Goal: Task Accomplishment & Management: Manage account settings

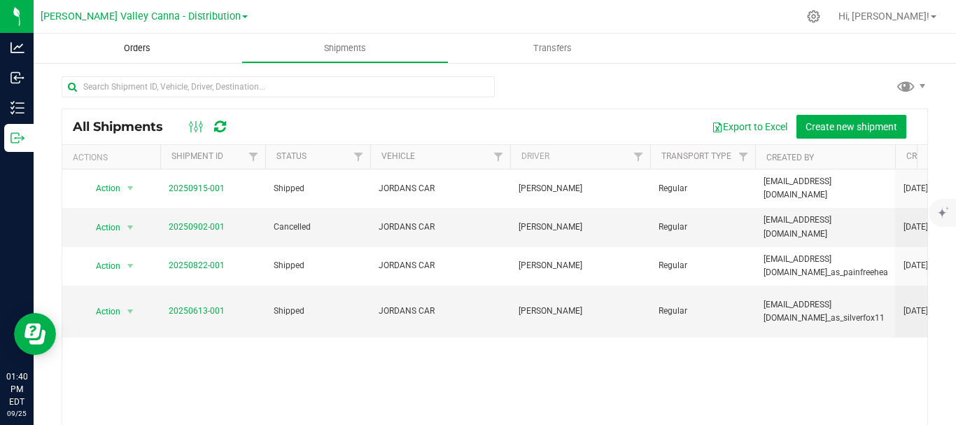
click at [133, 44] on span "Orders" at bounding box center [137, 48] width 64 height 13
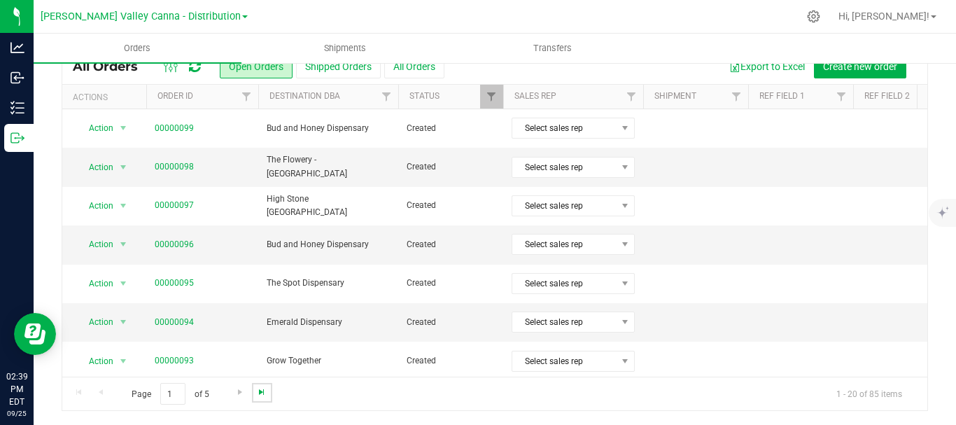
click at [261, 394] on span "Go to the last page" at bounding box center [261, 391] width 11 height 11
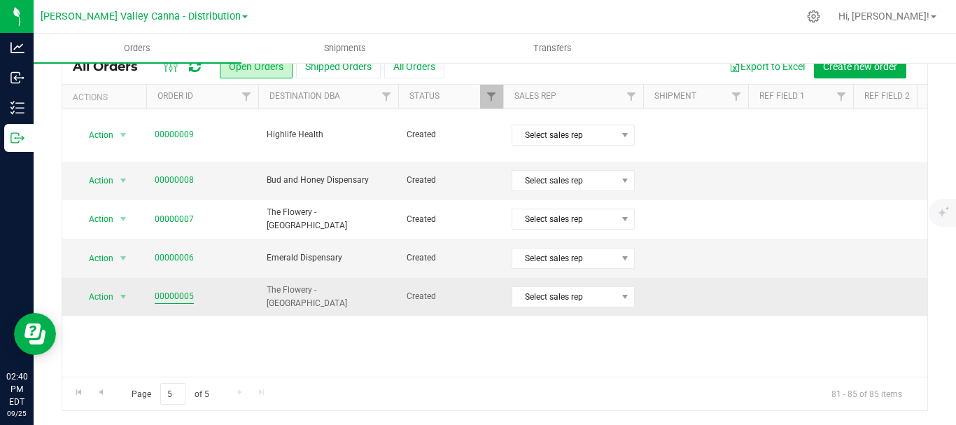
click at [181, 290] on link "00000005" at bounding box center [174, 296] width 39 height 13
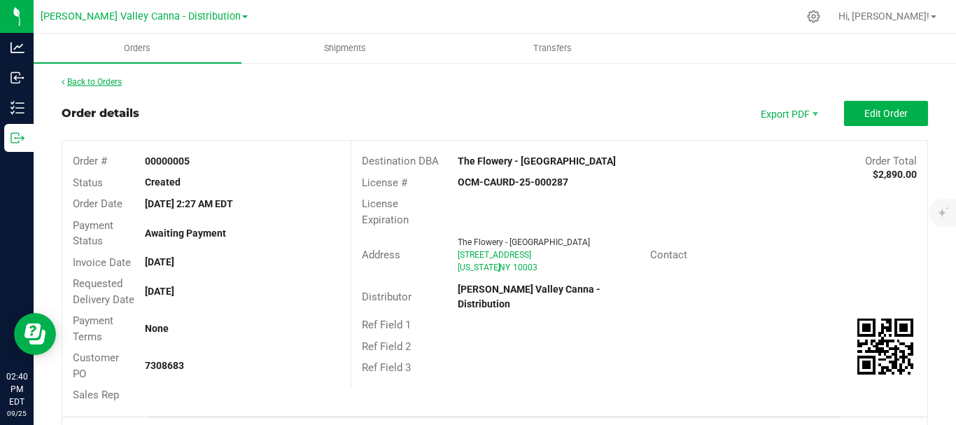
click at [109, 83] on link "Back to Orders" at bounding box center [92, 82] width 60 height 10
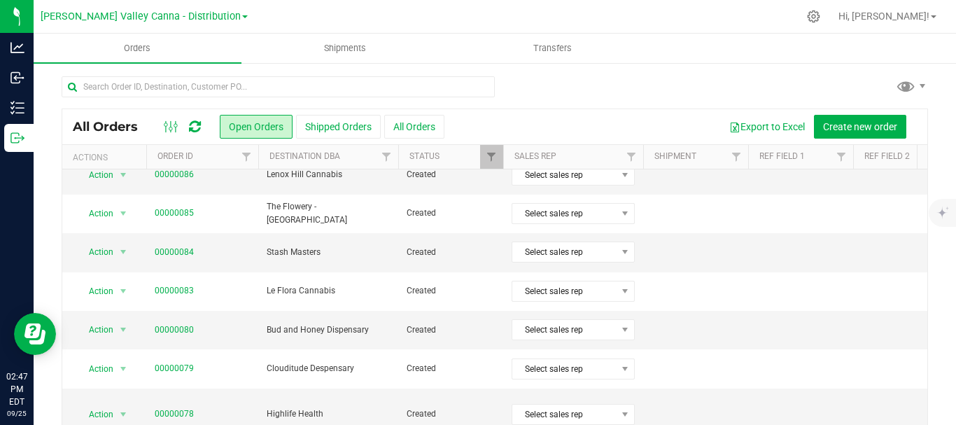
scroll to position [60, 0]
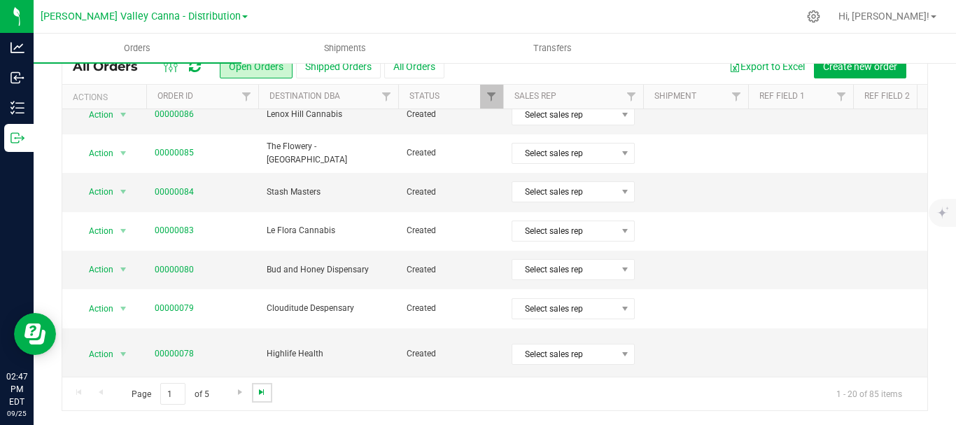
click at [267, 391] on span "Go to the last page" at bounding box center [261, 391] width 11 height 11
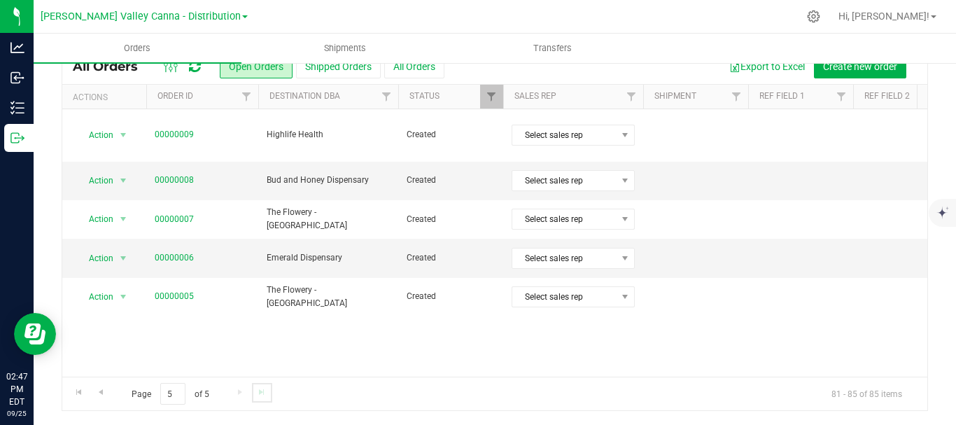
scroll to position [0, 0]
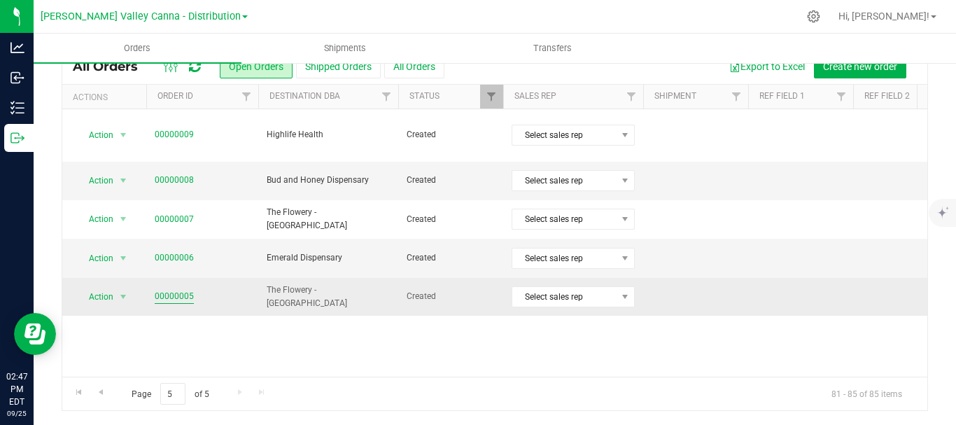
click at [172, 290] on link "00000005" at bounding box center [174, 296] width 39 height 13
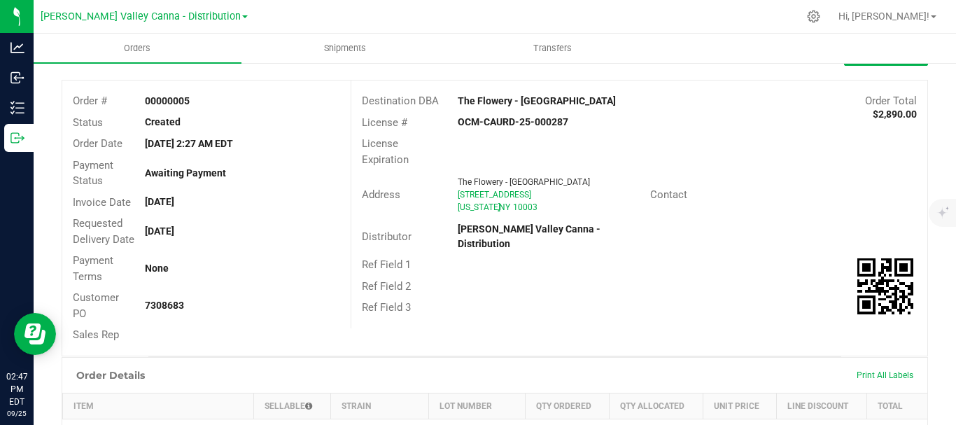
click at [748, 356] on div "Order # 00000005 Status Created Order Date [DATE] 2:27 AM EDT Payment Status Aw…" at bounding box center [494, 218] width 865 height 275
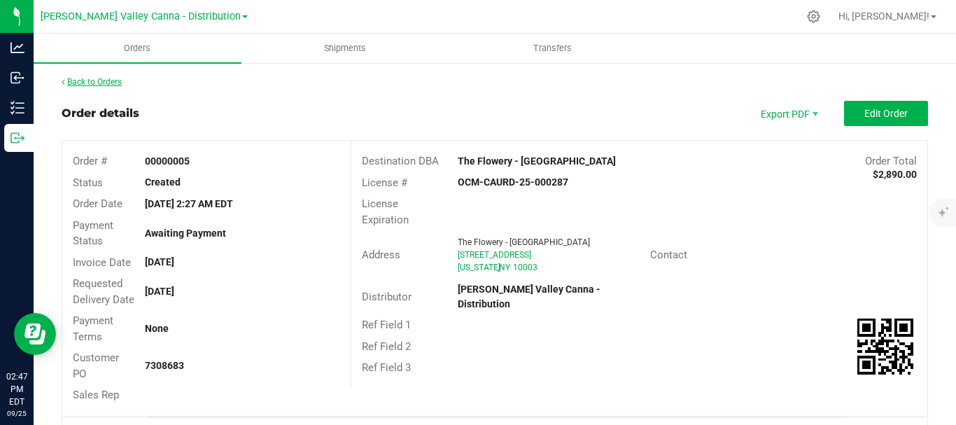
click at [98, 79] on link "Back to Orders" at bounding box center [92, 82] width 60 height 10
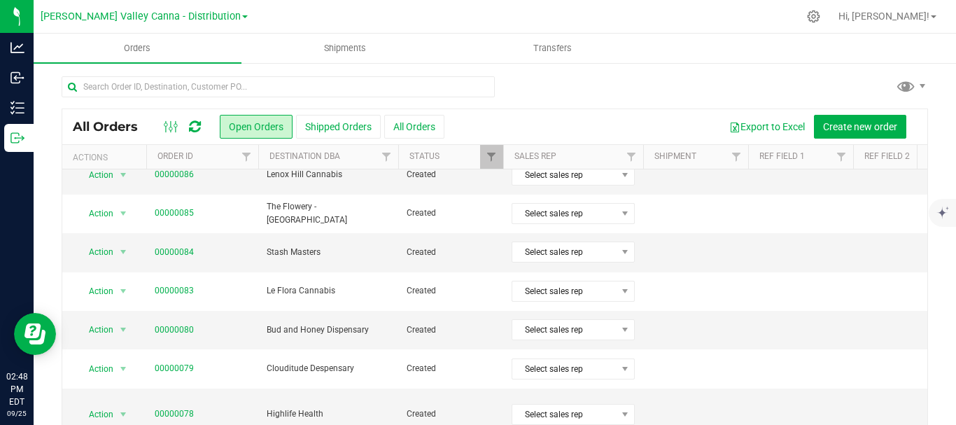
scroll to position [60, 0]
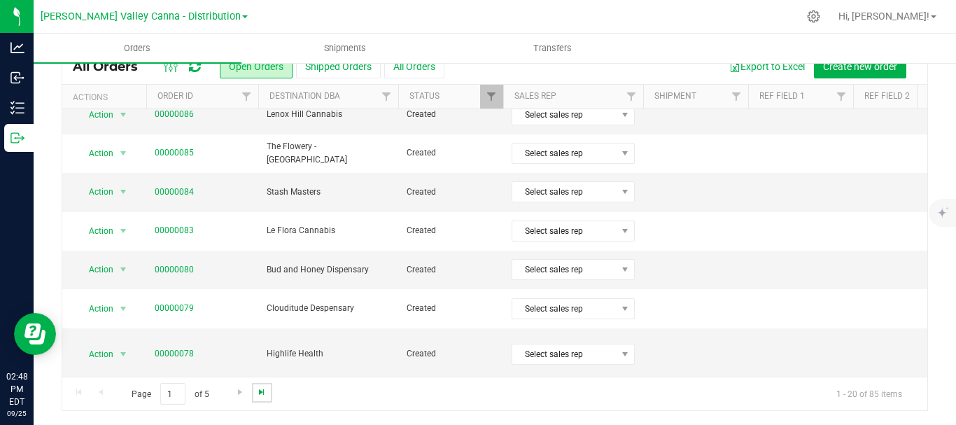
click at [266, 393] on span "Go to the last page" at bounding box center [261, 391] width 11 height 11
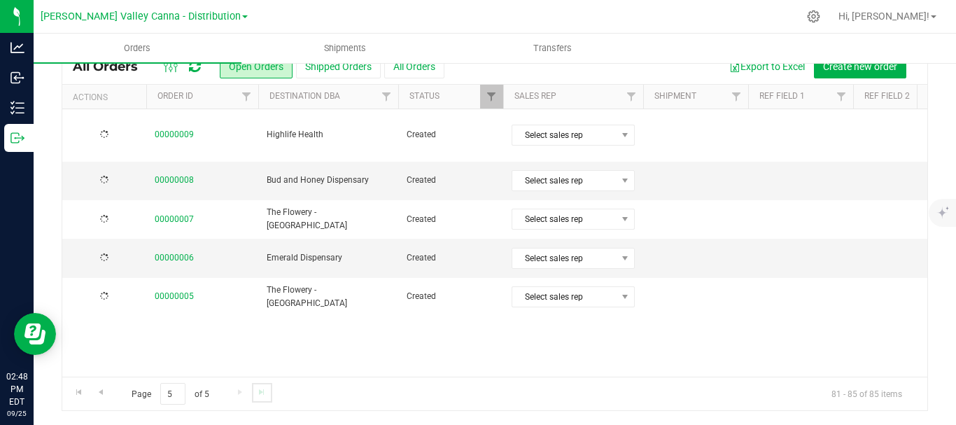
scroll to position [0, 0]
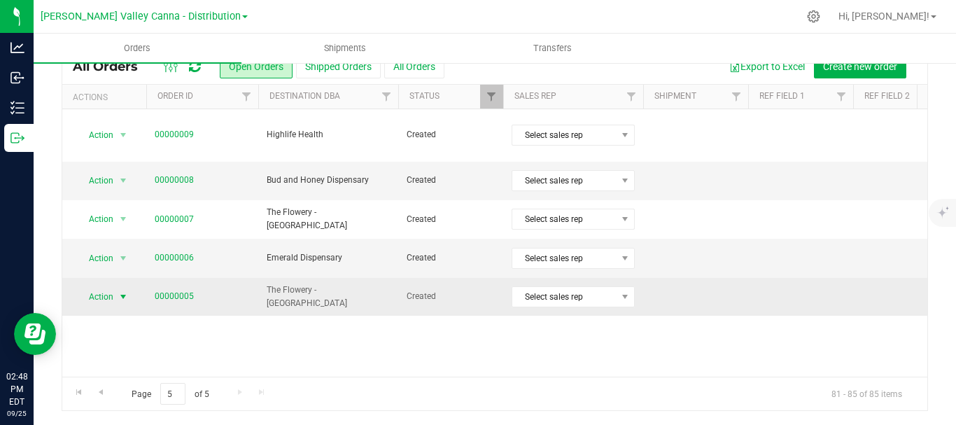
click at [128, 291] on span "select" at bounding box center [123, 296] width 11 height 11
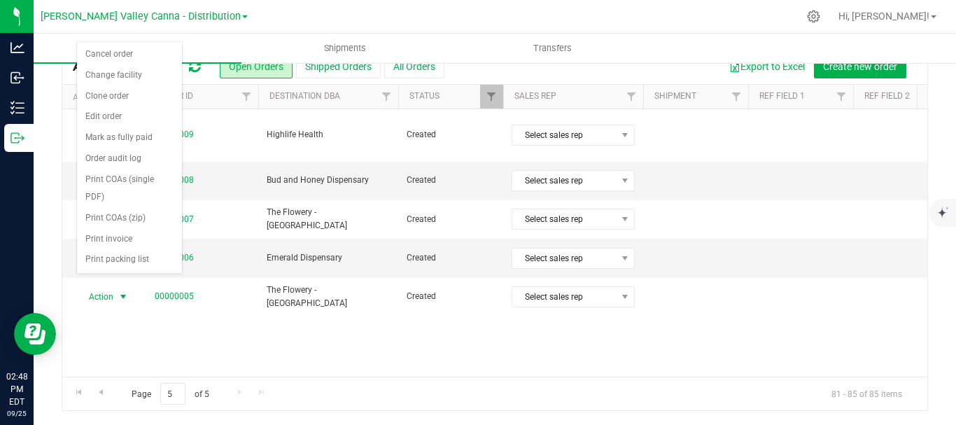
click at [533, 326] on div "Action Action Cancel order Change facility Clone order Edit order Mark as fully…" at bounding box center [494, 242] width 865 height 267
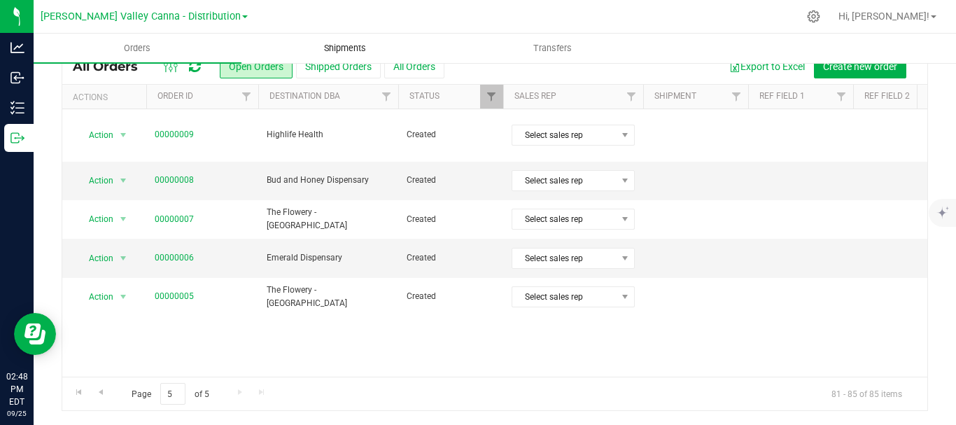
click at [354, 50] on span "Shipments" at bounding box center [345, 48] width 80 height 13
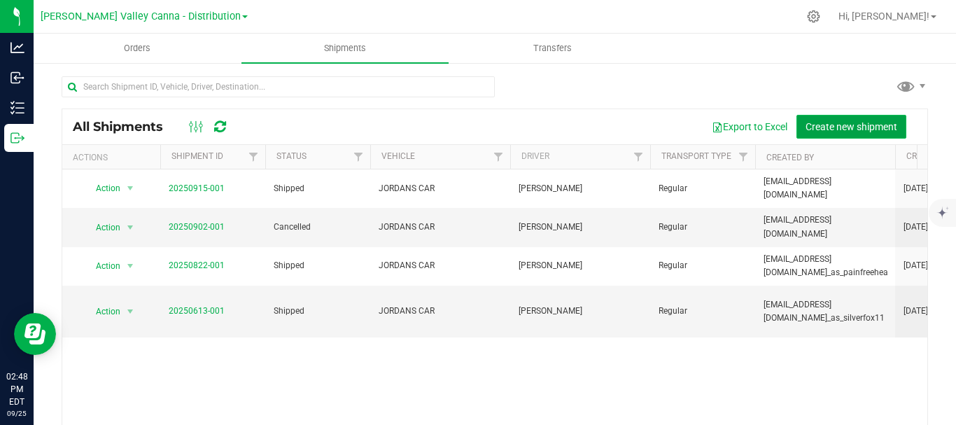
click at [847, 130] on span "Create new shipment" at bounding box center [852, 126] width 92 height 11
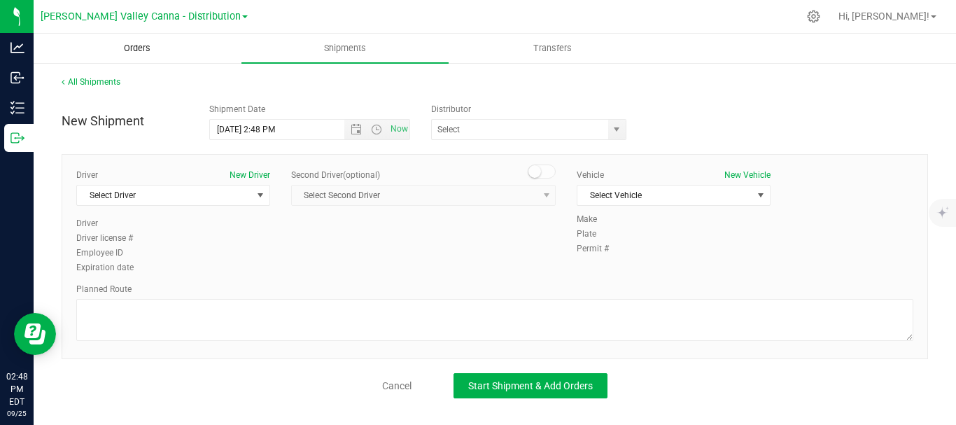
click at [136, 48] on span "Orders" at bounding box center [137, 48] width 64 height 13
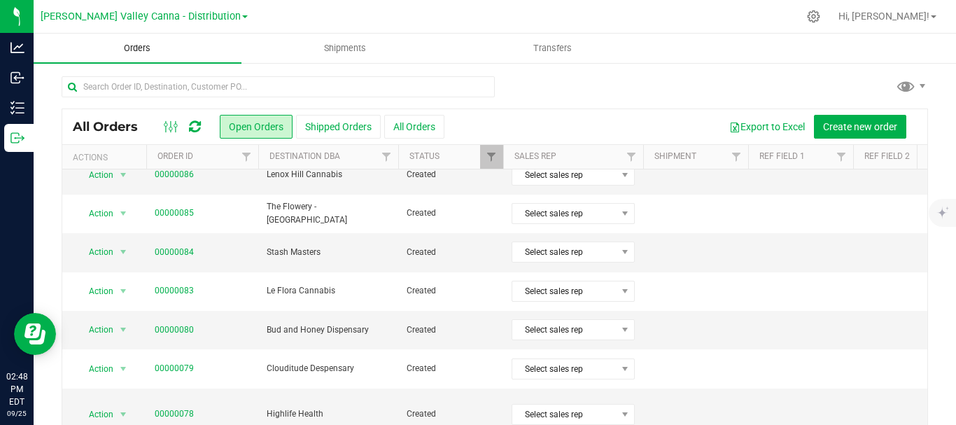
scroll to position [60, 0]
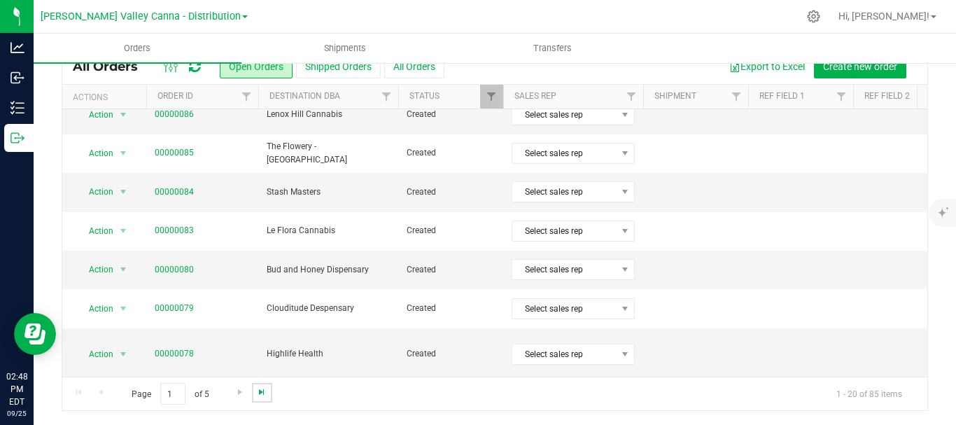
click at [267, 392] on span "Go to the last page" at bounding box center [261, 391] width 11 height 11
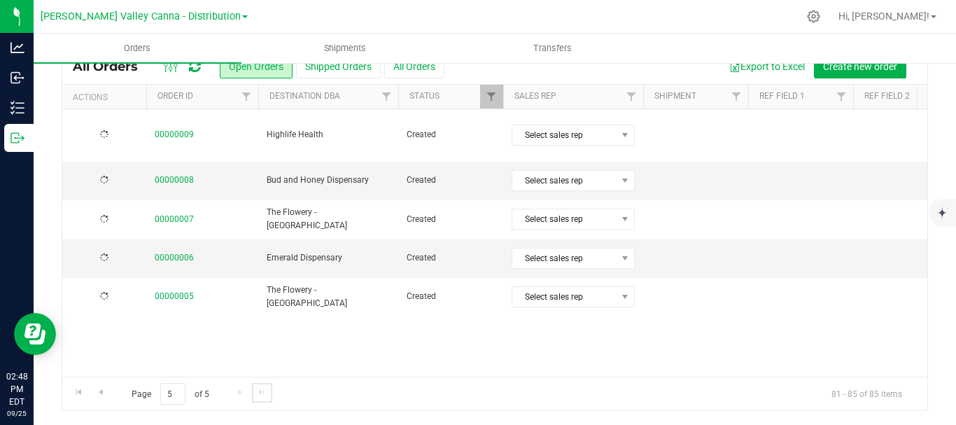
scroll to position [0, 0]
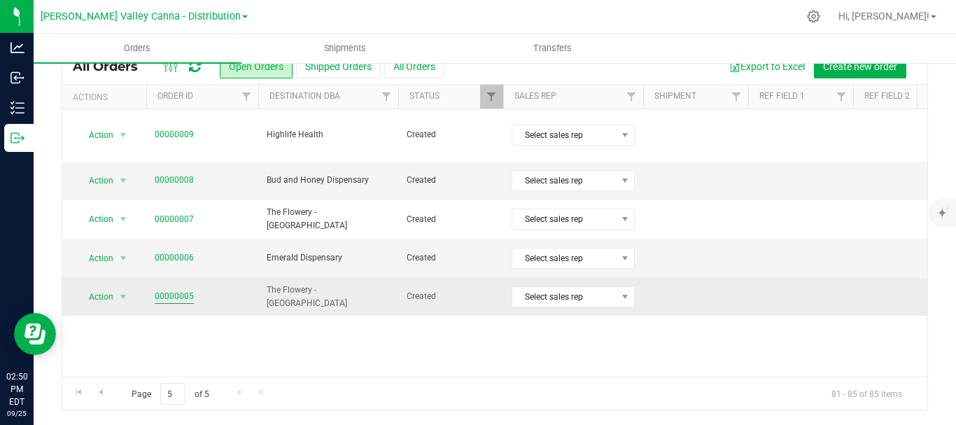
click at [177, 290] on link "00000005" at bounding box center [174, 296] width 39 height 13
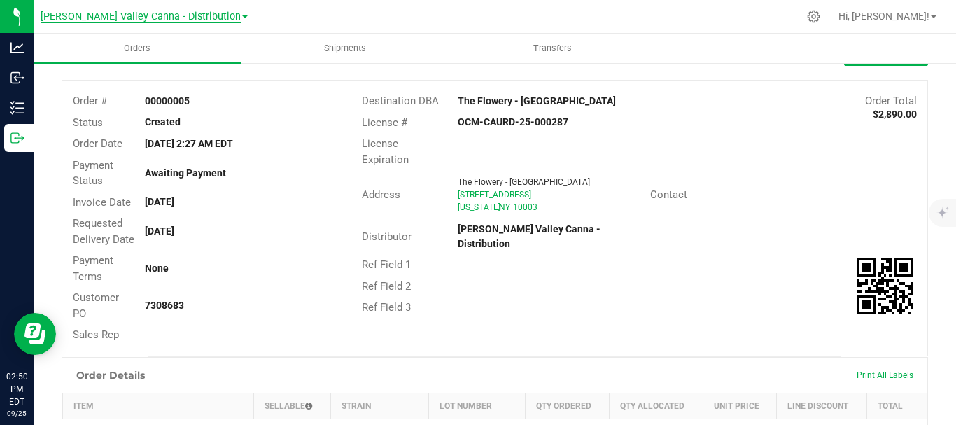
click at [100, 18] on span "[PERSON_NAME] Valley Canna - Distribution" at bounding box center [141, 17] width 200 height 13
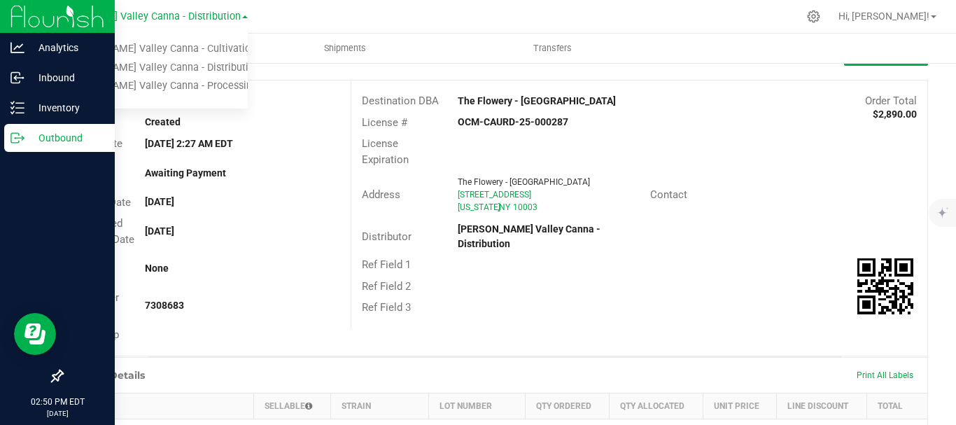
click at [23, 140] on icon at bounding box center [18, 138] width 14 height 14
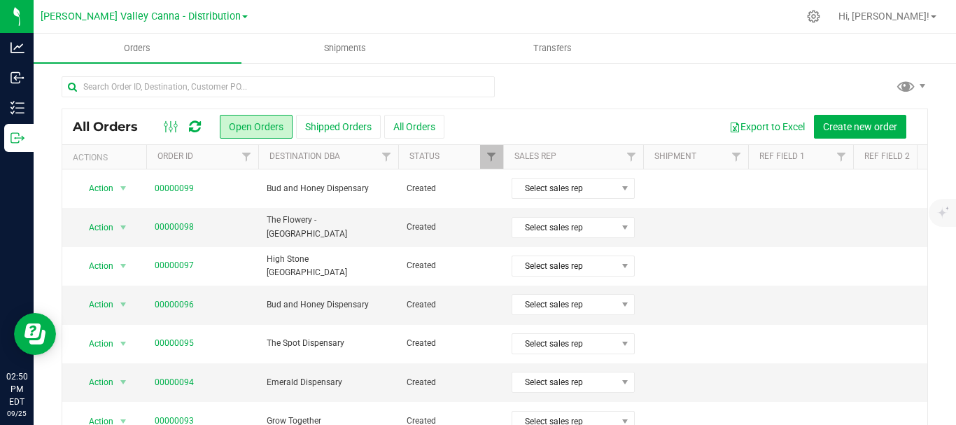
click at [592, 90] on div at bounding box center [495, 92] width 867 height 32
click at [820, 18] on icon at bounding box center [813, 16] width 13 height 13
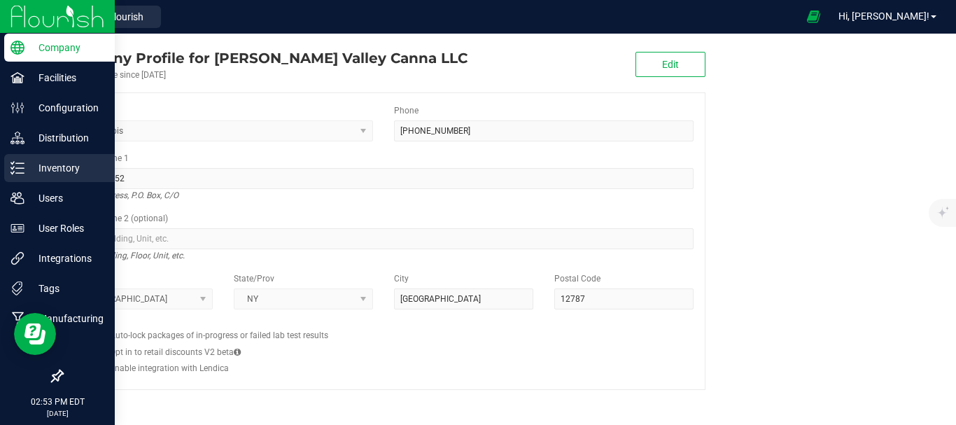
click at [23, 163] on line at bounding box center [20, 163] width 8 height 0
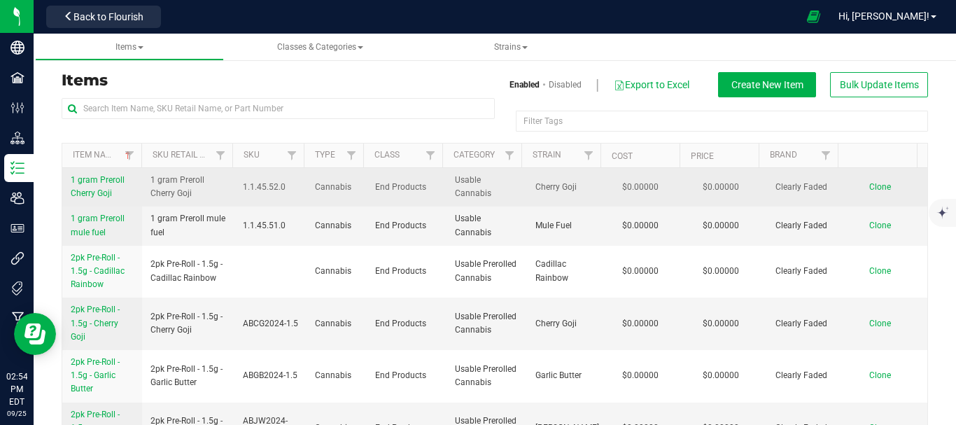
click at [869, 188] on span "Clone" at bounding box center [880, 187] width 22 height 10
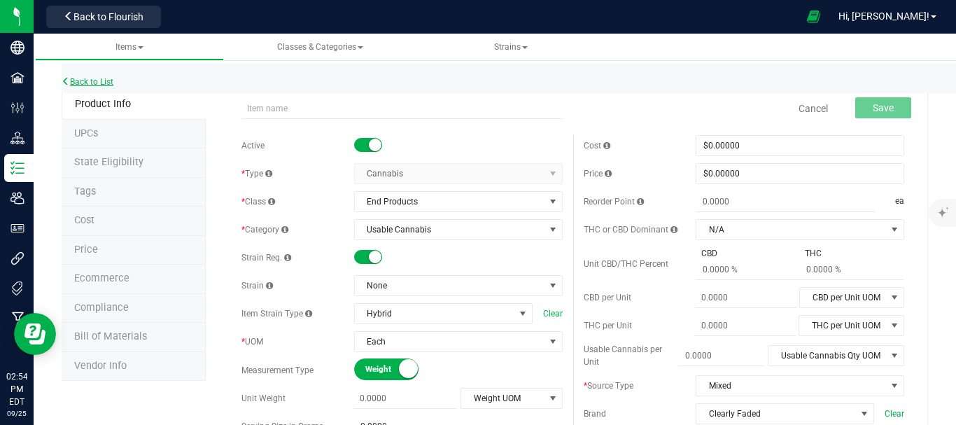
click at [97, 81] on link "Back to List" at bounding box center [88, 82] width 52 height 10
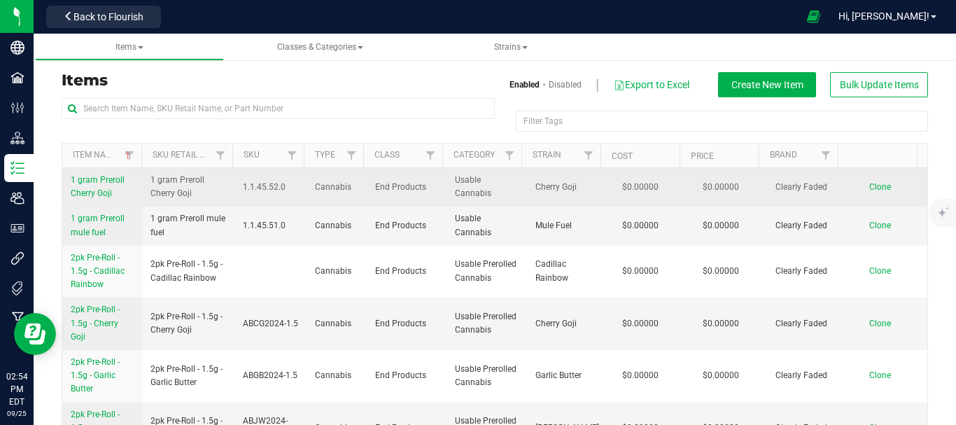
click at [97, 188] on link "1 gram Preroll Cherry Goji" at bounding box center [102, 187] width 63 height 27
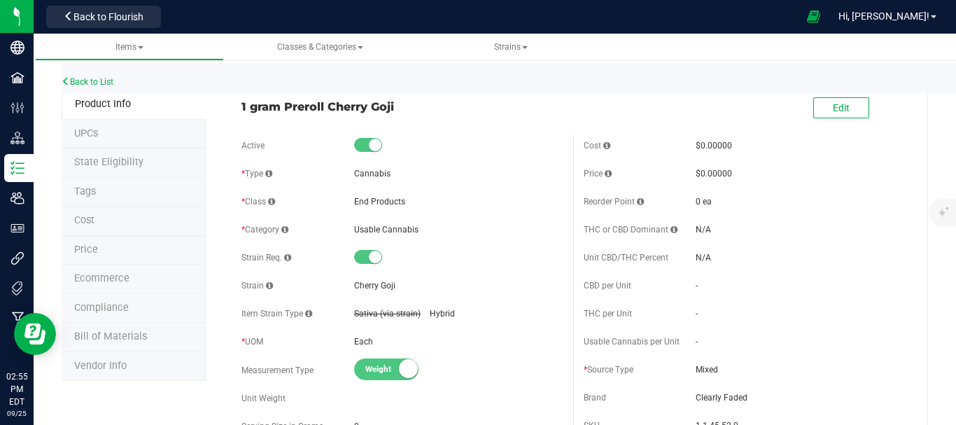
drag, startPoint x: 240, startPoint y: 106, endPoint x: 400, endPoint y: 99, distance: 160.4
click at [400, 99] on span "1 gram Preroll Cherry Goji" at bounding box center [402, 106] width 321 height 17
copy span "1 gram Preroll Cherry Goji"
click at [106, 82] on link "Back to List" at bounding box center [88, 82] width 52 height 10
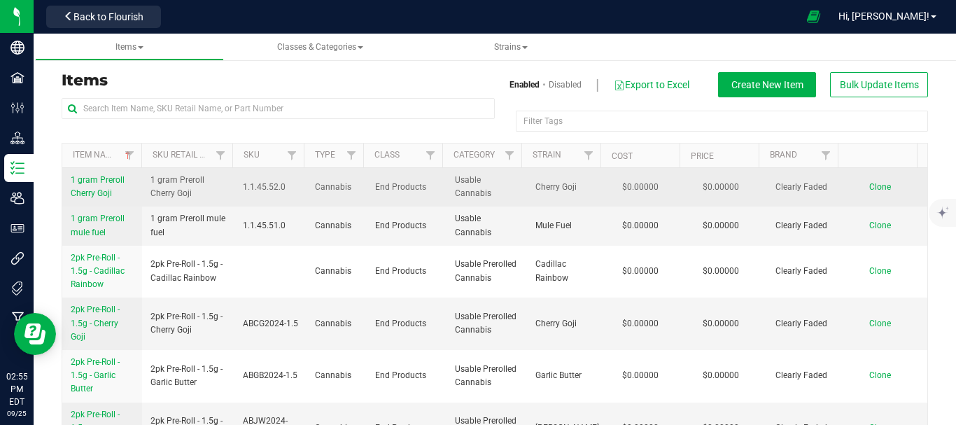
click at [869, 183] on span "Clone" at bounding box center [880, 187] width 22 height 10
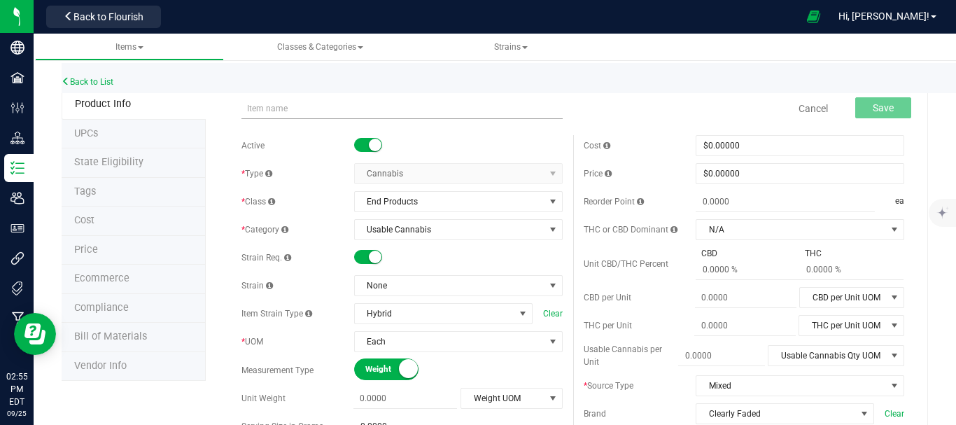
drag, startPoint x: 263, startPoint y: 114, endPoint x: 246, endPoint y: 111, distance: 17.0
click at [246, 111] on input "text" at bounding box center [402, 108] width 321 height 21
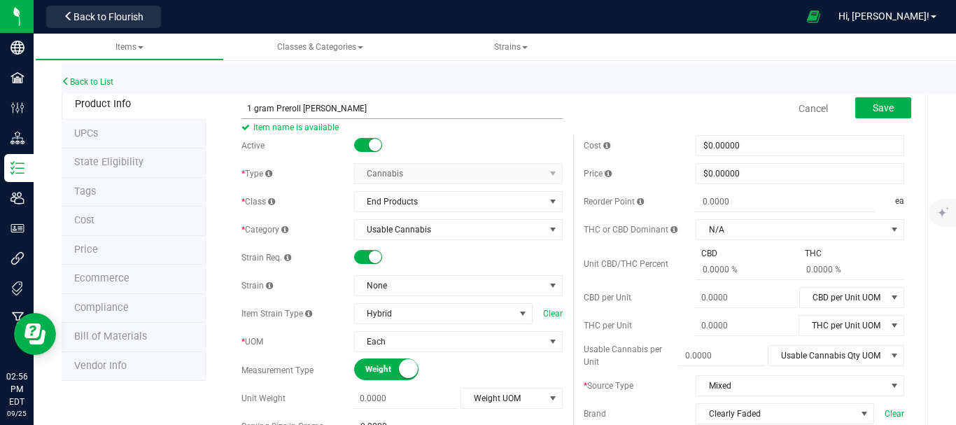
click at [338, 110] on input "1 gram Preroll [PERSON_NAME]" at bounding box center [402, 108] width 321 height 21
type input "1 gram Preroll [PERSON_NAME]"
click at [472, 285] on span "None" at bounding box center [450, 286] width 190 height 20
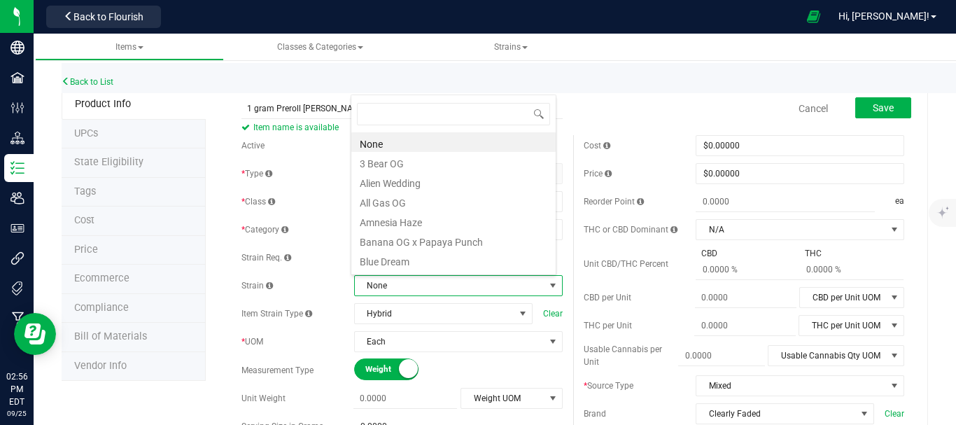
scroll to position [21, 203]
type input "sc"
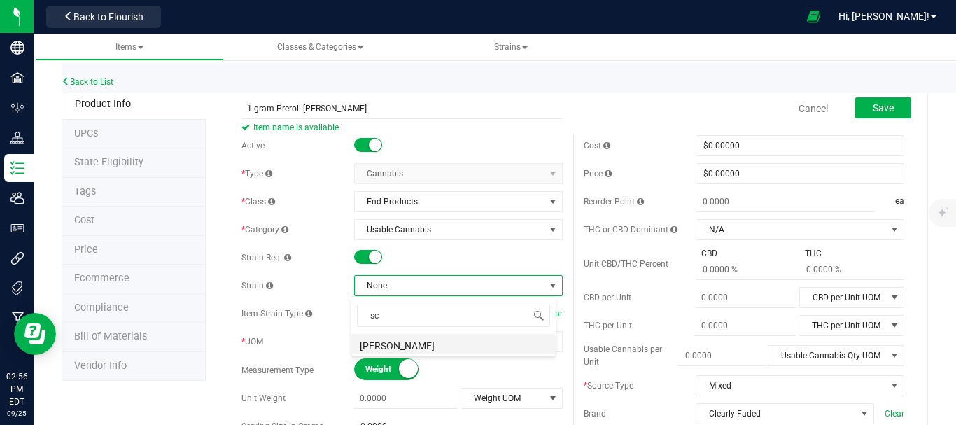
click at [432, 348] on li "[PERSON_NAME]" at bounding box center [453, 344] width 204 height 20
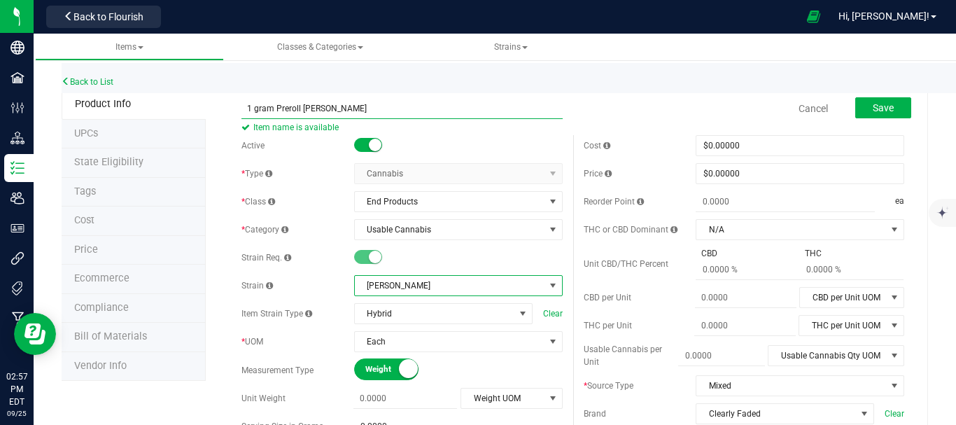
click at [368, 112] on input "1 gram Preroll [PERSON_NAME]" at bounding box center [402, 108] width 321 height 21
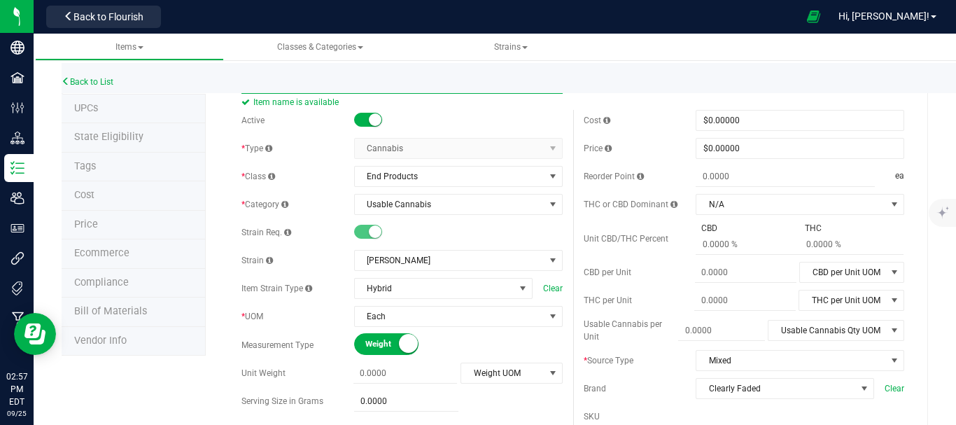
scroll to position [0, 0]
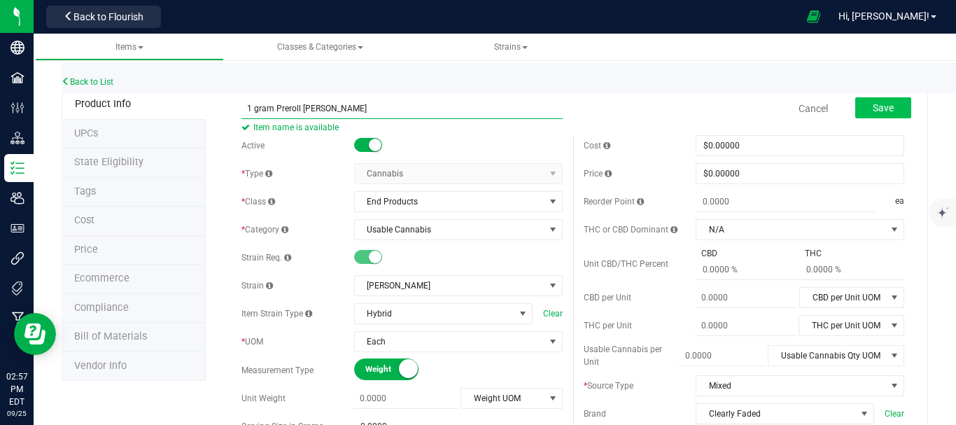
type input "1 gram Preroll [PERSON_NAME]"
click at [886, 111] on button "Save" at bounding box center [883, 107] width 56 height 21
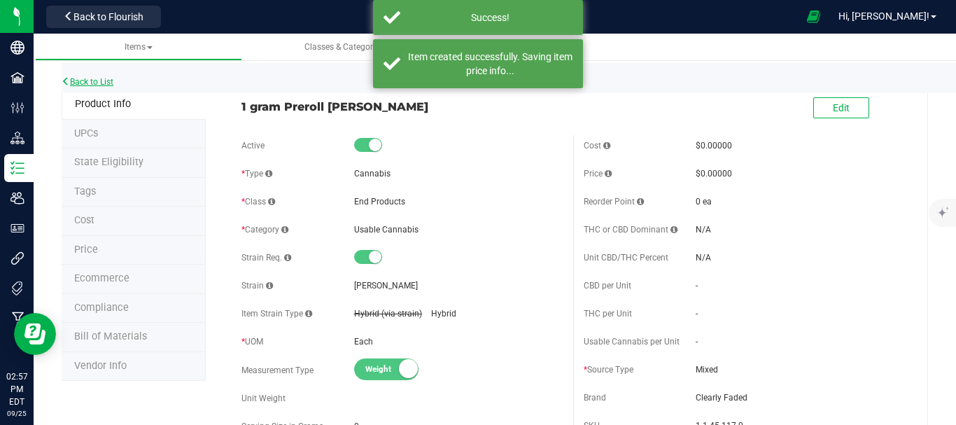
click at [88, 79] on link "Back to List" at bounding box center [88, 82] width 52 height 10
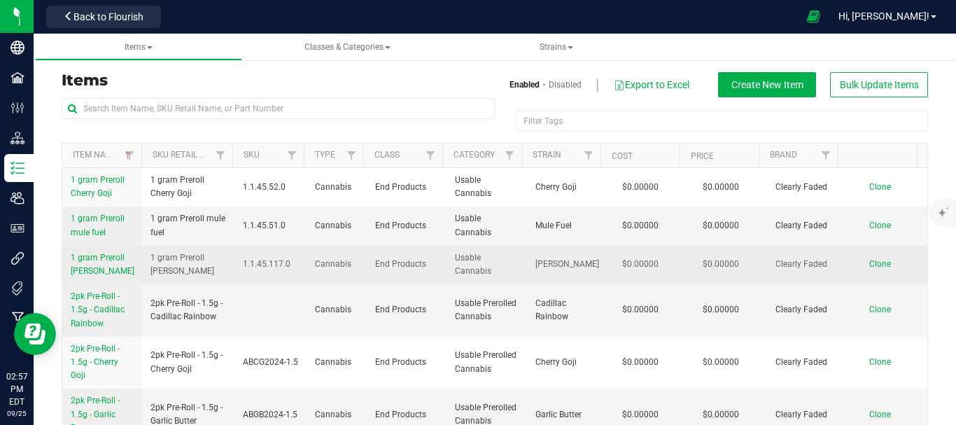
click at [869, 263] on span "Clone" at bounding box center [880, 264] width 22 height 10
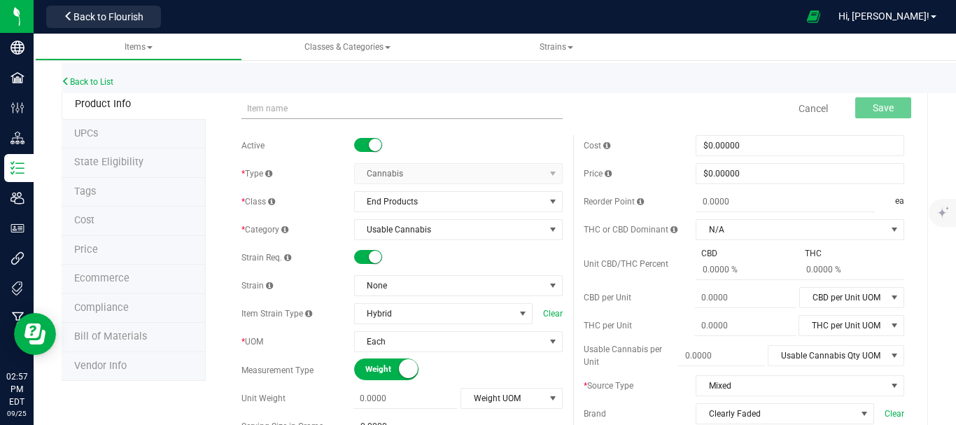
click at [296, 103] on input "text" at bounding box center [402, 108] width 321 height 21
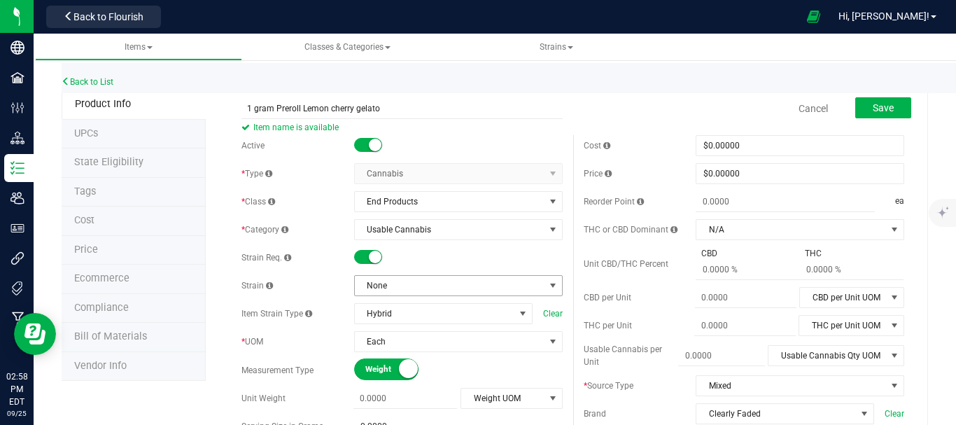
type input "1 gram Preroll Lemon cherry gelato"
click at [547, 285] on span at bounding box center [552, 285] width 11 height 11
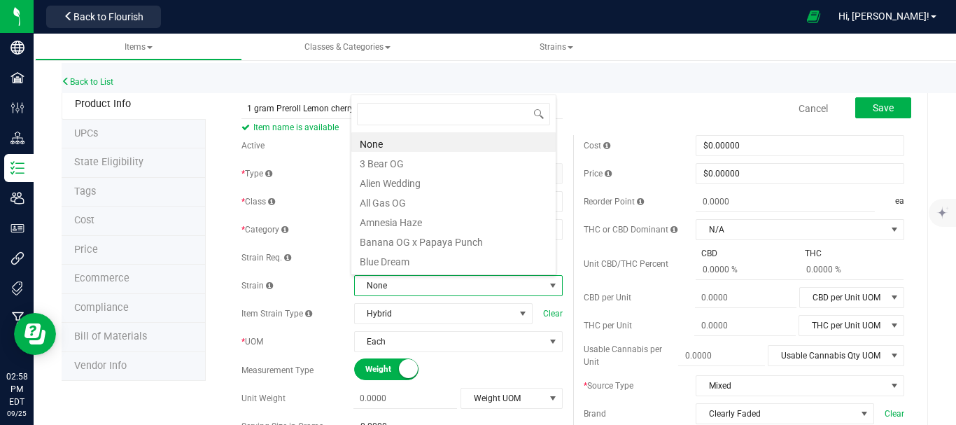
scroll to position [21, 203]
type input "lc"
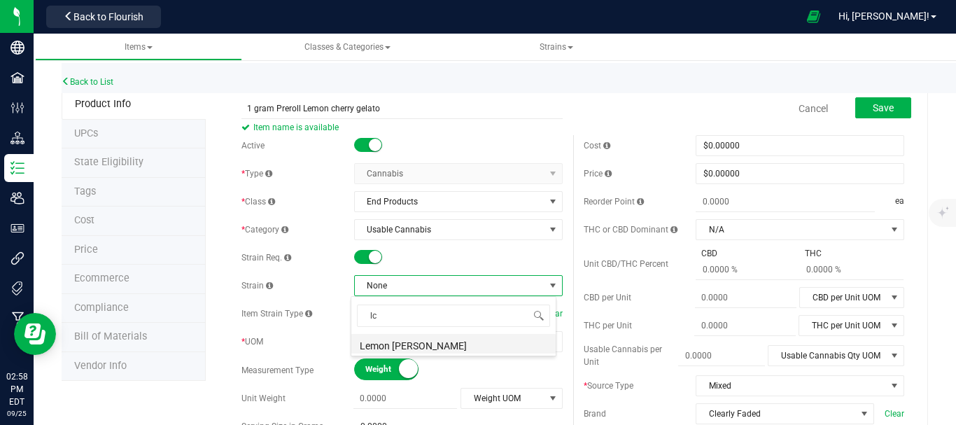
click at [449, 347] on li "Lemon [PERSON_NAME]" at bounding box center [453, 344] width 204 height 20
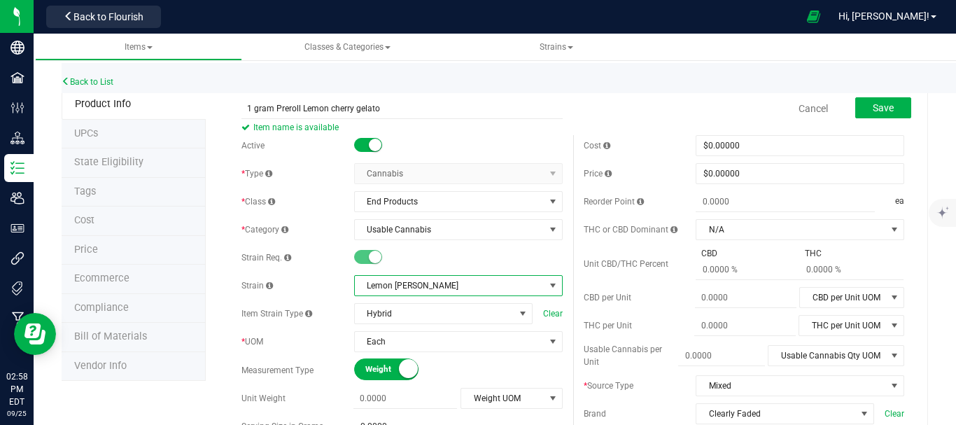
click at [547, 281] on span at bounding box center [552, 285] width 11 height 11
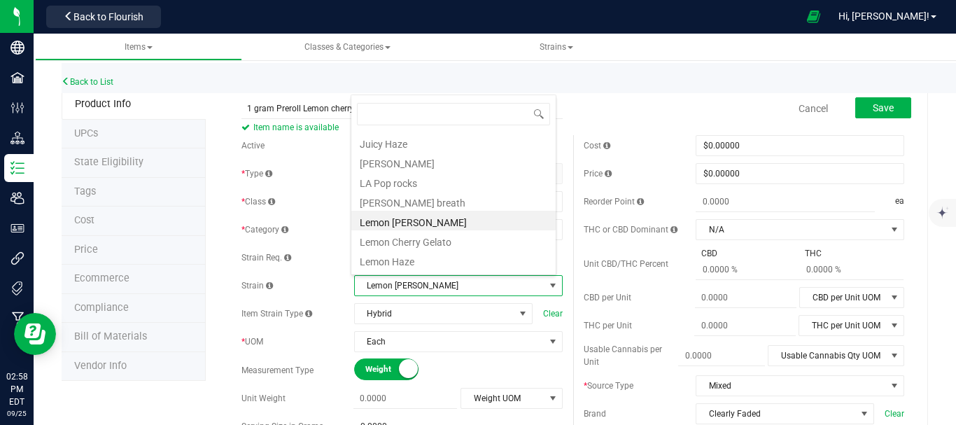
scroll to position [826, 0]
click at [449, 239] on li "Lemon Cherry Gelato" at bounding box center [453, 238] width 204 height 20
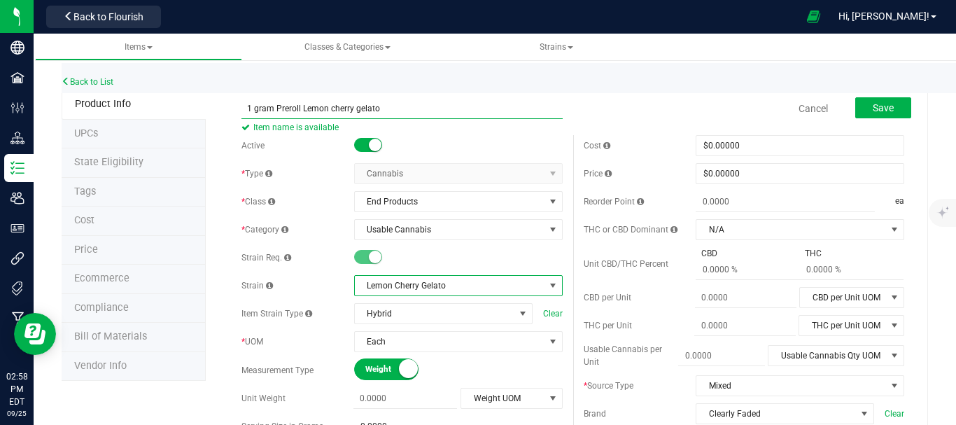
click at [332, 106] on input "1 gram Preroll Lemon cherry gelato" at bounding box center [402, 108] width 321 height 21
click at [363, 106] on input "1 gram Preroll Lemon Cherry gelato" at bounding box center [402, 108] width 321 height 21
type input "1 gram Preroll Lemon Cherry Gelato"
click at [879, 107] on span "Save" at bounding box center [883, 107] width 21 height 11
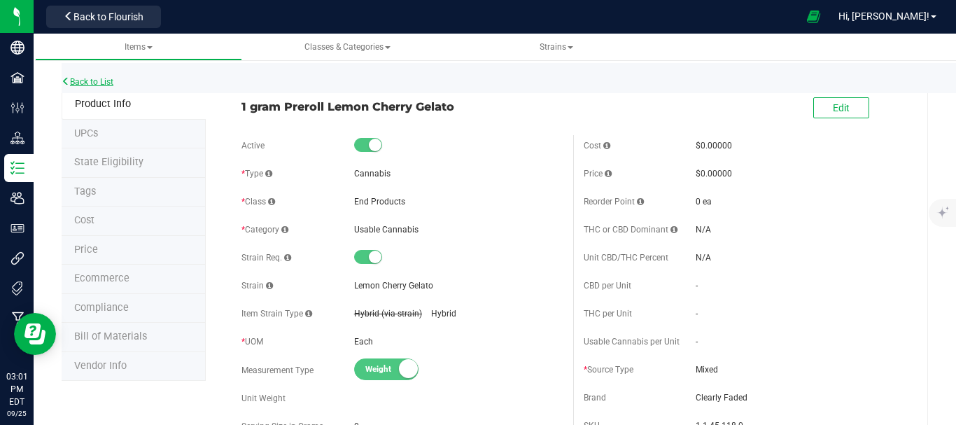
click at [106, 79] on link "Back to List" at bounding box center [88, 82] width 52 height 10
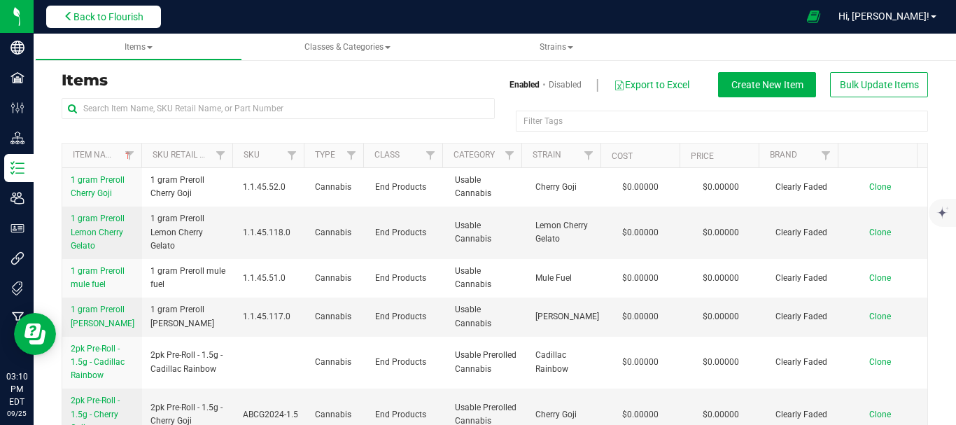
click at [95, 15] on span "Back to Flourish" at bounding box center [109, 16] width 70 height 11
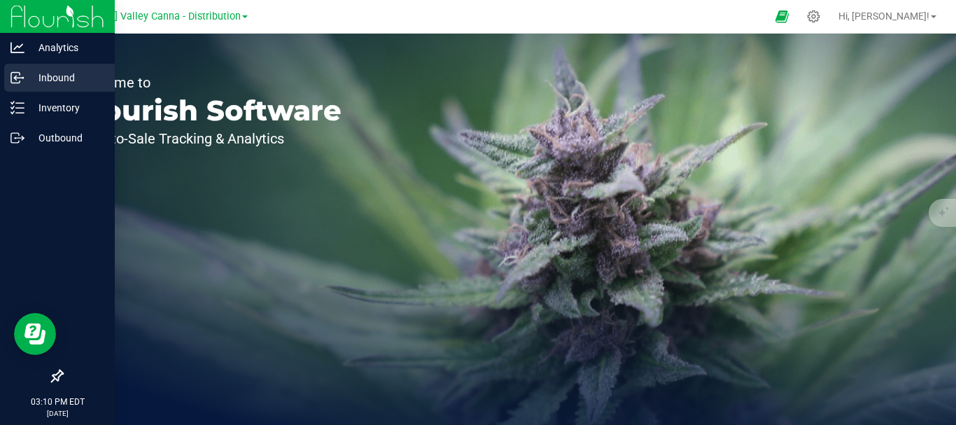
click at [15, 76] on icon at bounding box center [15, 77] width 2 height 2
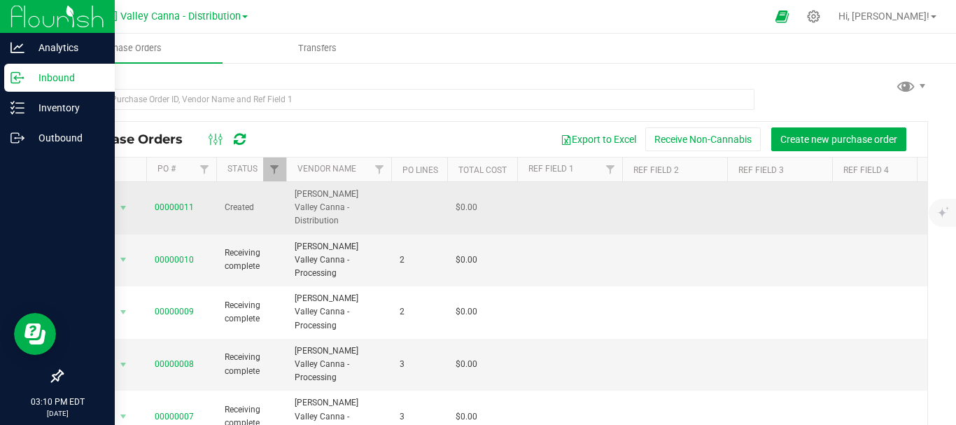
click at [242, 202] on span "Created" at bounding box center [251, 207] width 53 height 13
click at [172, 203] on link "00000011" at bounding box center [174, 207] width 39 height 10
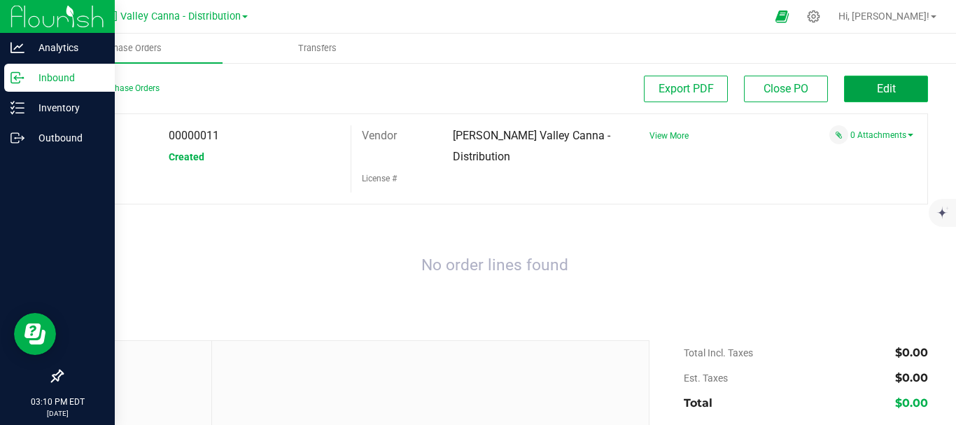
click at [881, 88] on span "Edit" at bounding box center [886, 88] width 19 height 13
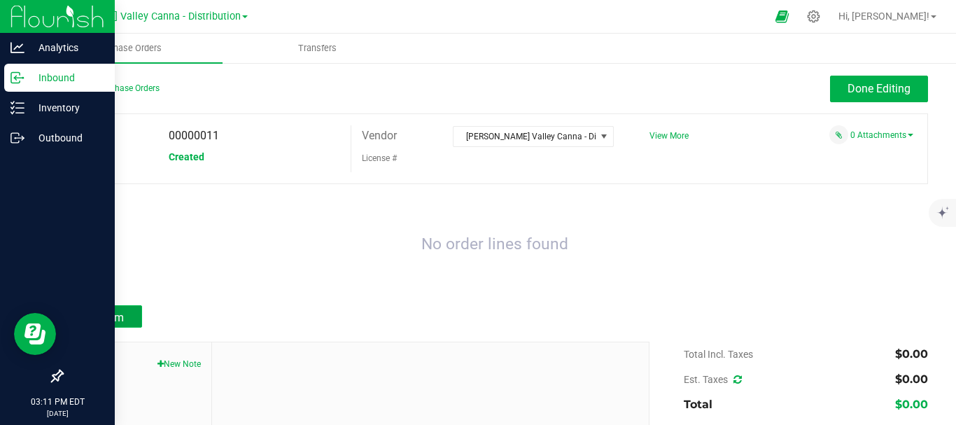
click at [110, 314] on span "Add Item" at bounding box center [102, 317] width 44 height 13
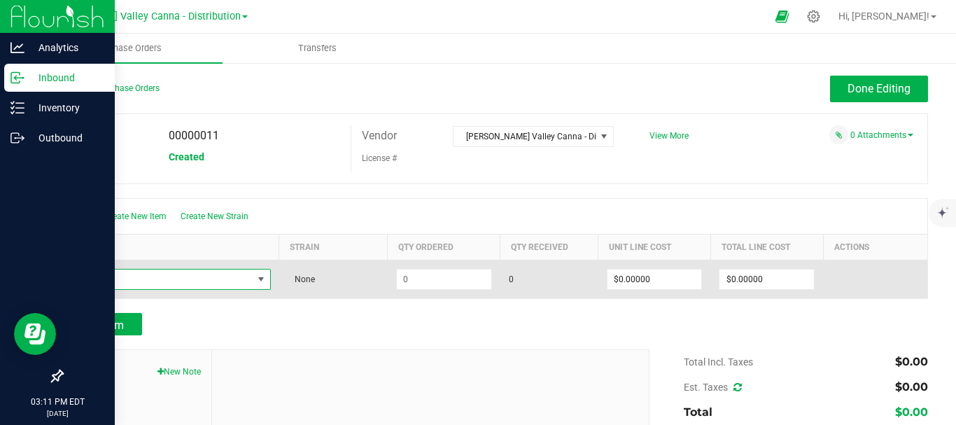
click at [263, 282] on span "NO DATA FOUND" at bounding box center [261, 279] width 11 height 11
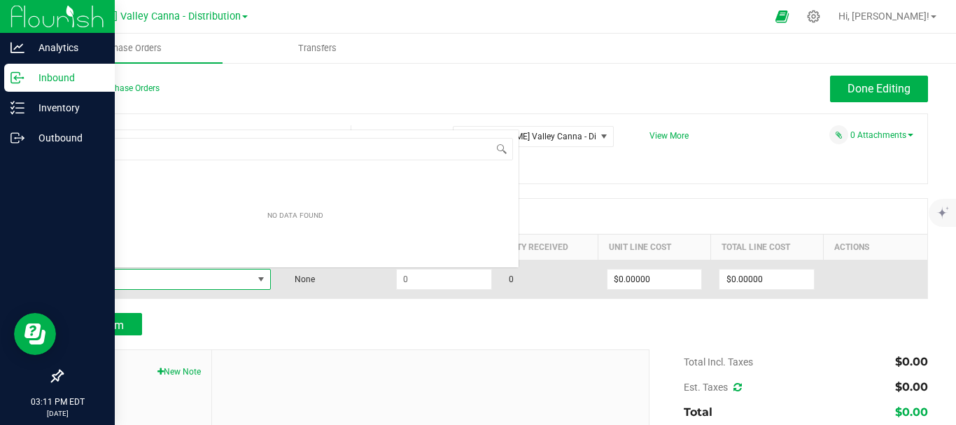
scroll to position [21, 195]
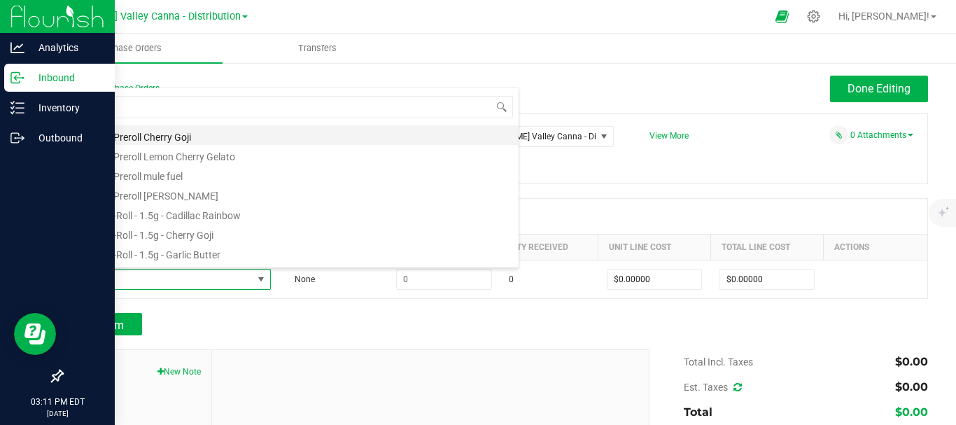
click at [105, 140] on li "1 gram Preroll Cherry Goji" at bounding box center [295, 135] width 447 height 20
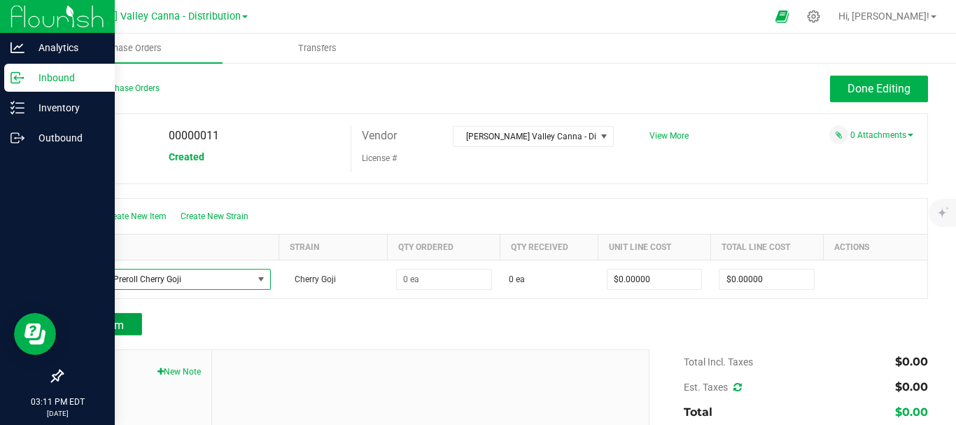
click at [102, 323] on span "Add Item" at bounding box center [102, 325] width 44 height 13
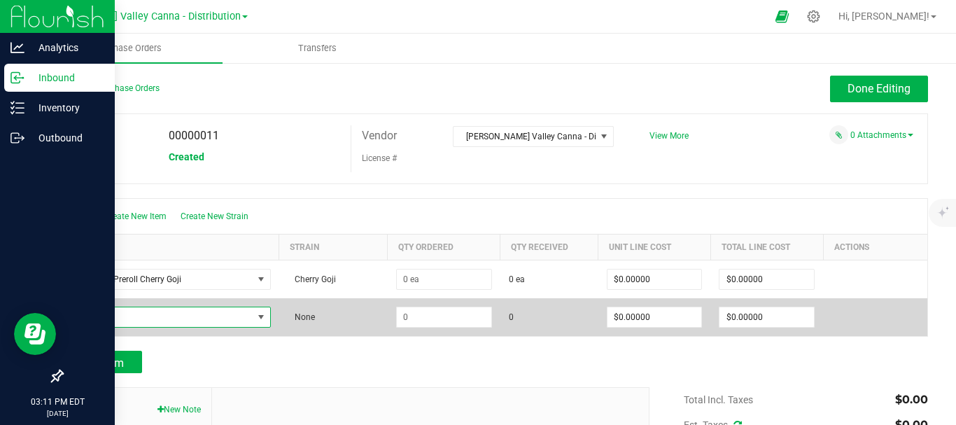
click at [261, 316] on span "NO DATA FOUND" at bounding box center [261, 317] width 11 height 11
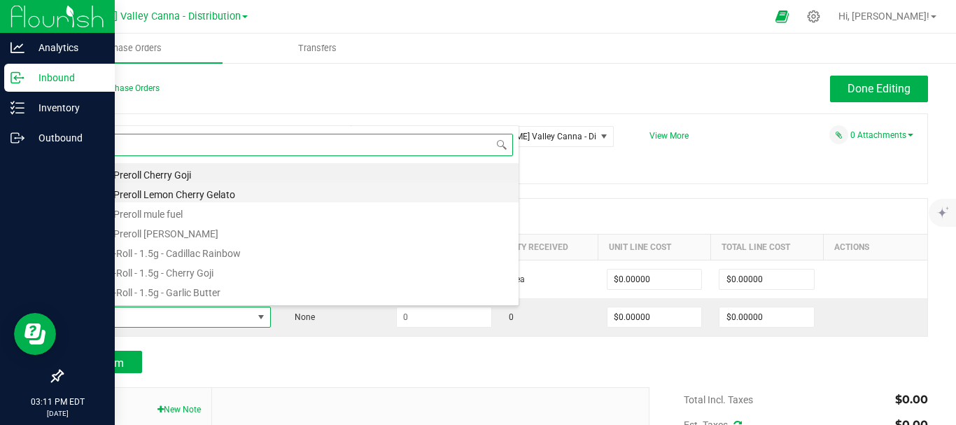
click at [229, 195] on li "1 gram Preroll Lemon Cherry Gelato" at bounding box center [295, 193] width 447 height 20
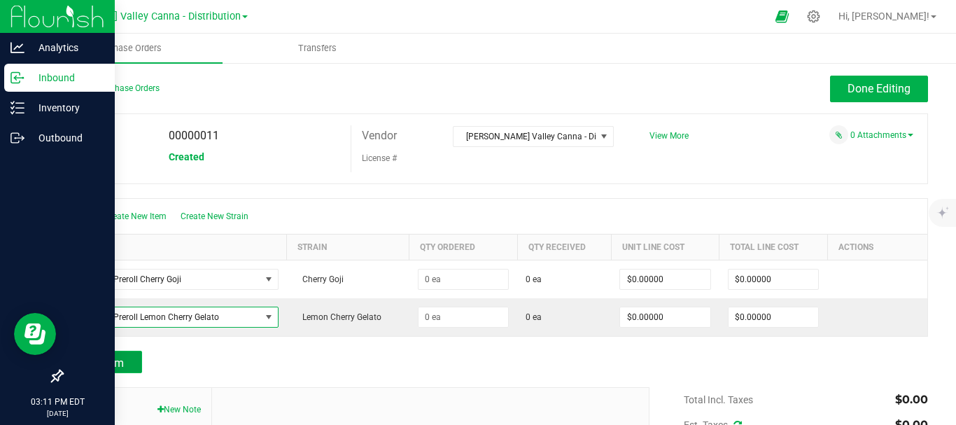
click at [104, 368] on span "Add Item" at bounding box center [102, 362] width 44 height 13
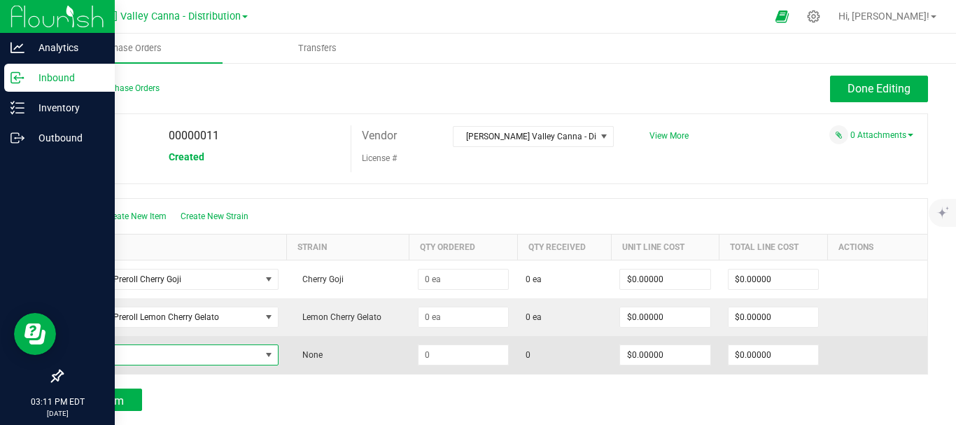
click at [265, 354] on span "NO DATA FOUND" at bounding box center [268, 354] width 11 height 11
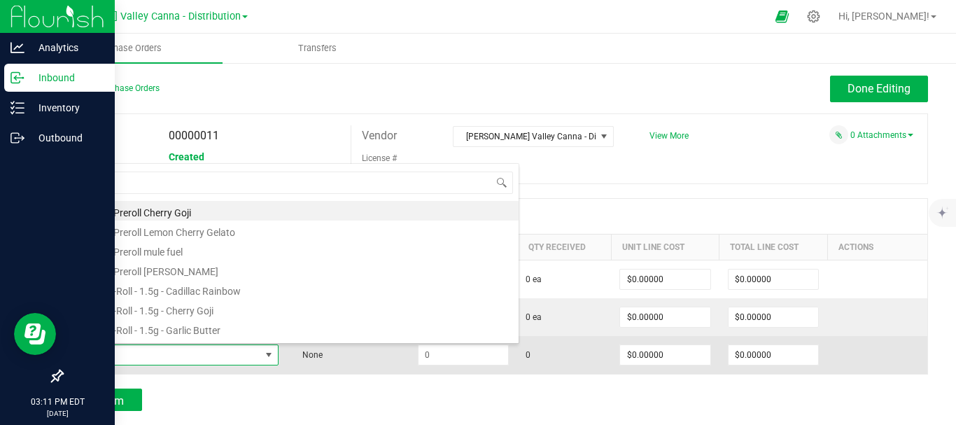
scroll to position [21, 200]
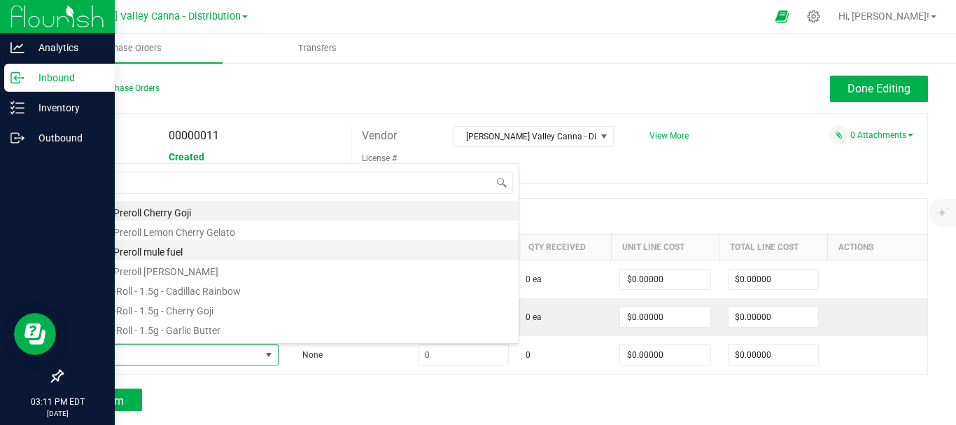
click at [179, 255] on li "1 gram Preroll mule fuel" at bounding box center [295, 250] width 447 height 20
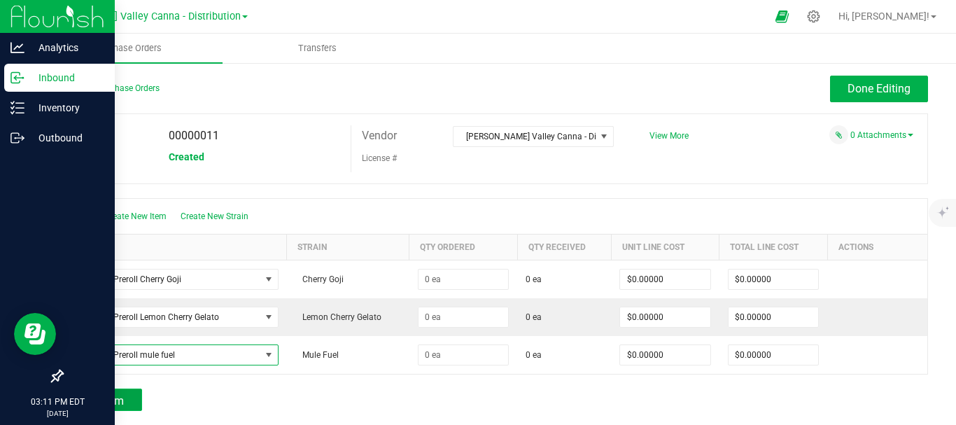
click at [104, 400] on span "Add Item" at bounding box center [102, 400] width 44 height 13
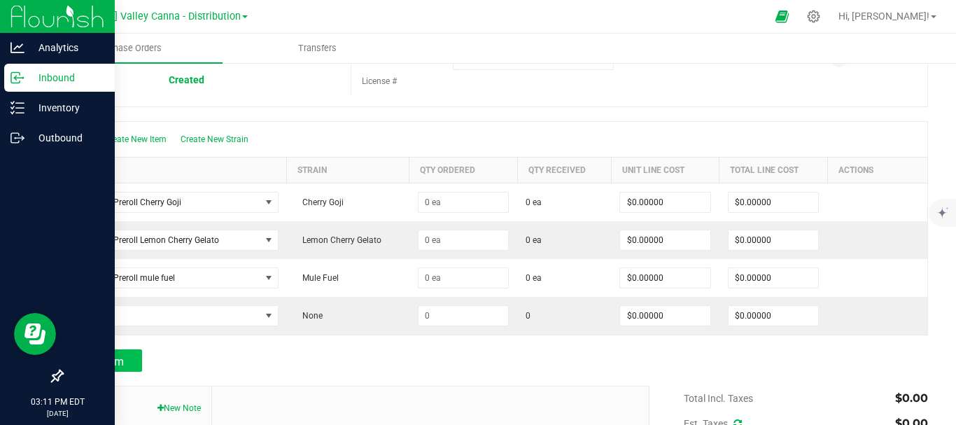
scroll to position [85, 0]
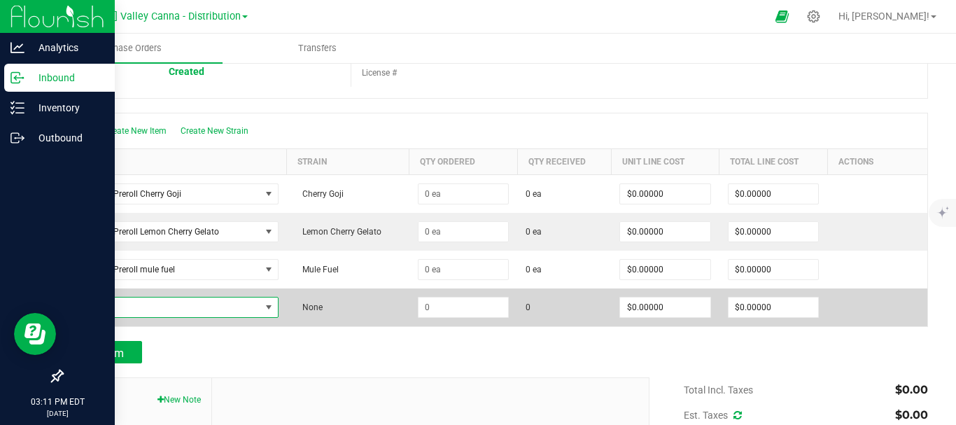
click at [267, 306] on span "NO DATA FOUND" at bounding box center [268, 307] width 11 height 11
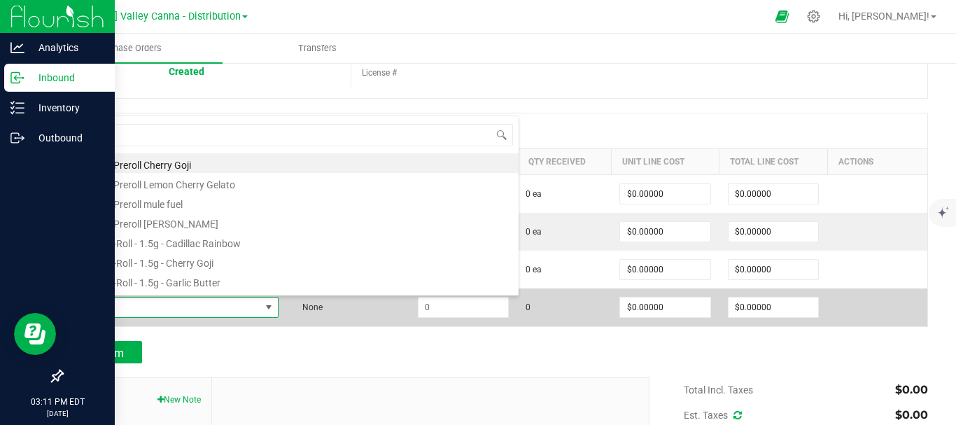
scroll to position [21, 200]
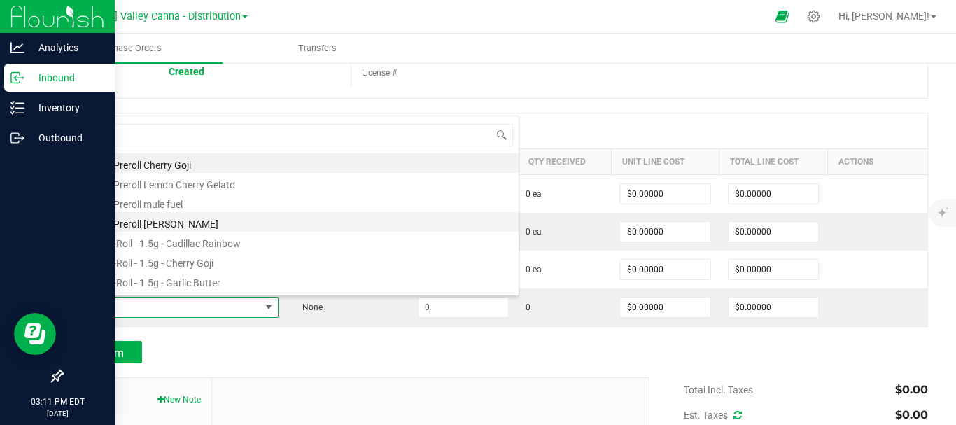
click at [104, 228] on li "1 gram Preroll [PERSON_NAME]" at bounding box center [295, 222] width 447 height 20
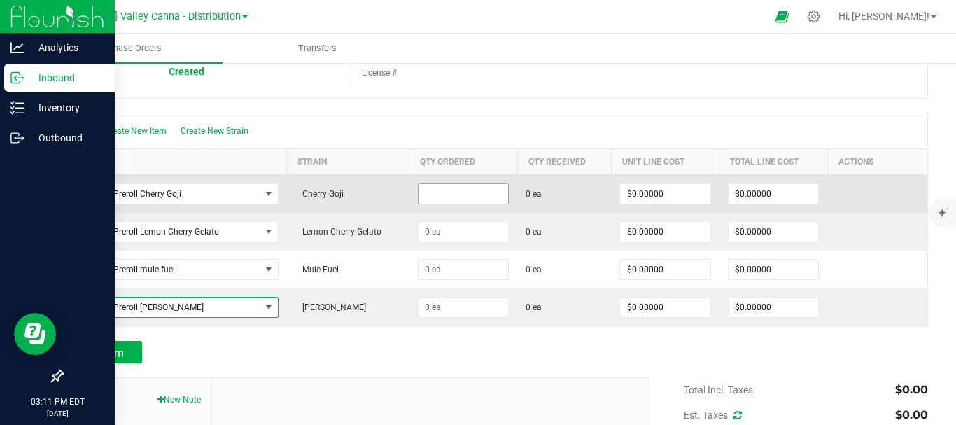
click at [461, 193] on input at bounding box center [464, 194] width 90 height 20
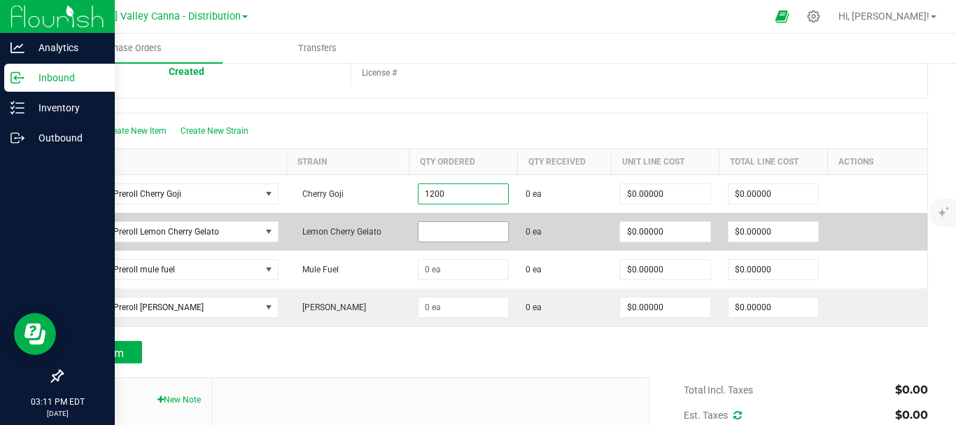
click at [470, 231] on input at bounding box center [464, 232] width 90 height 20
type input "1200 ea"
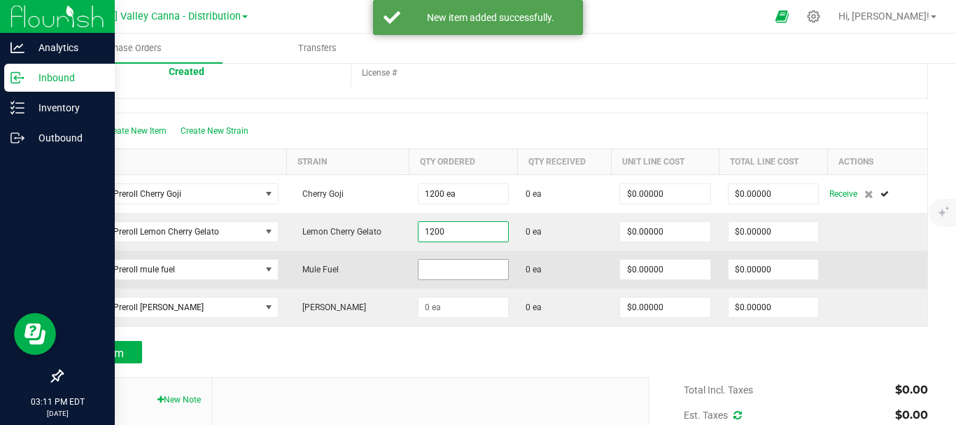
click at [469, 266] on input at bounding box center [464, 270] width 90 height 20
type input "1200 ea"
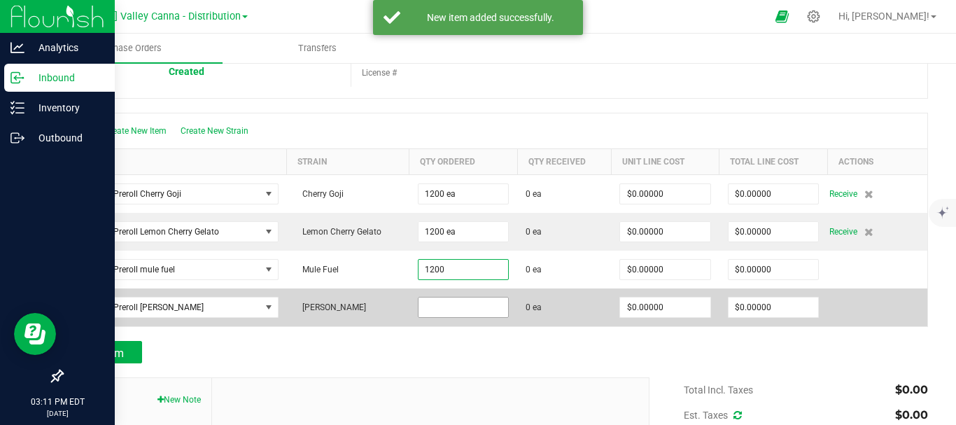
click at [473, 305] on input at bounding box center [464, 308] width 90 height 20
type input "1200 ea"
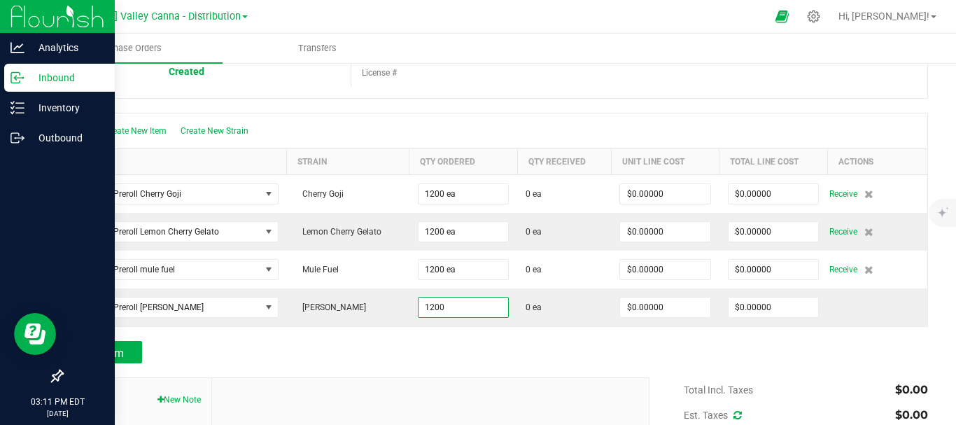
click at [638, 354] on div "Add Item" at bounding box center [495, 352] width 867 height 22
type input "1200 ea"
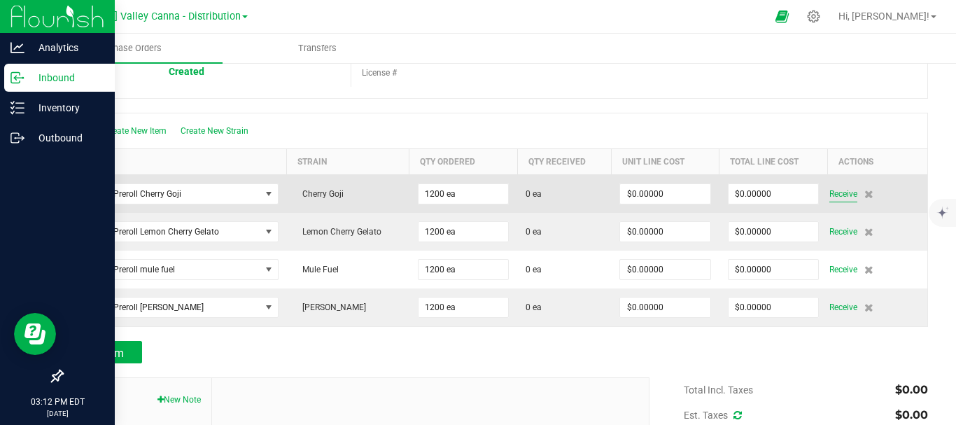
click at [839, 192] on span "Receive" at bounding box center [844, 194] width 28 height 17
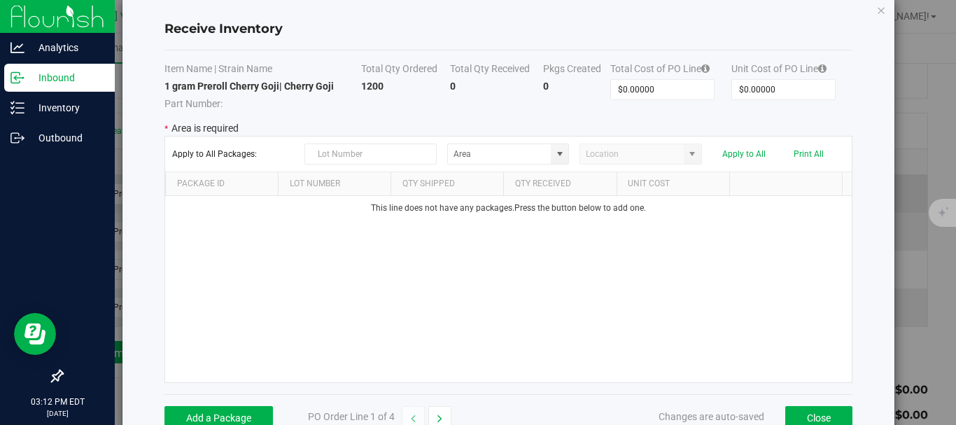
scroll to position [39, 0]
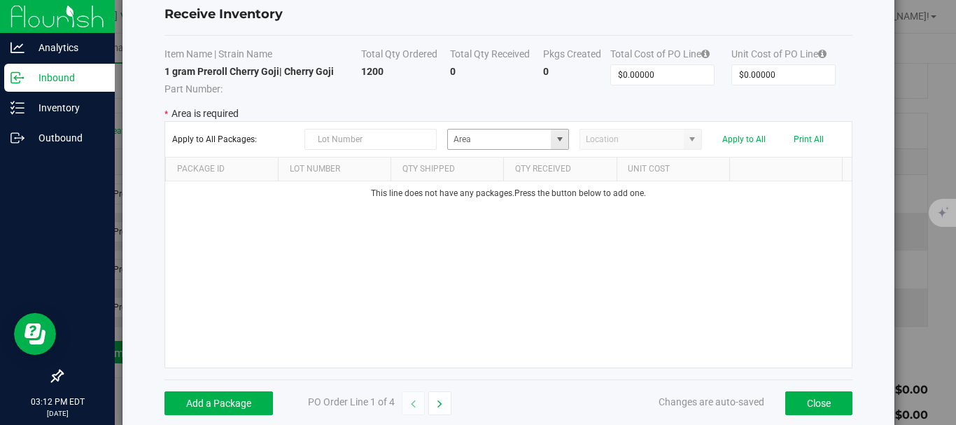
click at [557, 142] on span at bounding box center [559, 139] width 11 height 11
click at [489, 166] on span "Clearly Faded" at bounding box center [478, 164] width 52 height 21
type input "Clearly Faded"
click at [687, 141] on span at bounding box center [692, 139] width 11 height 11
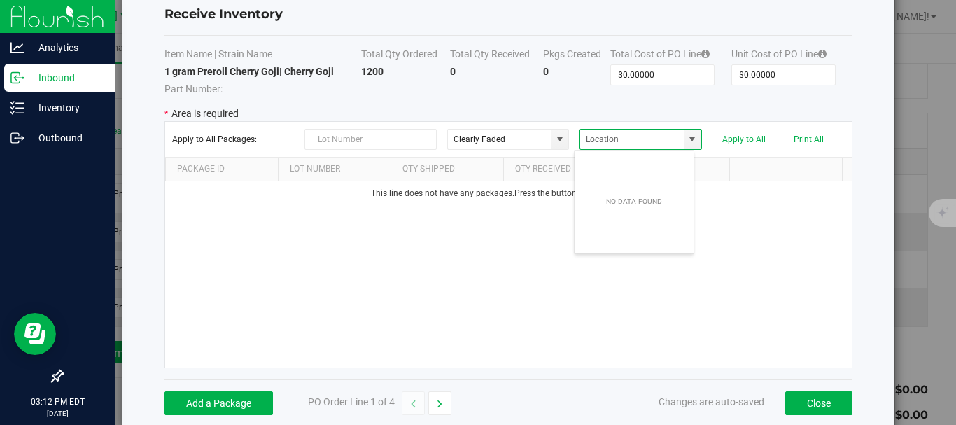
click at [778, 231] on div "This line does not have any packages. Press the button below to add one." at bounding box center [508, 274] width 687 height 186
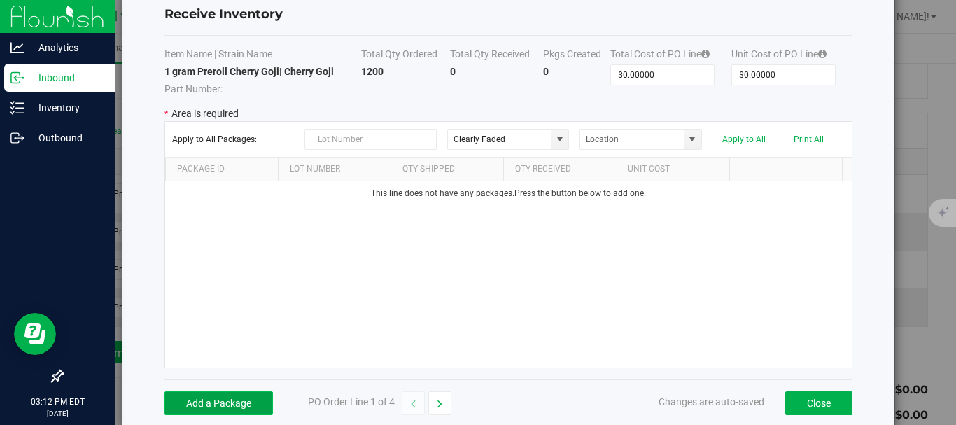
click at [250, 407] on button "Add a Package" at bounding box center [219, 403] width 109 height 24
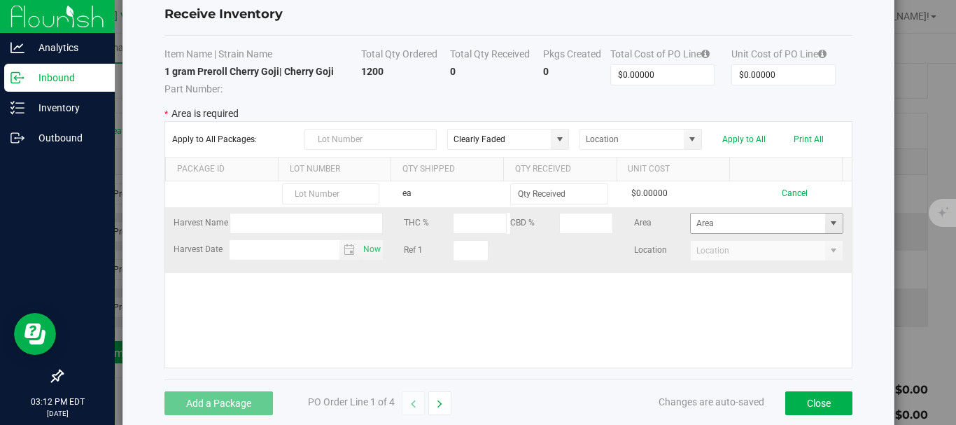
click at [828, 222] on span at bounding box center [833, 223] width 11 height 11
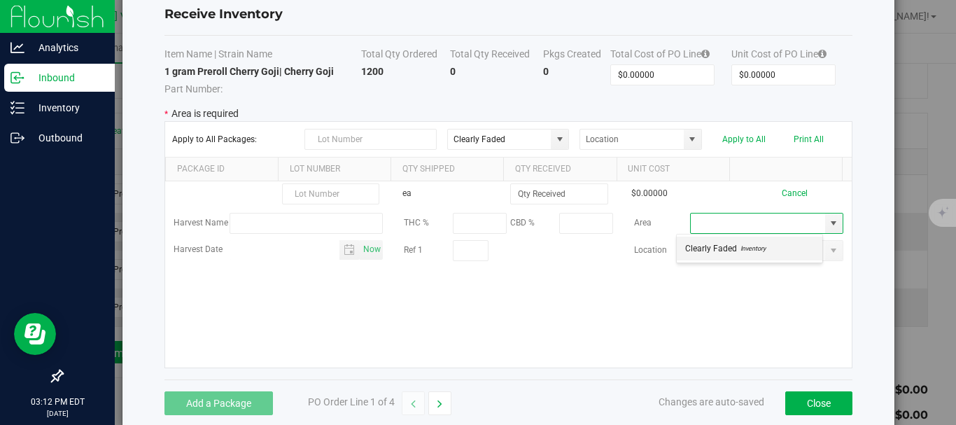
click at [760, 247] on span "Inventory" at bounding box center [751, 248] width 29 height 21
type input "Clearly Faded"
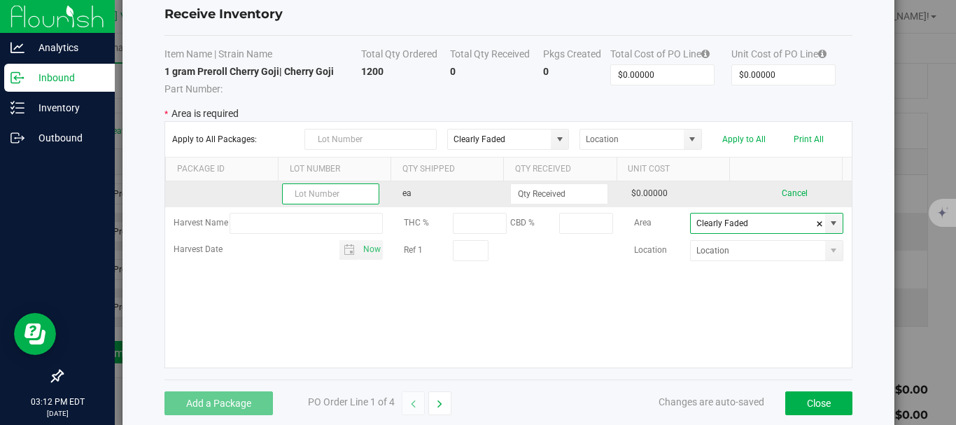
click at [340, 196] on input "text" at bounding box center [330, 193] width 97 height 21
type input "a"
type input "ABCG2024-1.0"
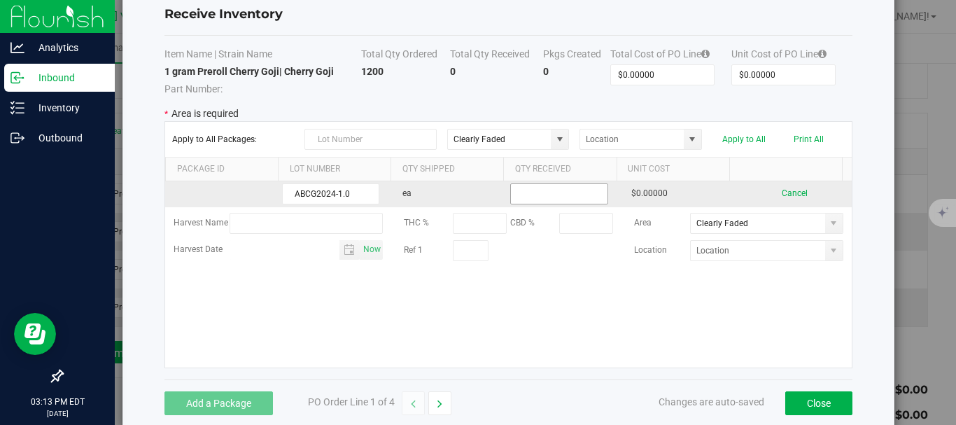
click at [552, 192] on input at bounding box center [559, 194] width 96 height 20
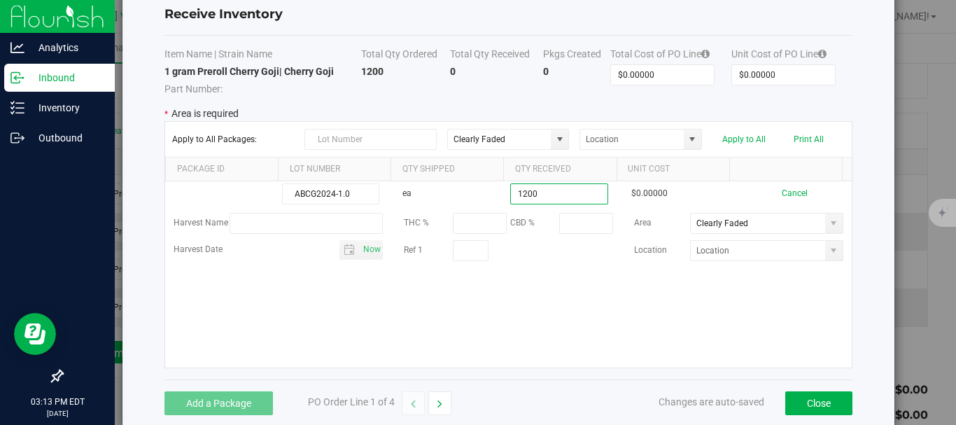
click at [761, 311] on kendo-grid-list "ABCG2024-1.0 ea 1200 $0.00000 Cancel Harvest Name THC % CBD % Area Clearly Fade…" at bounding box center [508, 274] width 687 height 186
type input "1200 ea"
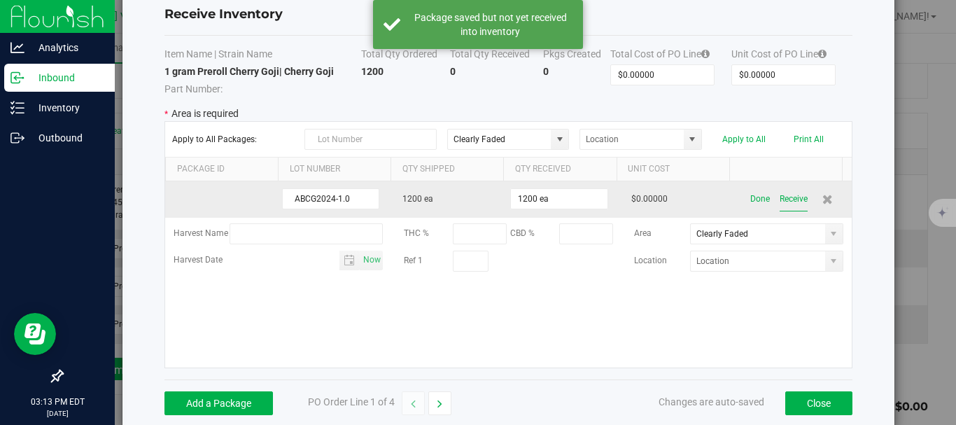
click at [780, 200] on button "Receive" at bounding box center [794, 199] width 28 height 25
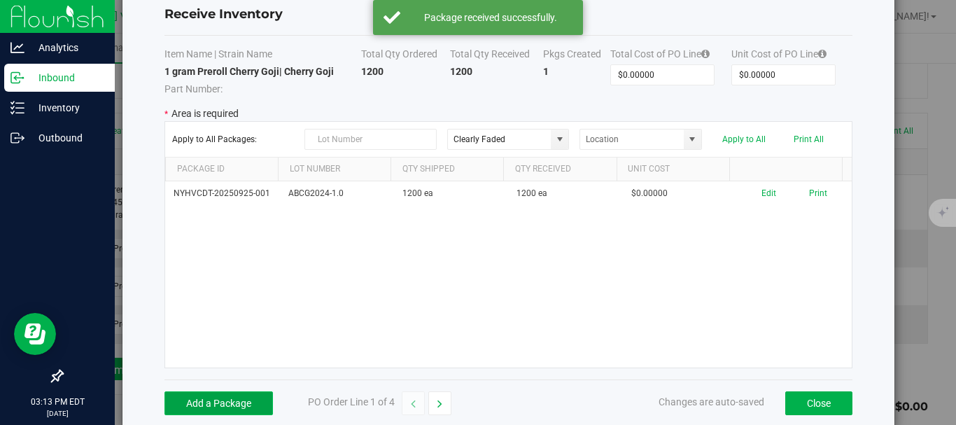
click at [209, 406] on button "Add a Package" at bounding box center [219, 403] width 109 height 24
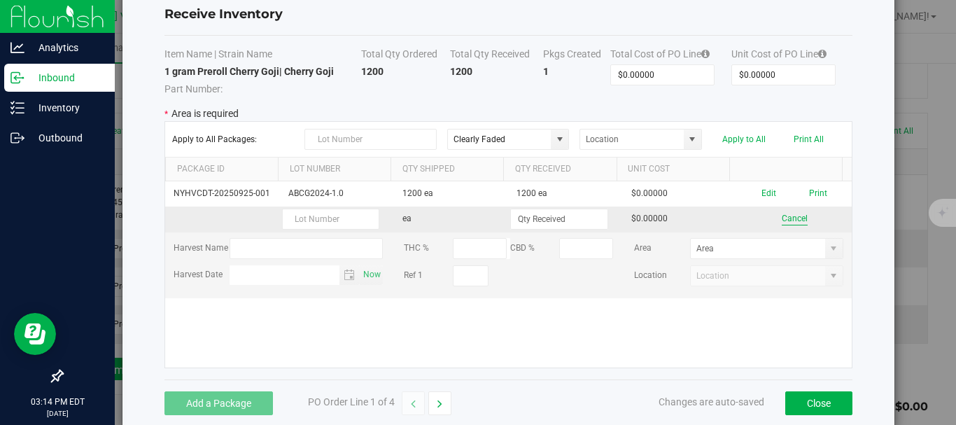
click at [783, 217] on button "Cancel" at bounding box center [795, 218] width 26 height 13
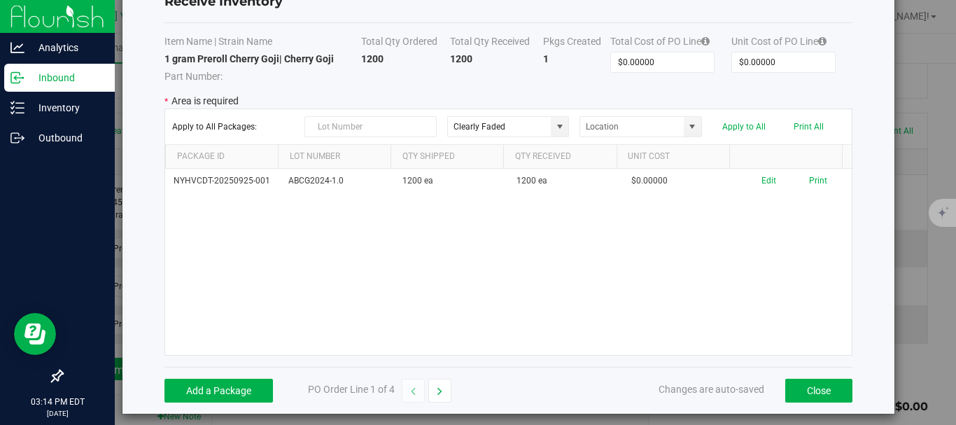
scroll to position [46, 0]
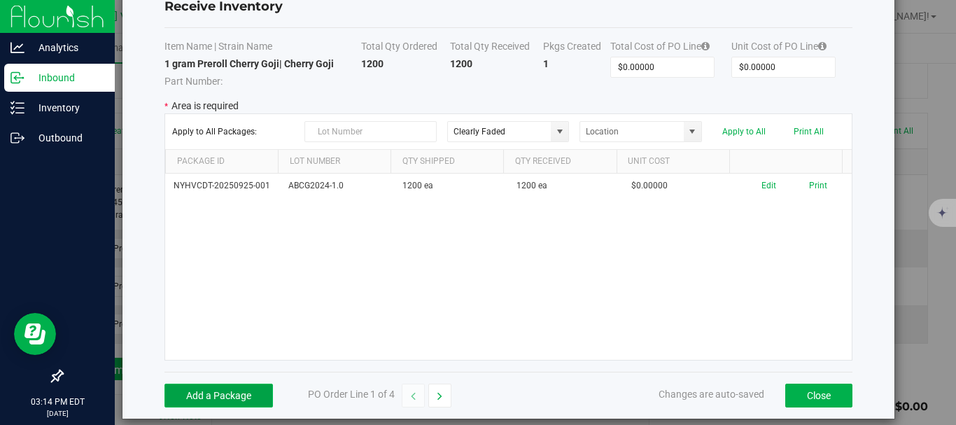
click at [192, 400] on button "Add a Package" at bounding box center [219, 396] width 109 height 24
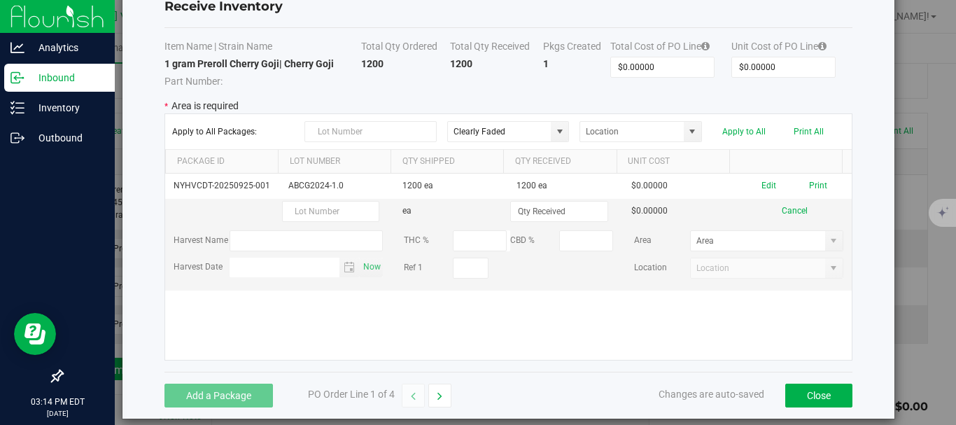
click at [776, 321] on div "NYHVCDT-20250925-001 ABCG2024-1.0 1200 ea 1200 ea $0.00000 Edit Print ea $0.000…" at bounding box center [508, 267] width 687 height 186
click at [815, 396] on button "Close" at bounding box center [818, 396] width 67 height 24
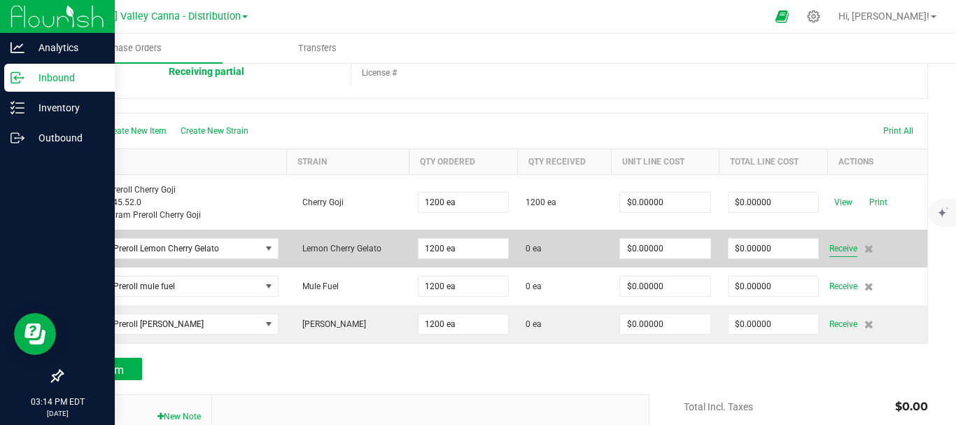
click at [839, 247] on span "Receive" at bounding box center [844, 248] width 28 height 17
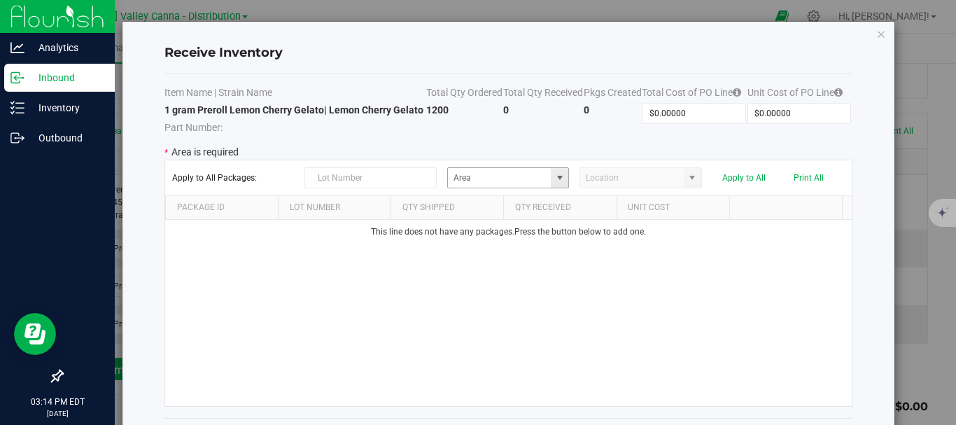
click at [557, 183] on span at bounding box center [559, 177] width 11 height 11
click at [518, 230] on span "Inventory" at bounding box center [518, 231] width 29 height 21
type input "Clearly Faded"
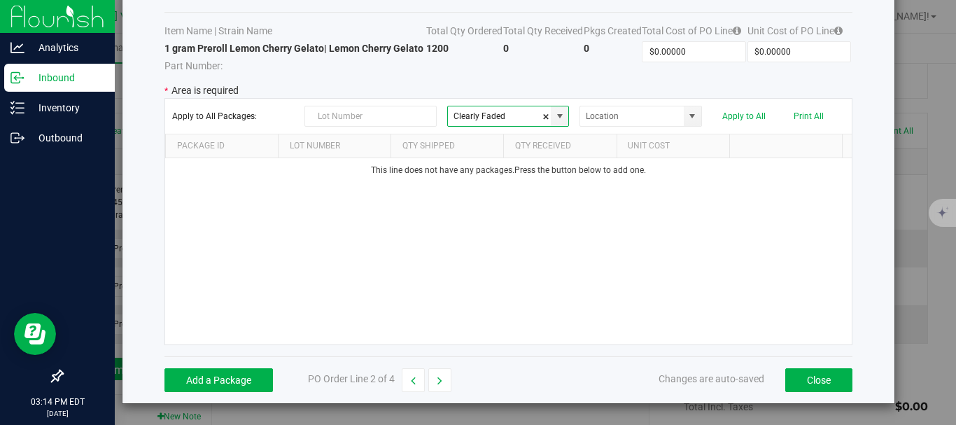
scroll to position [90, 0]
click at [207, 382] on button "Add a Package" at bounding box center [219, 380] width 109 height 24
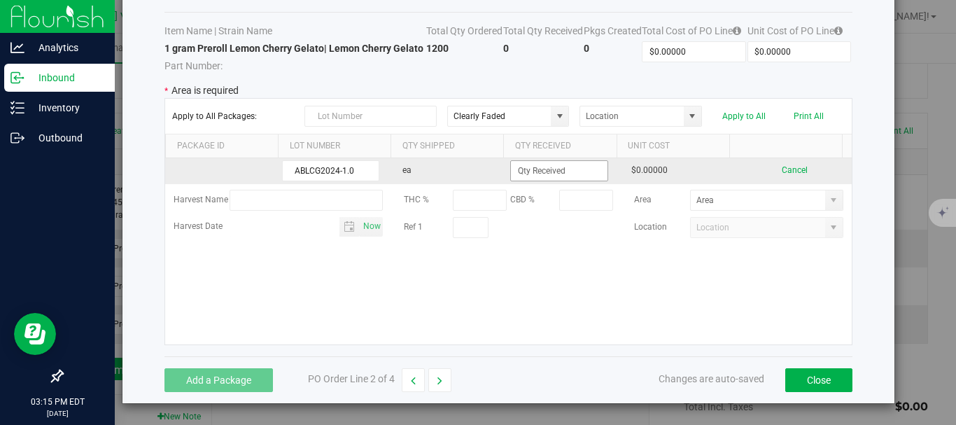
type input "ABLCG2024-1.0"
click at [549, 169] on input at bounding box center [559, 171] width 96 height 20
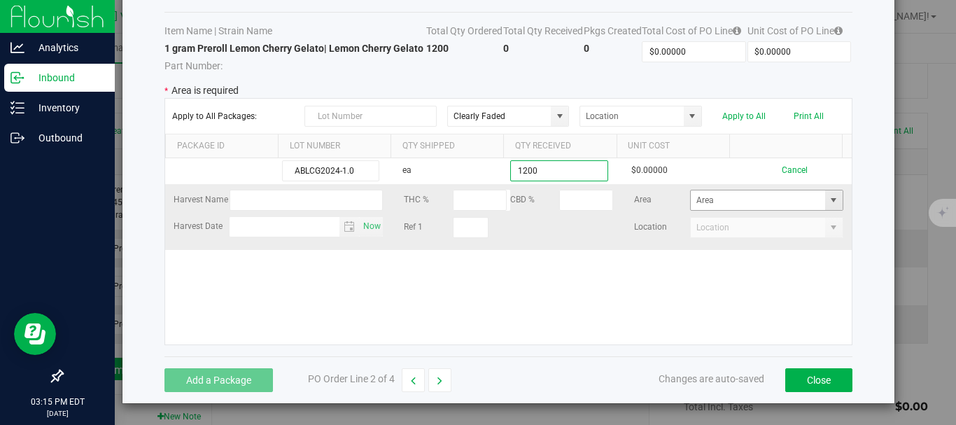
click at [828, 196] on span at bounding box center [833, 200] width 11 height 11
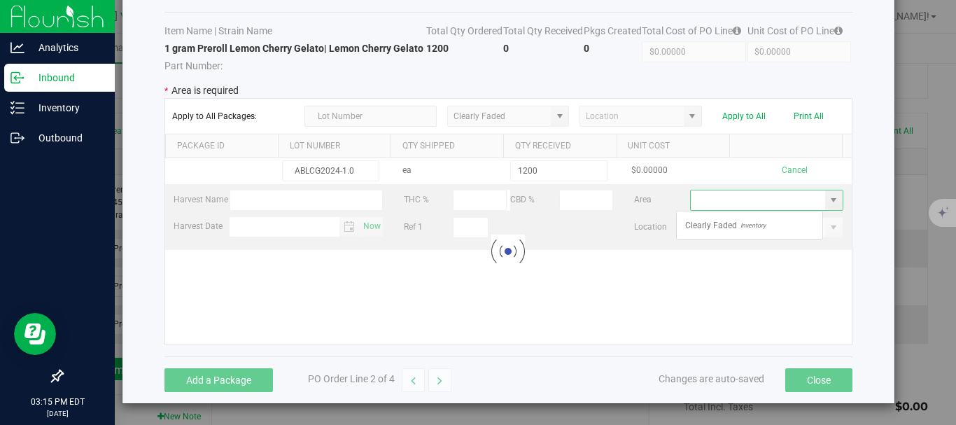
type input "1200 ea"
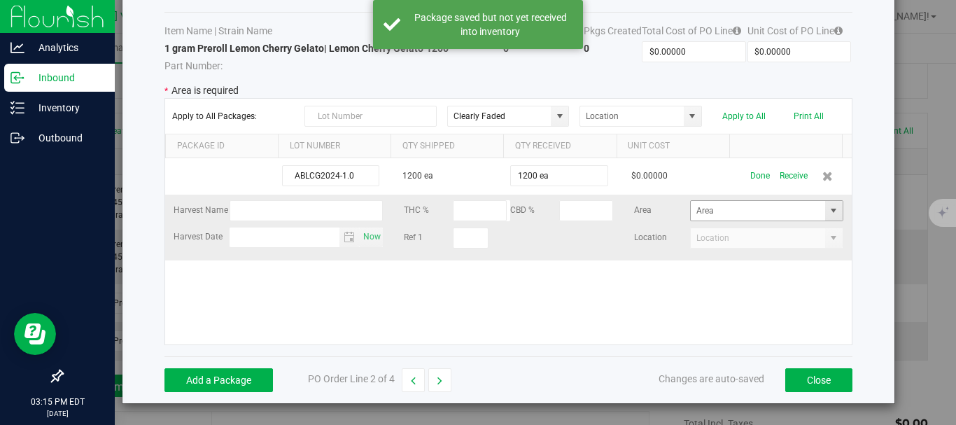
click at [828, 213] on span at bounding box center [833, 210] width 11 height 11
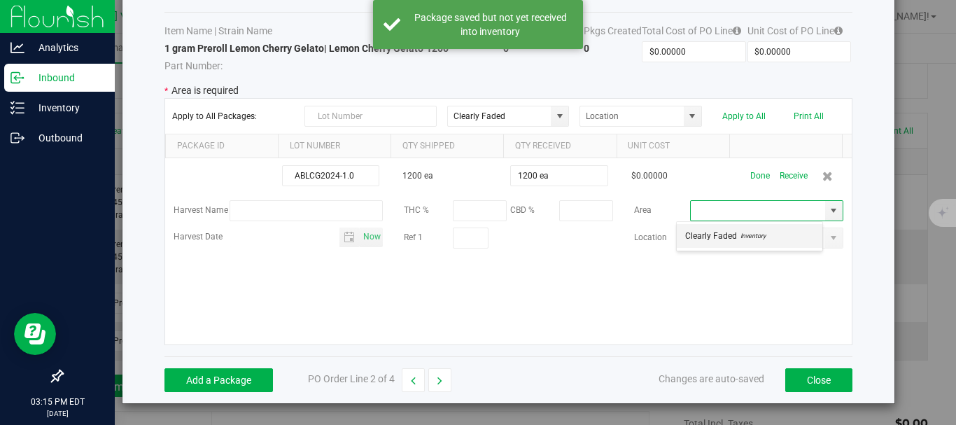
click at [748, 242] on span "Inventory" at bounding box center [751, 235] width 29 height 21
type input "Clearly Faded"
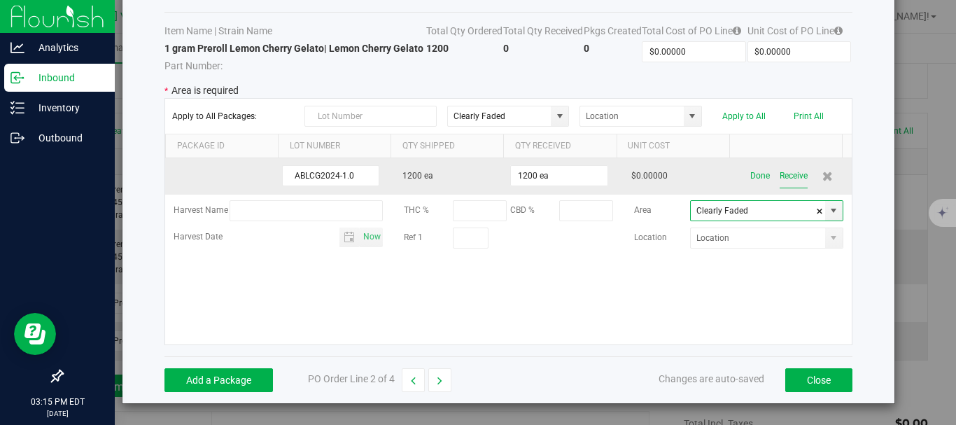
click at [786, 179] on button "Receive" at bounding box center [794, 176] width 28 height 25
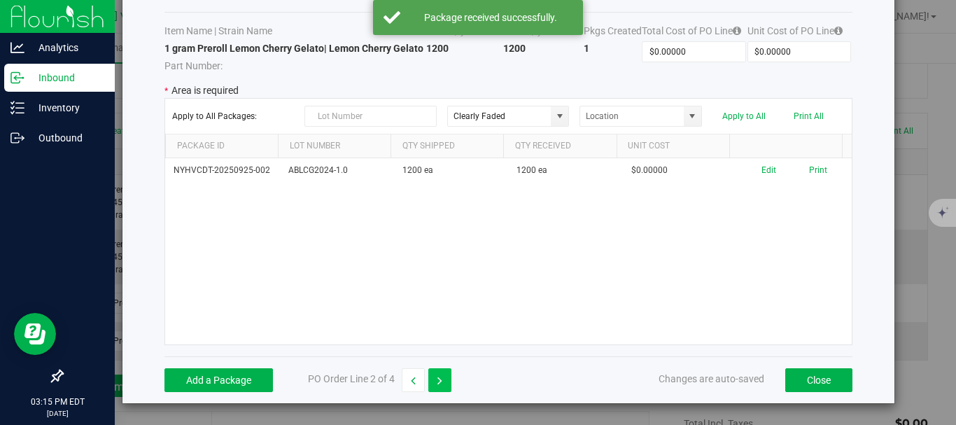
click at [440, 376] on icon "button" at bounding box center [440, 381] width 5 height 10
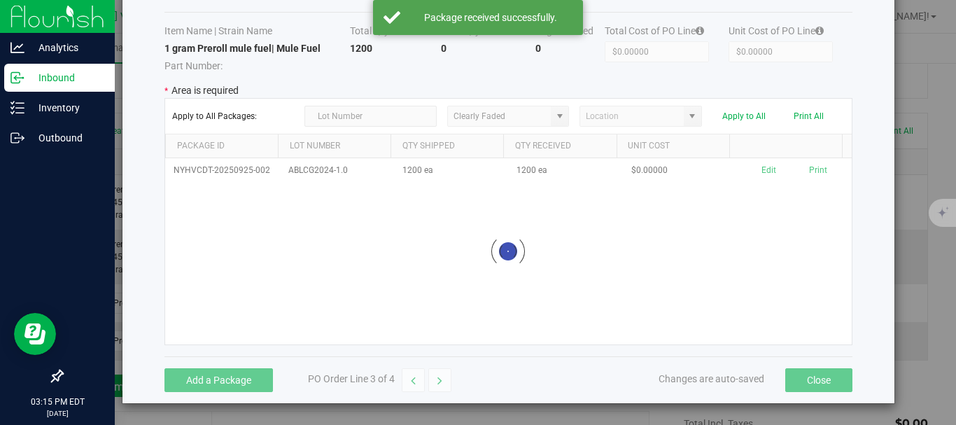
scroll to position [62, 0]
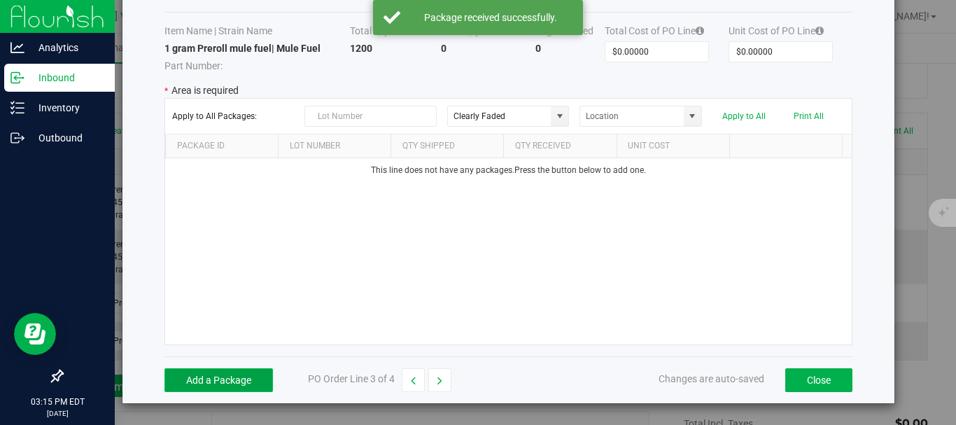
click at [244, 384] on button "Add a Package" at bounding box center [219, 380] width 109 height 24
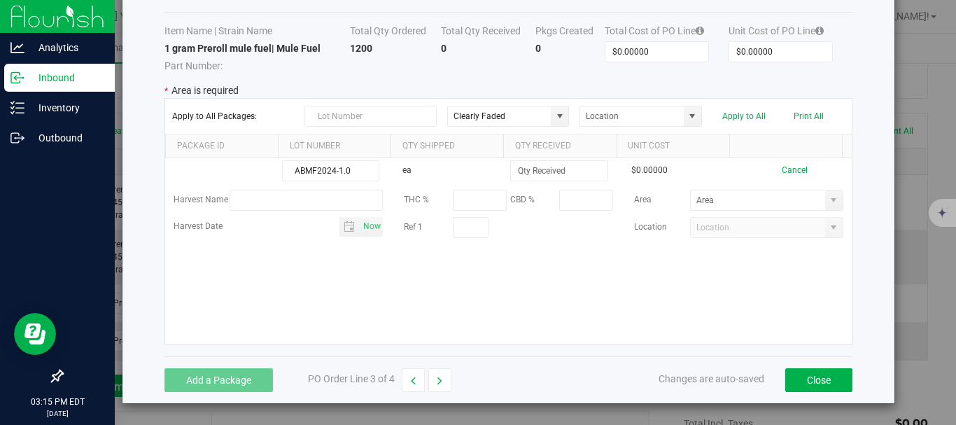
type input "ABMF2024-1.0"
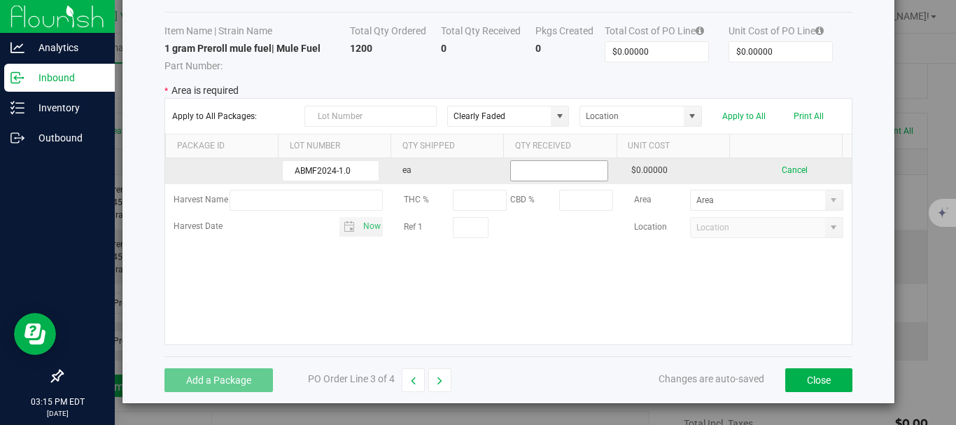
click at [548, 169] on input at bounding box center [559, 171] width 96 height 20
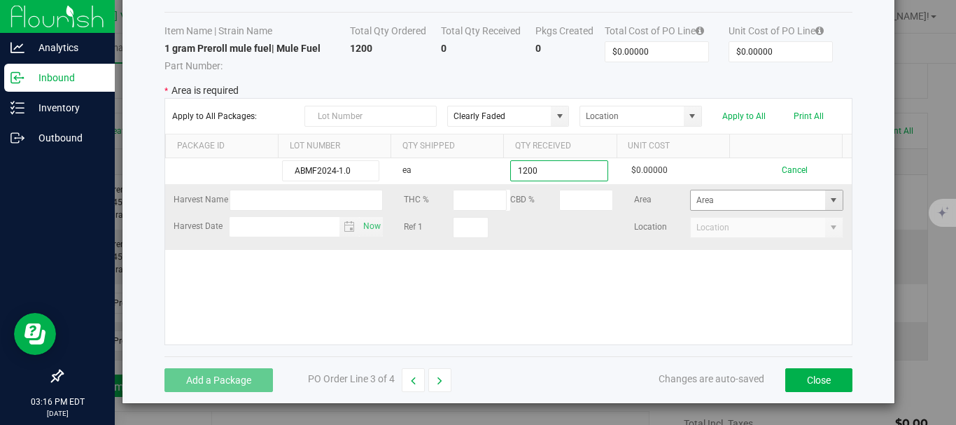
click at [828, 195] on span at bounding box center [833, 200] width 11 height 11
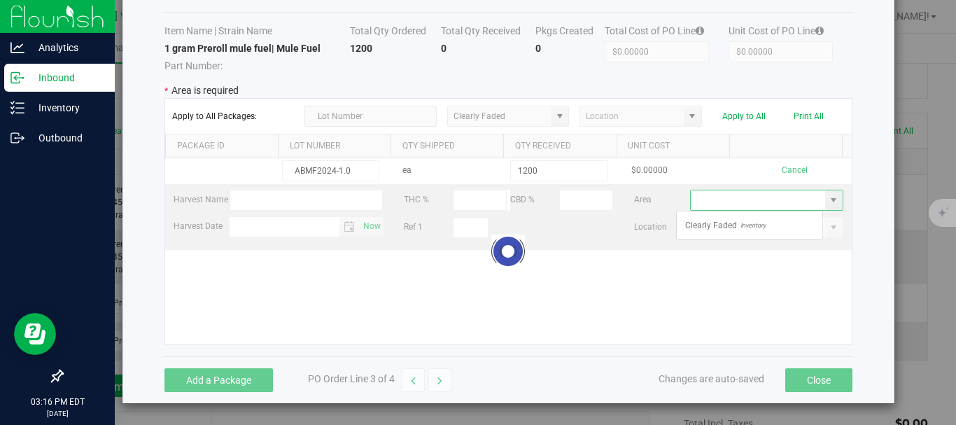
type input "1200 ea"
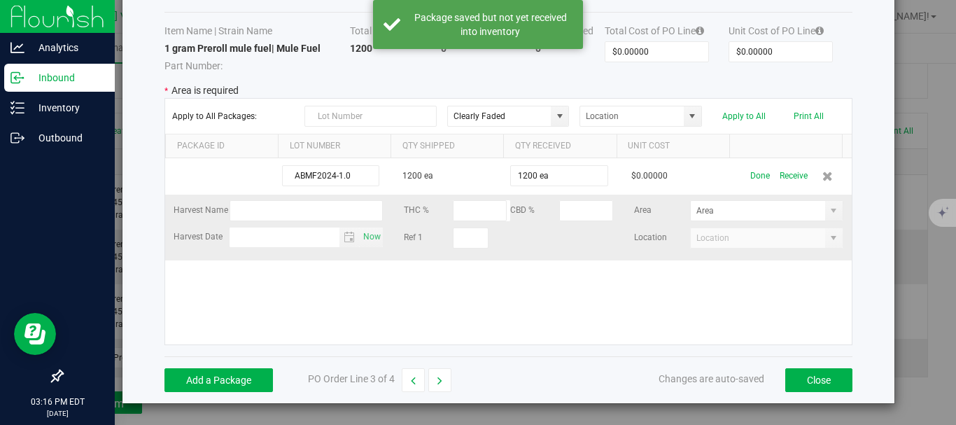
click at [743, 237] on kendo-combobox at bounding box center [766, 238] width 153 height 21
click at [828, 207] on span at bounding box center [833, 210] width 11 height 11
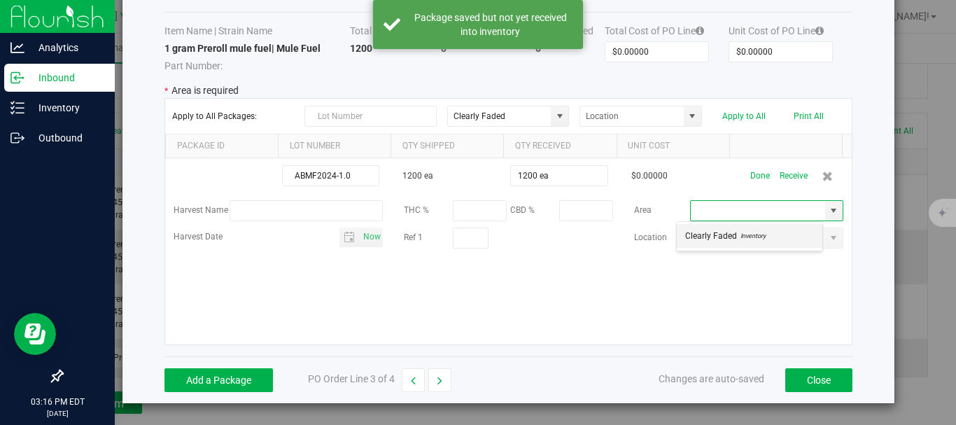
click at [737, 242] on span "Inventory" at bounding box center [751, 235] width 29 height 21
type input "Clearly Faded"
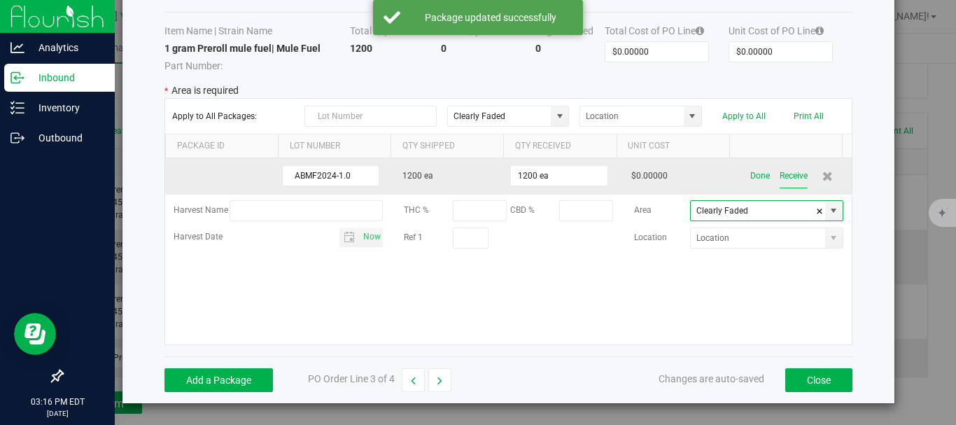
click at [780, 172] on button "Receive" at bounding box center [794, 176] width 28 height 25
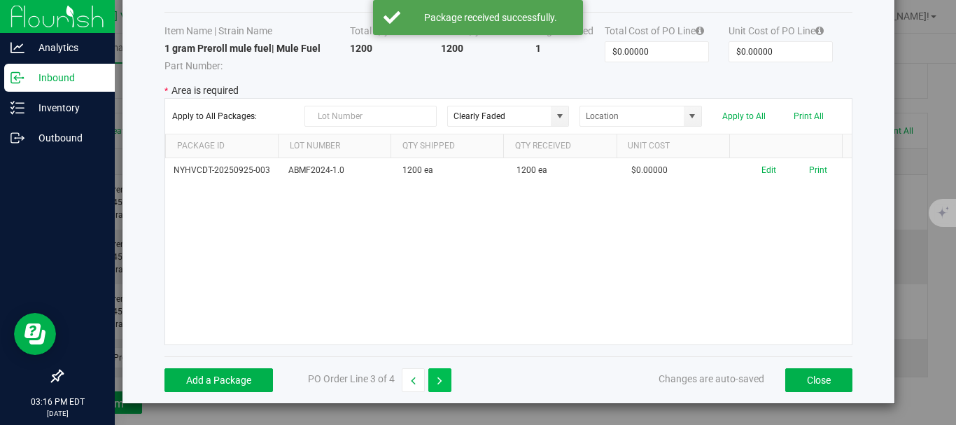
click at [449, 383] on button "button" at bounding box center [439, 380] width 23 height 24
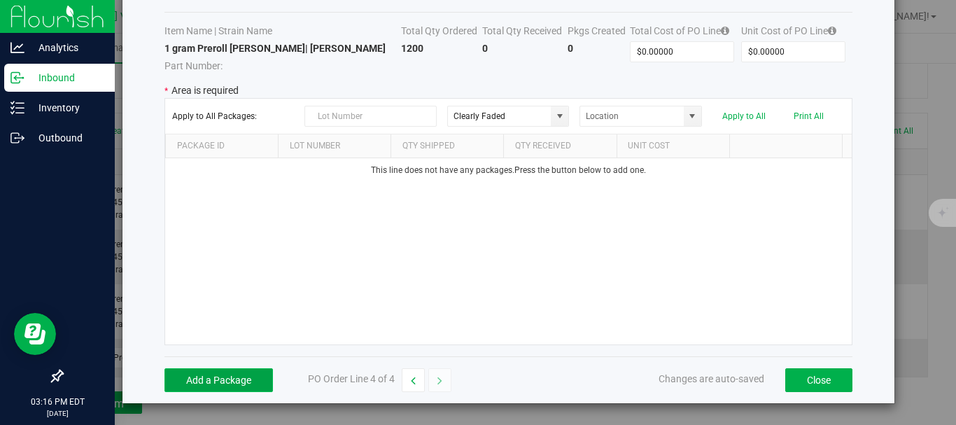
click at [259, 378] on button "Add a Package" at bounding box center [219, 380] width 109 height 24
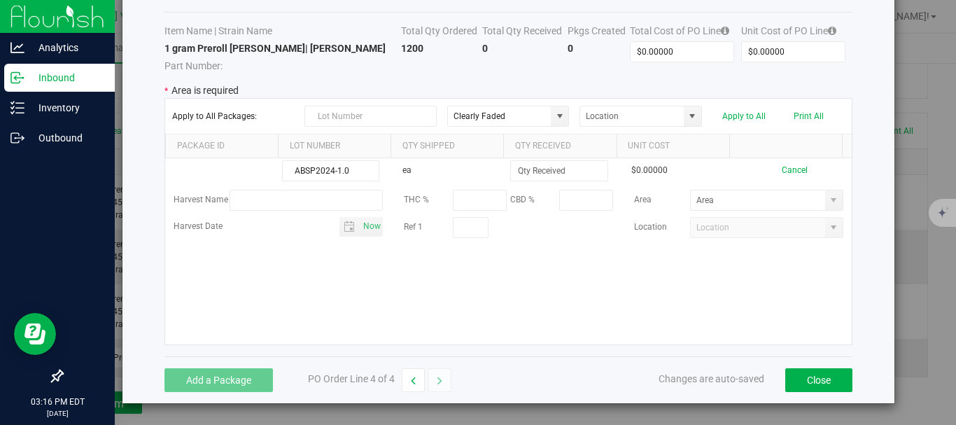
type input "ABSP2024-1.0"
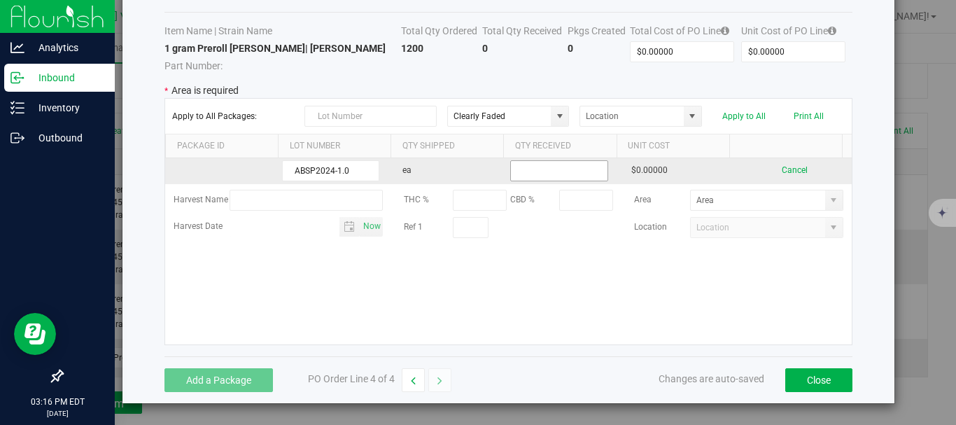
click at [564, 169] on input at bounding box center [559, 171] width 96 height 20
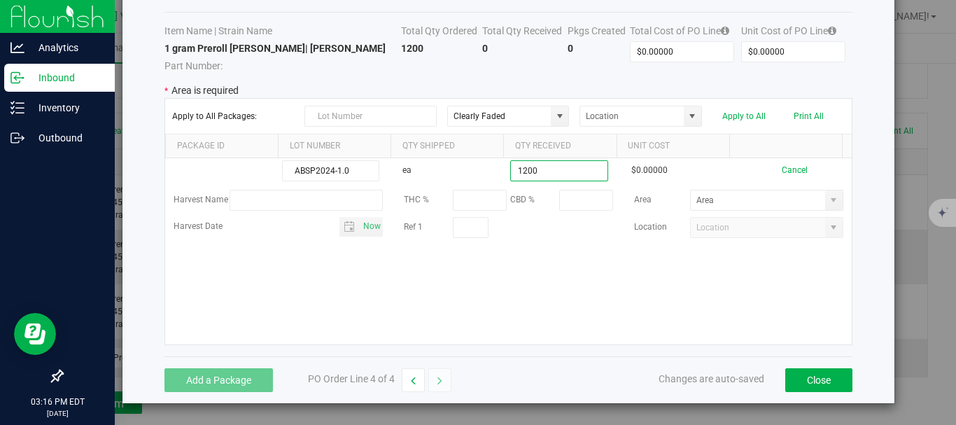
click at [605, 275] on kendo-grid-list "ABSP2024-1.0 ea 1200 $0.00000 Cancel Harvest Name THC % CBD % Area Harvest Date…" at bounding box center [508, 251] width 687 height 186
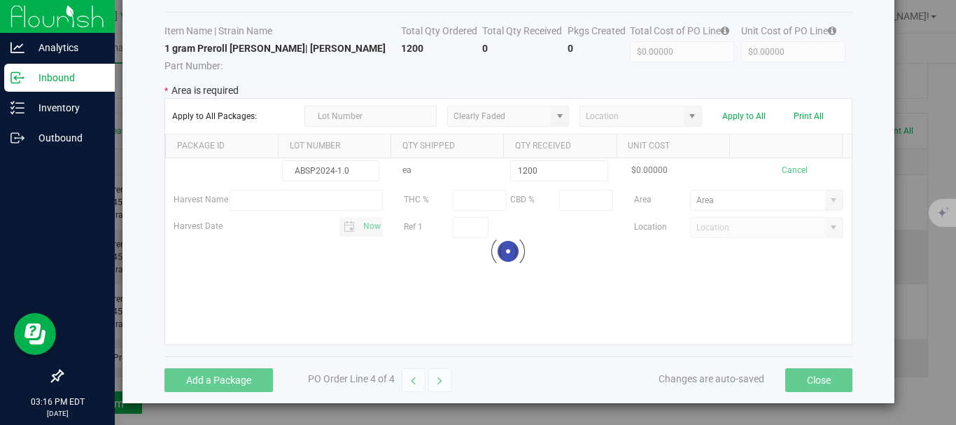
type input "1200 ea"
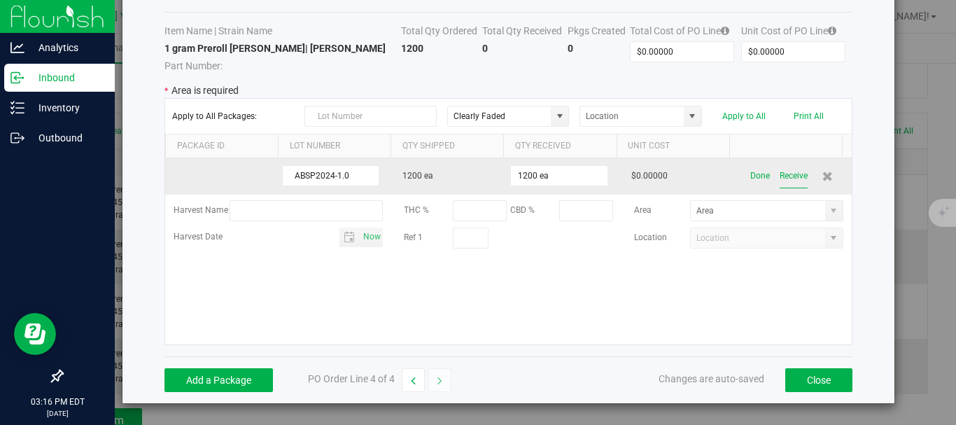
click at [782, 176] on button "Receive" at bounding box center [794, 176] width 28 height 25
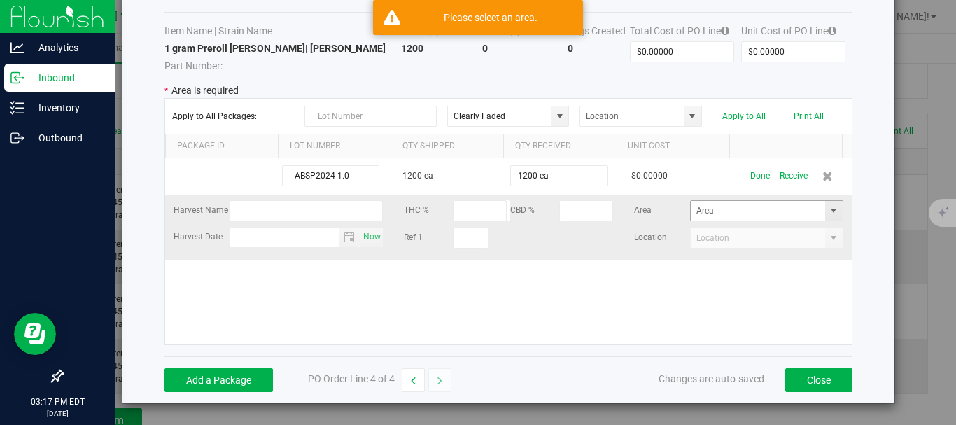
click at [828, 208] on span at bounding box center [833, 210] width 11 height 11
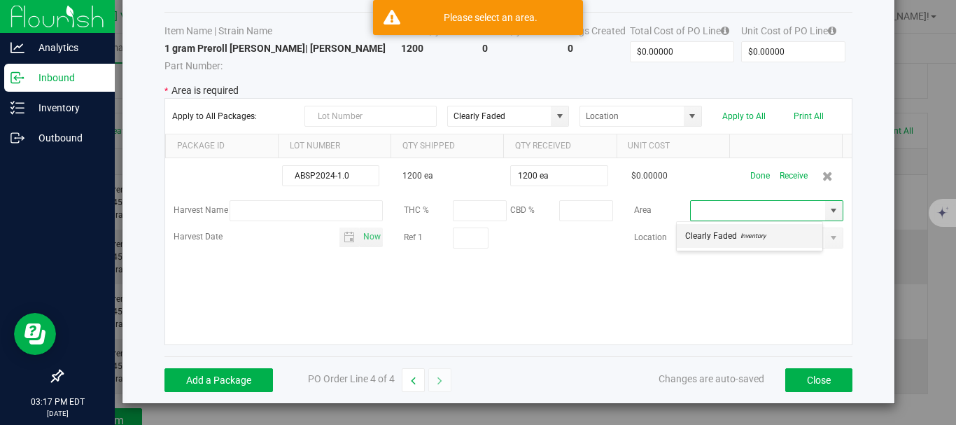
click at [743, 235] on span "Inventory" at bounding box center [751, 235] width 29 height 21
type input "Clearly Faded"
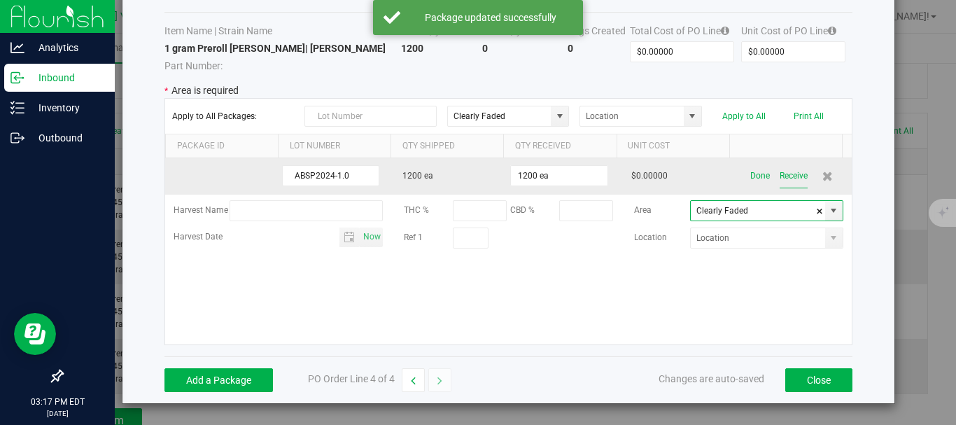
click at [780, 179] on button "Receive" at bounding box center [794, 176] width 28 height 25
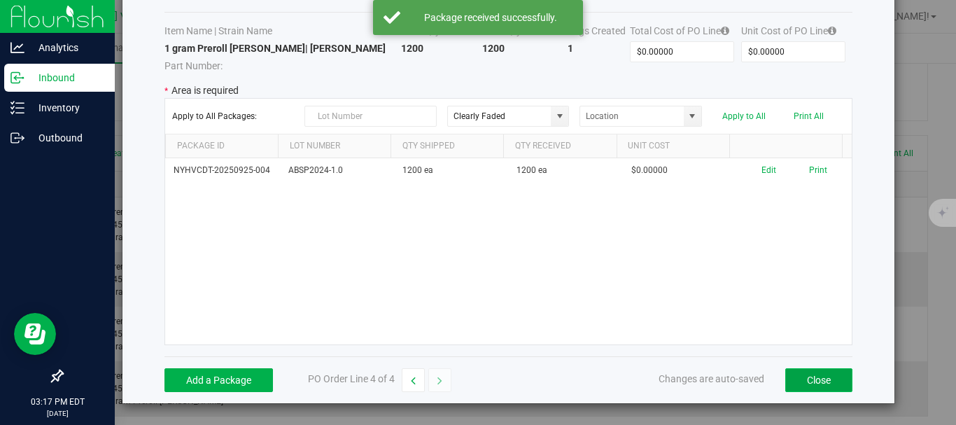
click at [818, 387] on button "Close" at bounding box center [818, 380] width 67 height 24
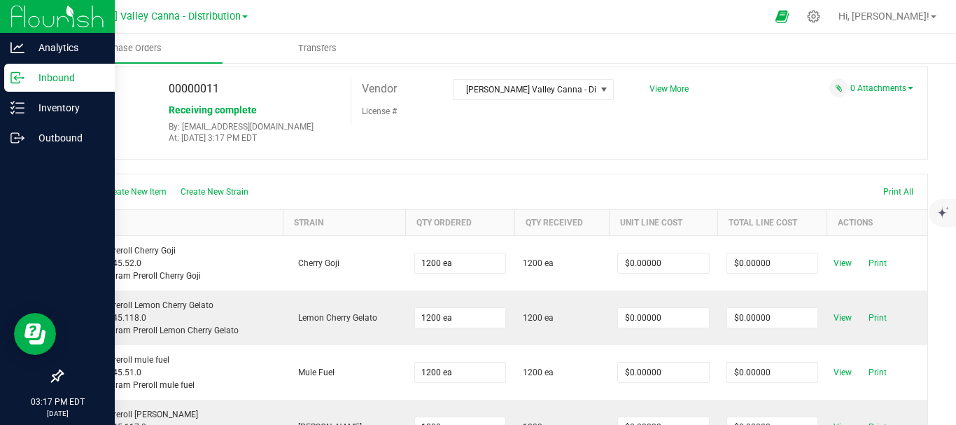
scroll to position [0, 0]
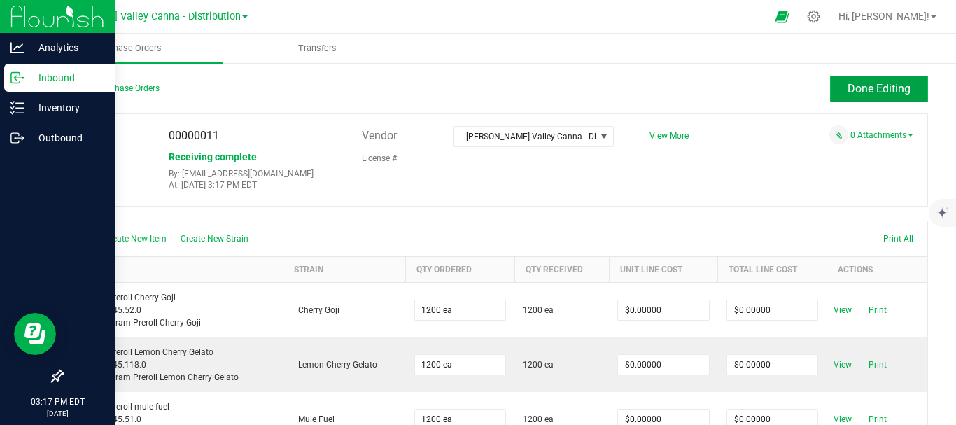
click at [878, 90] on span "Done Editing" at bounding box center [879, 88] width 63 height 13
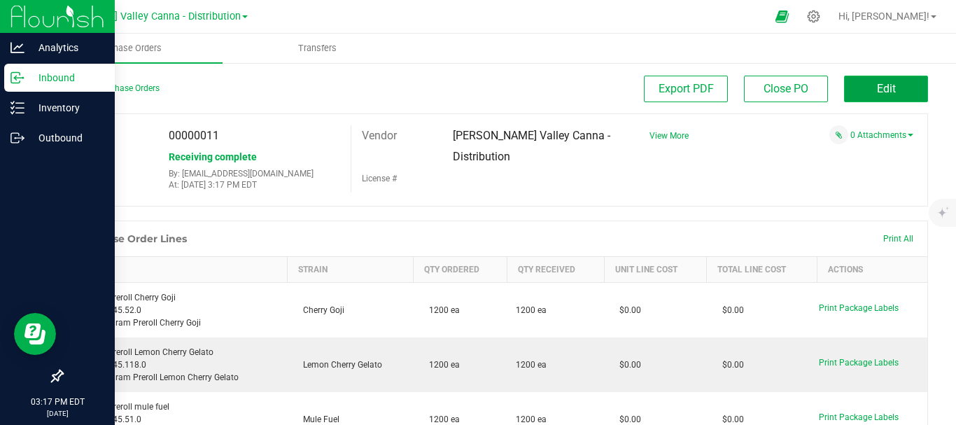
click at [883, 92] on span "Edit" at bounding box center [886, 88] width 19 height 13
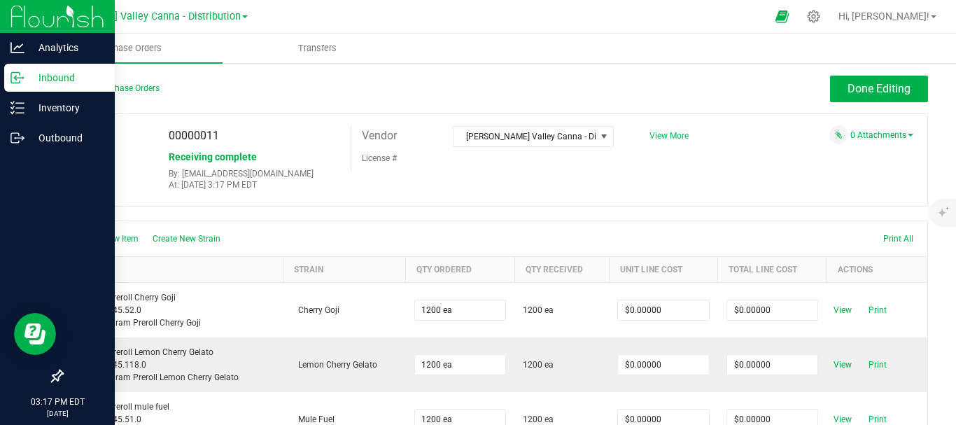
click at [671, 134] on span "View More" at bounding box center [669, 136] width 39 height 10
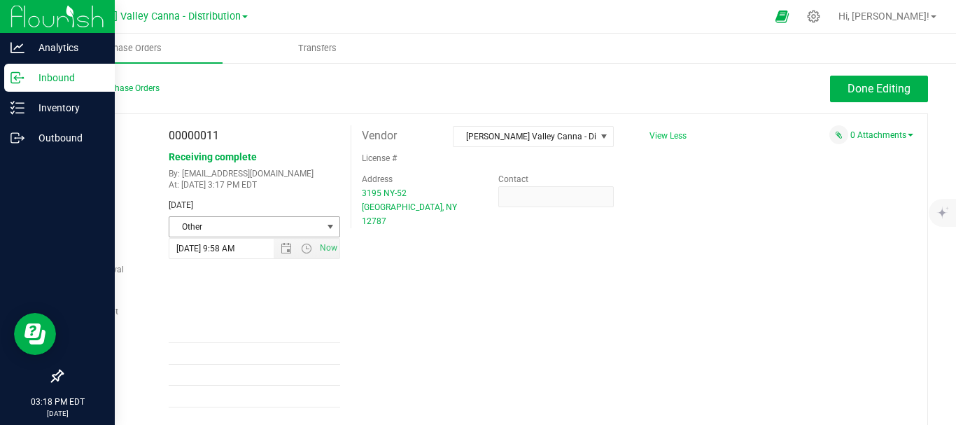
click at [328, 223] on span "select" at bounding box center [330, 226] width 11 height 11
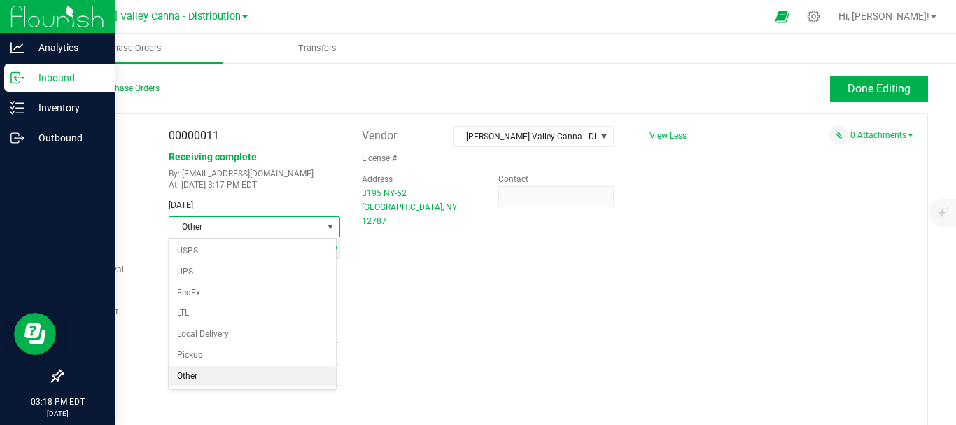
click at [449, 287] on div "PO 00000011 Status Receiving complete By: [EMAIL_ADDRESS][DOMAIN_NAME] At: [DAT…" at bounding box center [495, 276] width 867 height 327
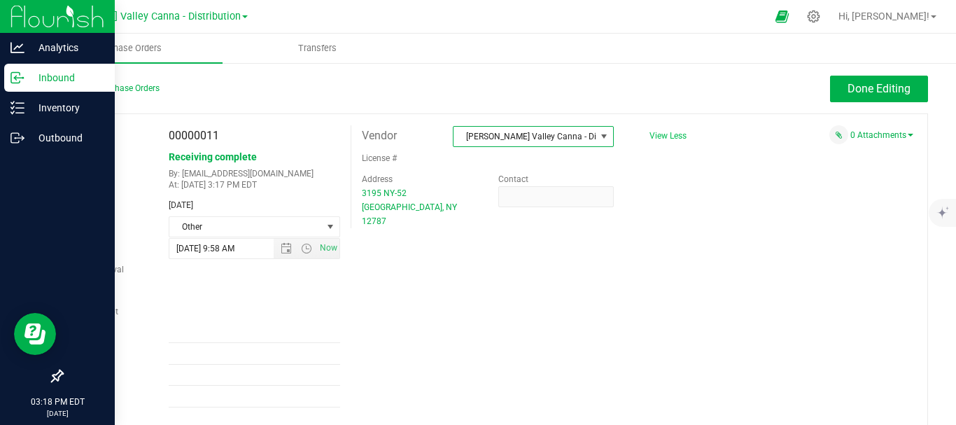
click at [603, 135] on span at bounding box center [604, 136] width 11 height 11
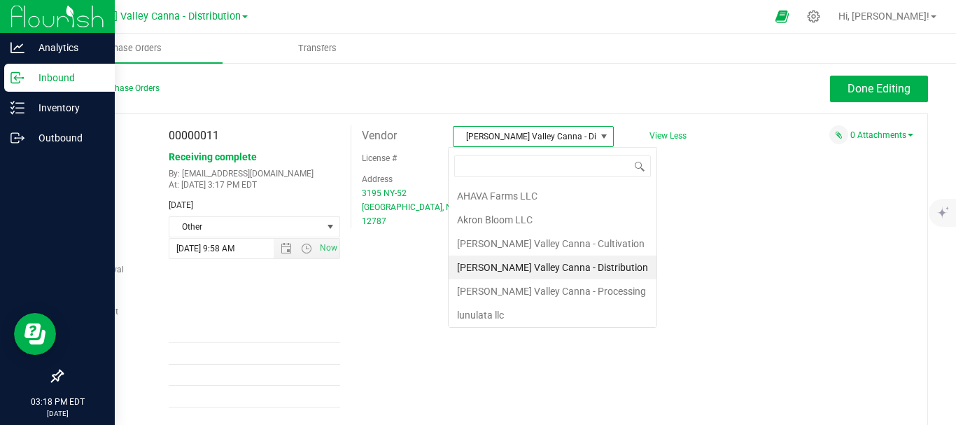
scroll to position [21, 158]
click at [581, 293] on li "[PERSON_NAME] Valley Canna - Processing" at bounding box center [553, 291] width 208 height 24
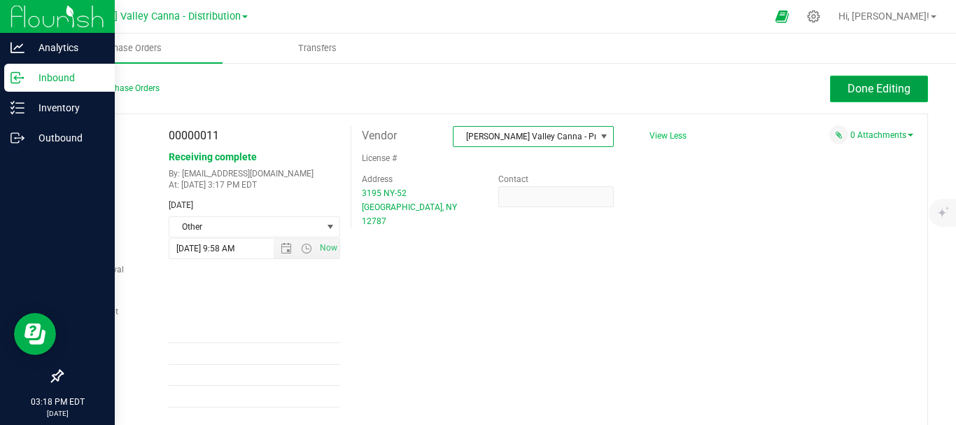
click at [882, 93] on span "Done Editing" at bounding box center [879, 88] width 63 height 13
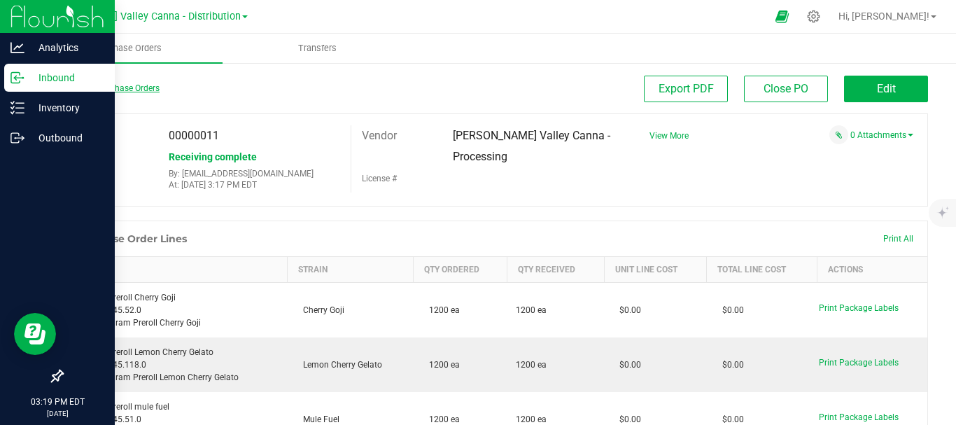
click at [111, 91] on link "Back to Purchase Orders" at bounding box center [111, 88] width 98 height 10
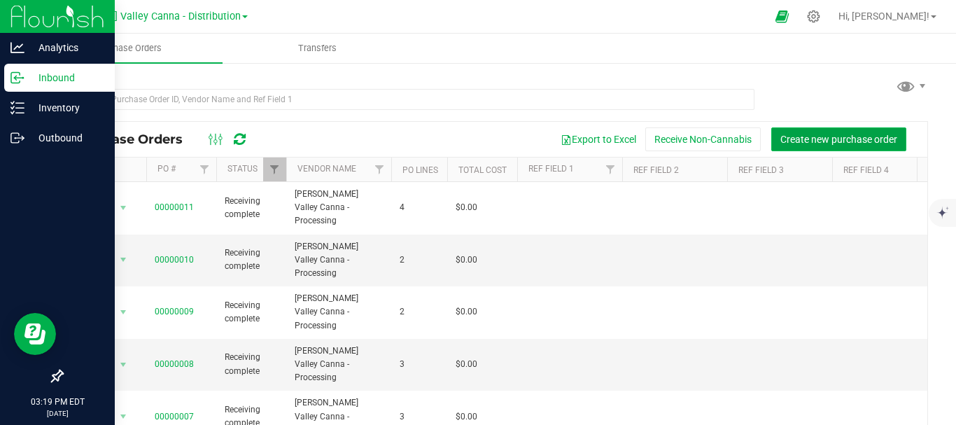
click at [865, 141] on span "Create new purchase order" at bounding box center [839, 139] width 117 height 11
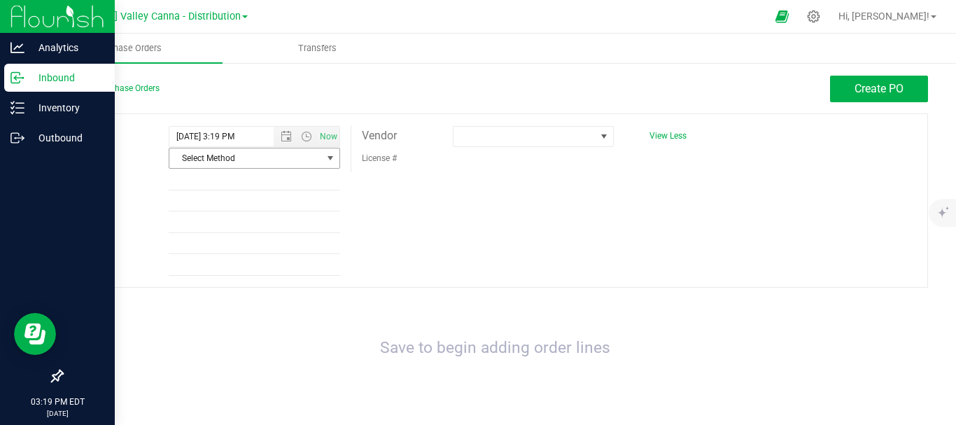
click at [328, 158] on span "select" at bounding box center [330, 158] width 11 height 11
click at [237, 306] on li "Other" at bounding box center [252, 306] width 167 height 21
click at [600, 131] on span at bounding box center [604, 136] width 11 height 11
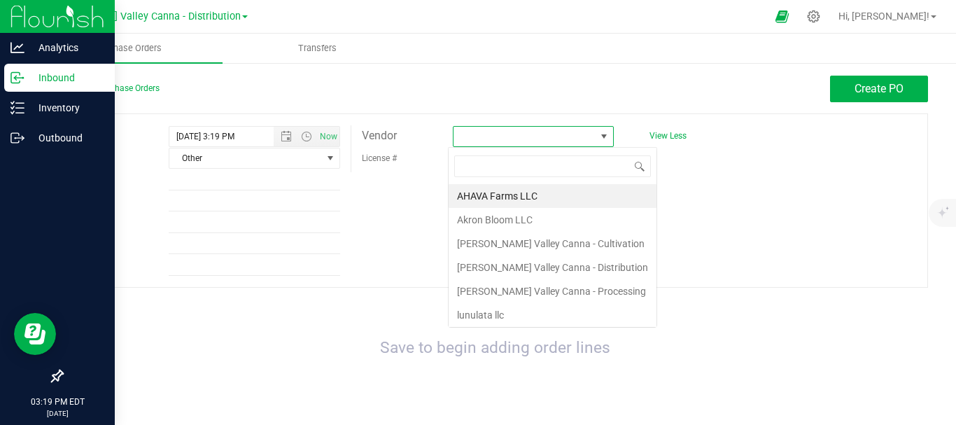
scroll to position [21, 158]
click at [588, 288] on li "[PERSON_NAME] Valley Canna - Processing" at bounding box center [553, 291] width 208 height 24
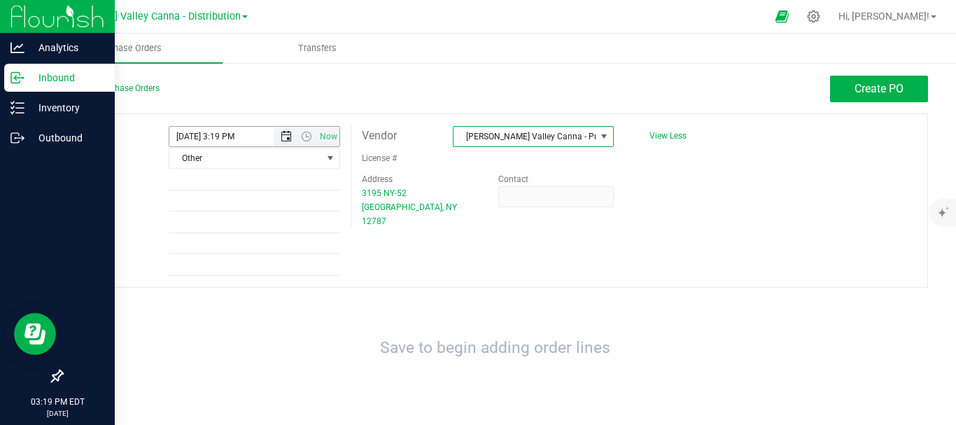
click at [284, 134] on span "Open the date view" at bounding box center [286, 136] width 11 height 11
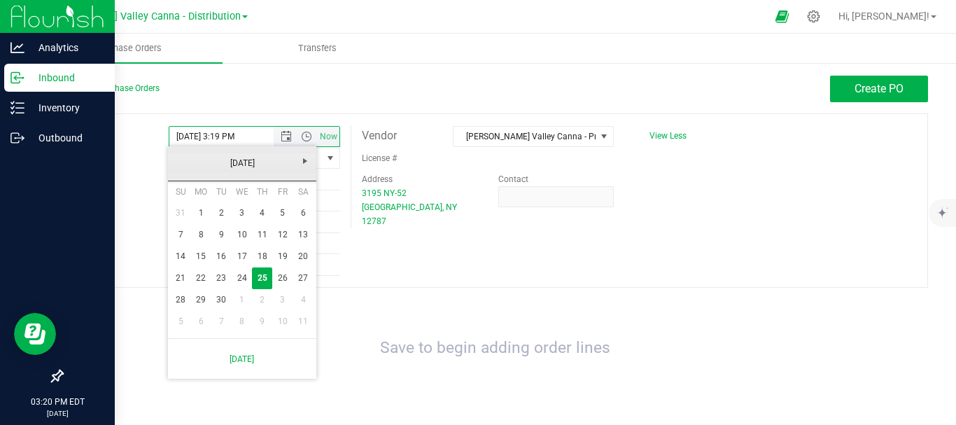
click at [186, 165] on link "[DATE]" at bounding box center [242, 164] width 151 height 22
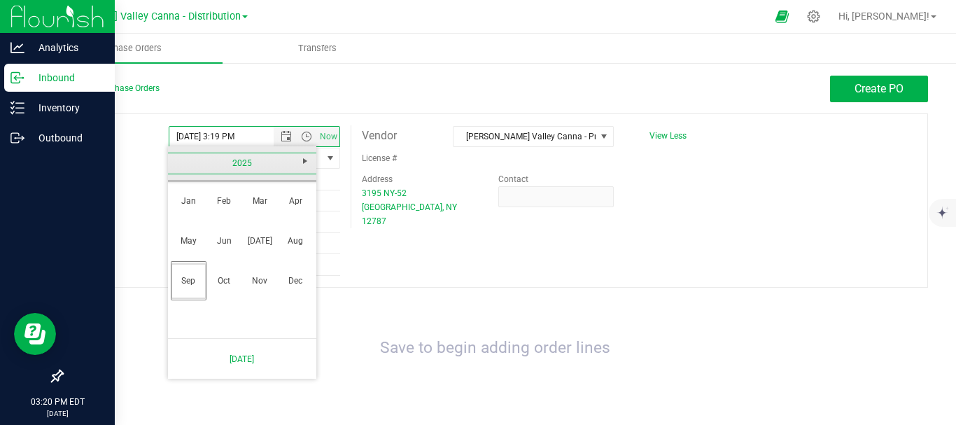
click at [297, 241] on link "Aug" at bounding box center [296, 241] width 36 height 36
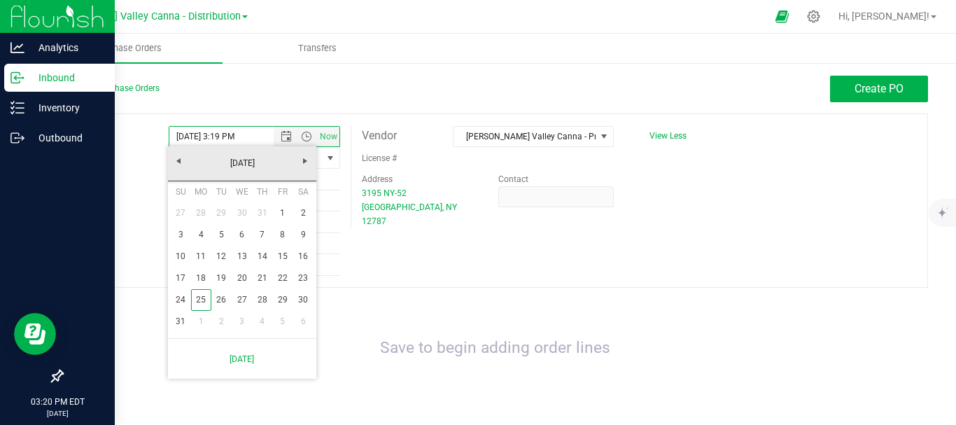
click at [259, 278] on link "21" at bounding box center [262, 278] width 20 height 22
type input "[DATE] 3:19 PM"
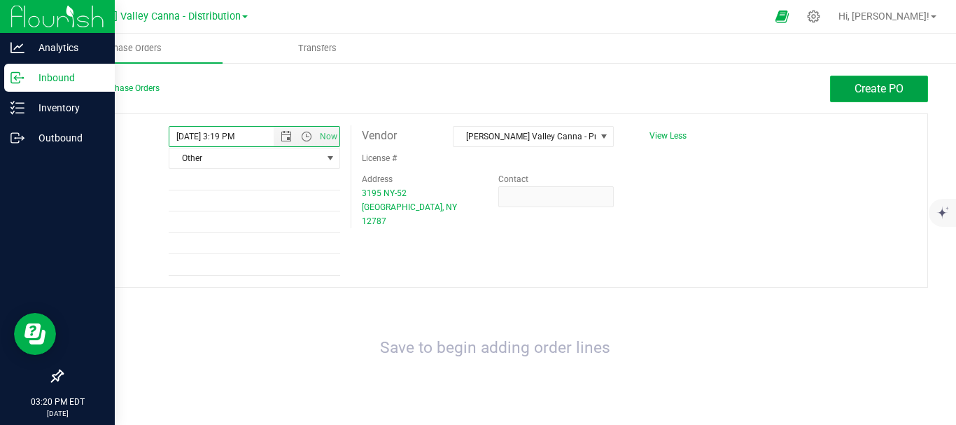
click at [871, 83] on span "Create PO" at bounding box center [879, 88] width 49 height 13
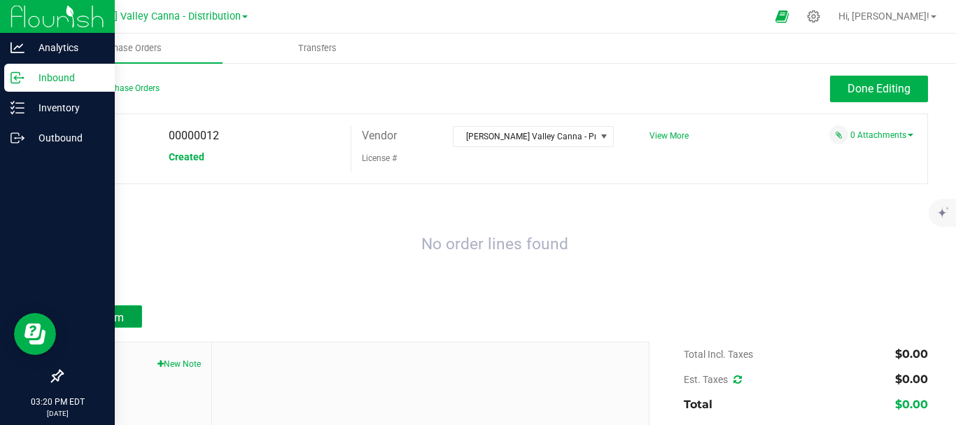
click at [106, 316] on span "Add Item" at bounding box center [102, 317] width 44 height 13
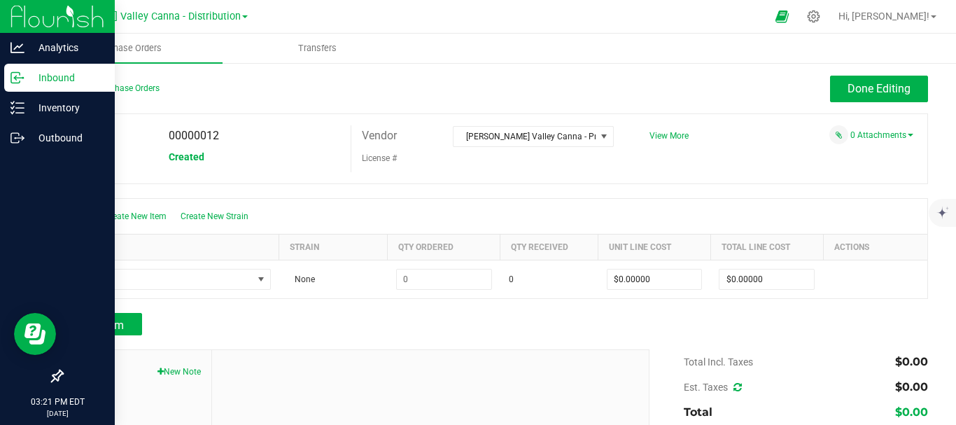
click at [193, 93] on div "Back to Purchase Orders" at bounding box center [170, 88] width 217 height 25
click at [883, 85] on span "Done Editing" at bounding box center [879, 88] width 63 height 13
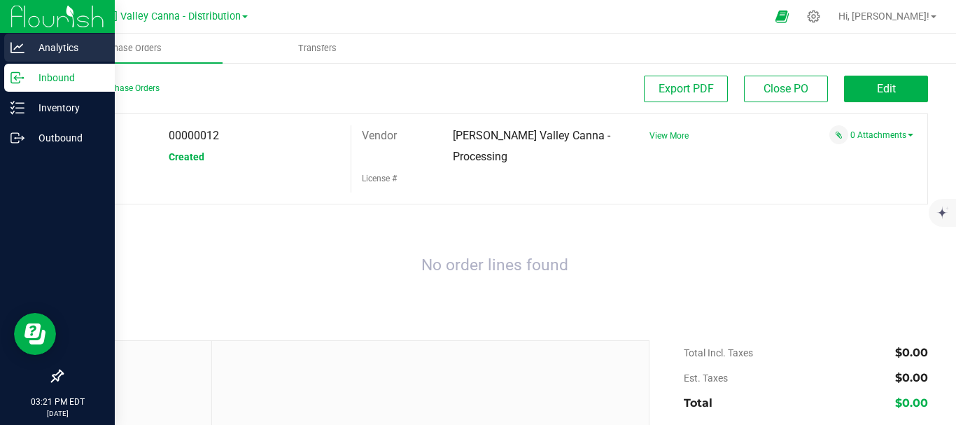
click at [12, 46] on icon at bounding box center [18, 48] width 14 height 14
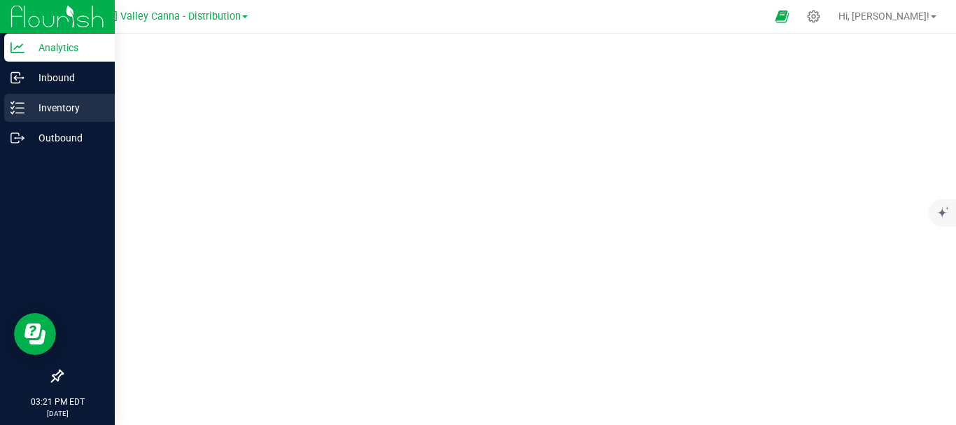
click at [52, 109] on p "Inventory" at bounding box center [67, 107] width 84 height 17
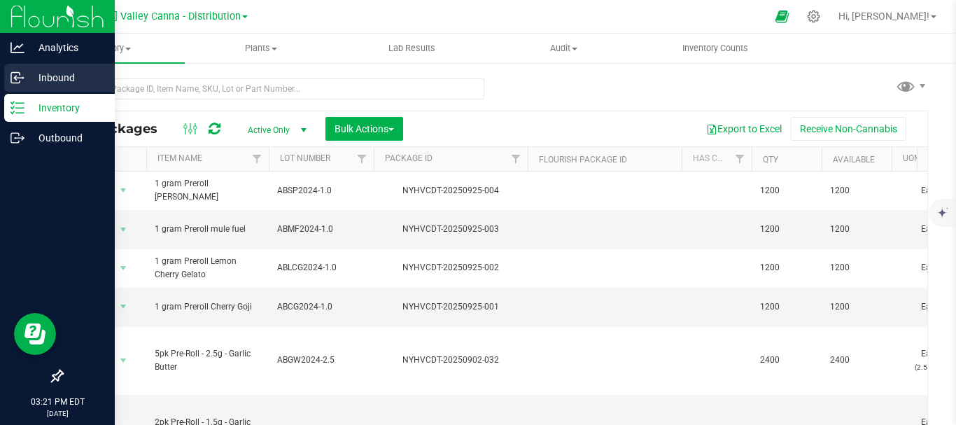
click at [40, 76] on p "Inbound" at bounding box center [67, 77] width 84 height 17
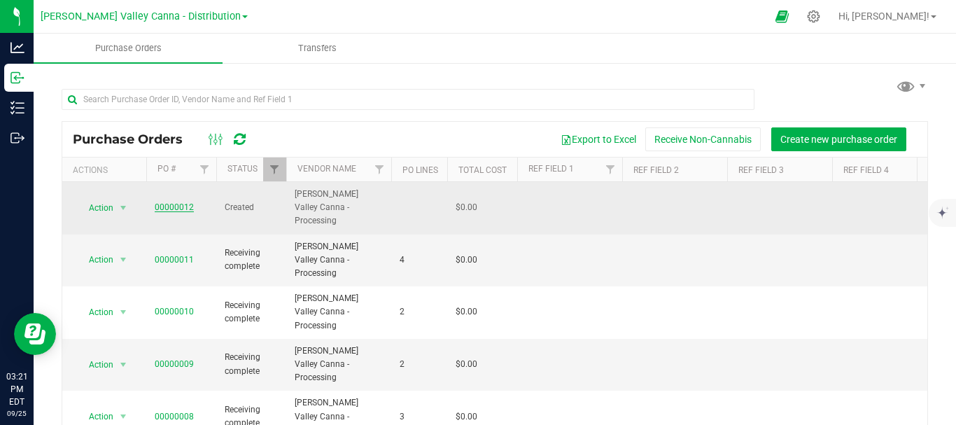
click at [184, 202] on link "00000012" at bounding box center [174, 207] width 39 height 10
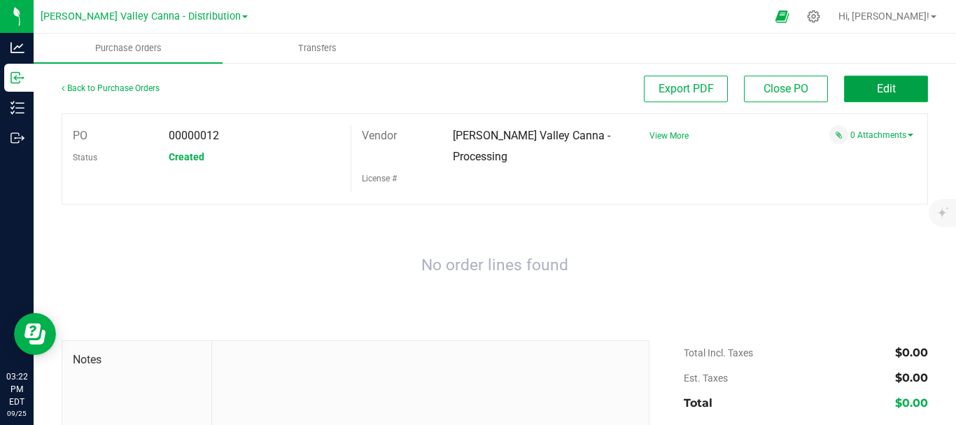
click at [886, 85] on button "Edit" at bounding box center [886, 89] width 84 height 27
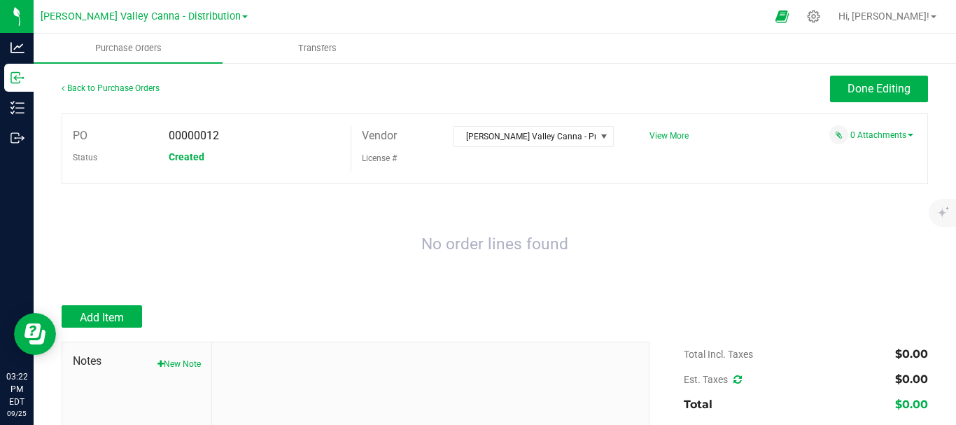
click at [192, 152] on span "Created" at bounding box center [187, 156] width 36 height 11
click at [673, 139] on span "View More" at bounding box center [669, 136] width 39 height 10
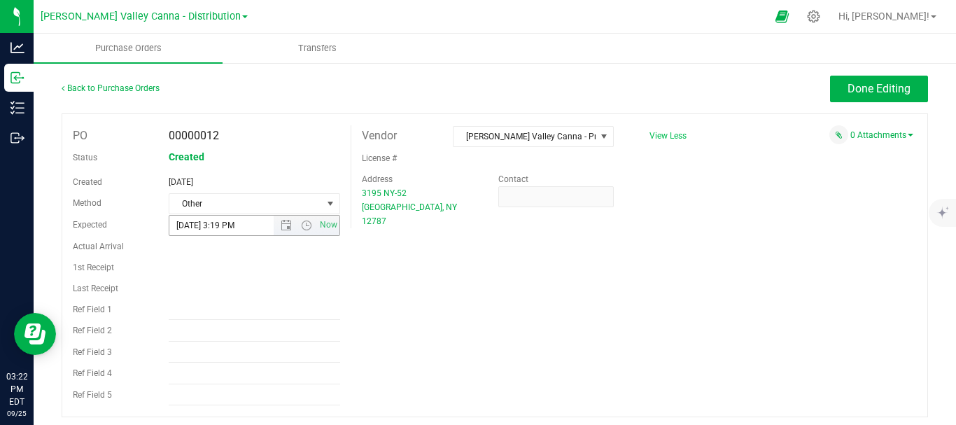
click at [241, 226] on input "[DATE] 3:19 PM" at bounding box center [233, 226] width 128 height 20
click at [284, 229] on span "Open the date view" at bounding box center [286, 225] width 11 height 11
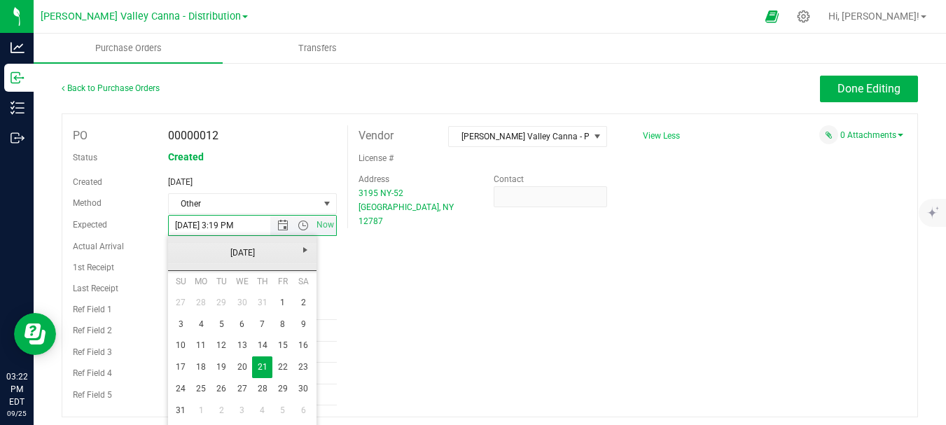
click at [183, 249] on link "[DATE]" at bounding box center [242, 253] width 151 height 22
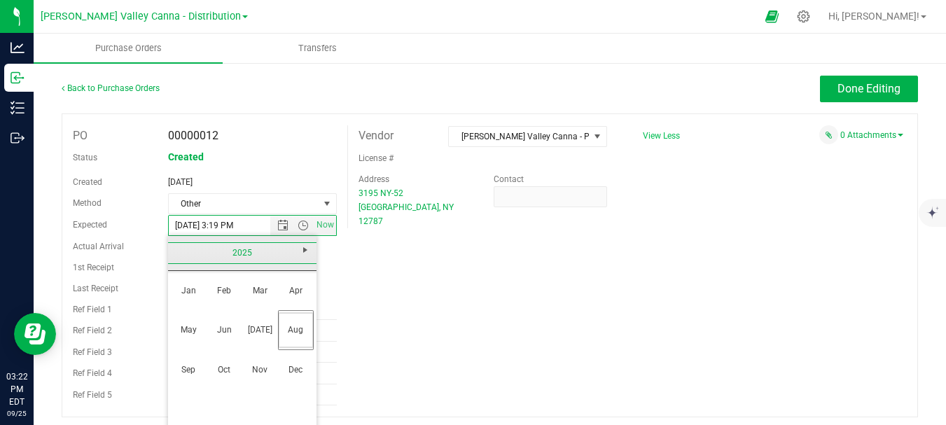
click at [186, 253] on link "2025" at bounding box center [242, 253] width 151 height 22
click at [227, 333] on link "2024" at bounding box center [225, 330] width 36 height 36
click at [228, 370] on link "Oct" at bounding box center [225, 370] width 36 height 36
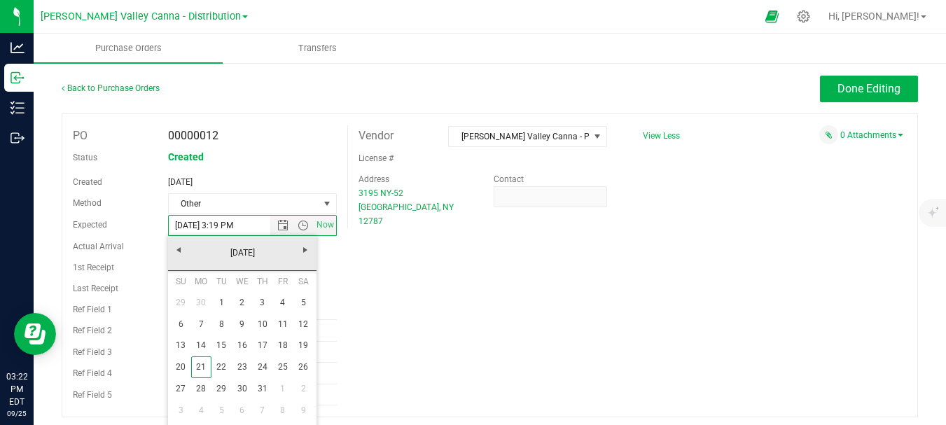
click at [267, 322] on link "10" at bounding box center [262, 325] width 20 height 22
type input "[DATE] 3:19 PM"
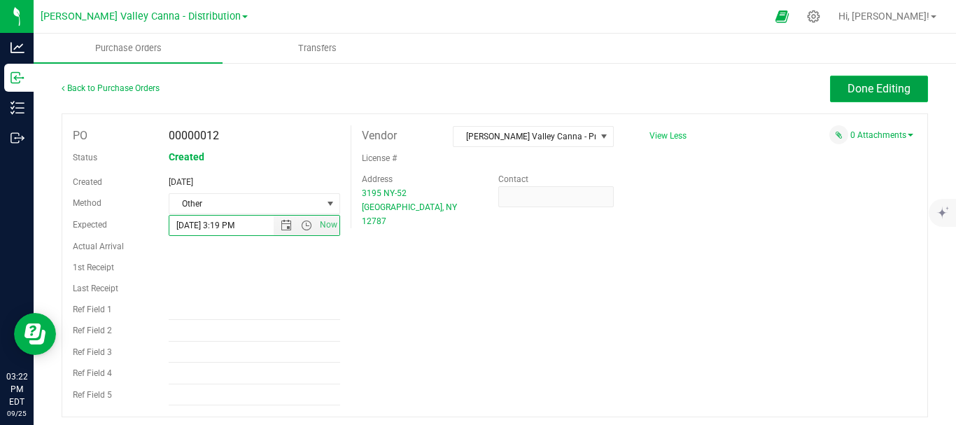
click at [870, 92] on span "Done Editing" at bounding box center [879, 88] width 63 height 13
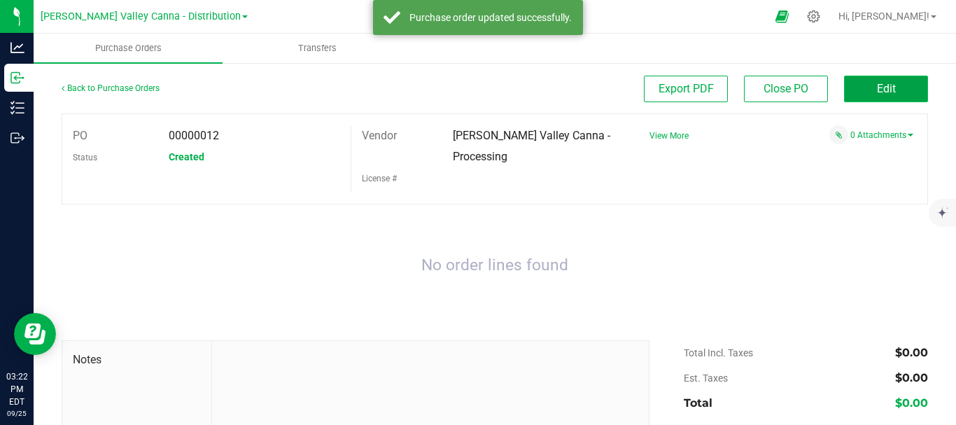
click at [873, 77] on button "Edit" at bounding box center [886, 89] width 84 height 27
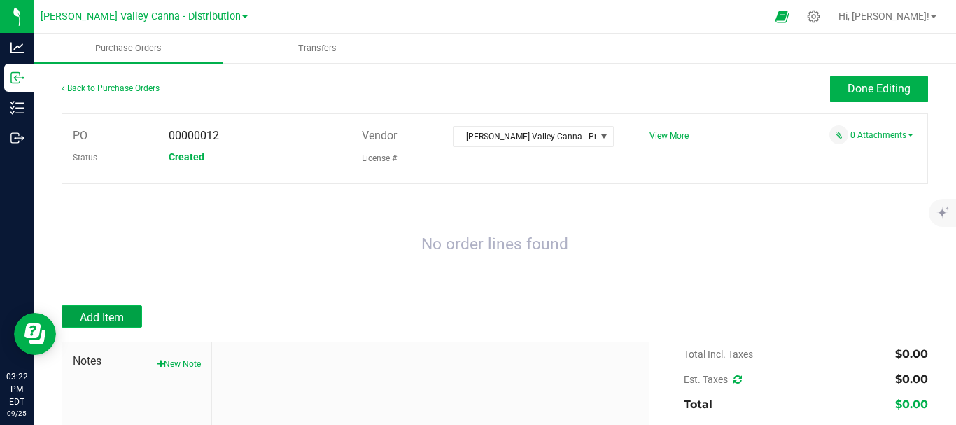
click at [98, 317] on span "Add Item" at bounding box center [102, 317] width 44 height 13
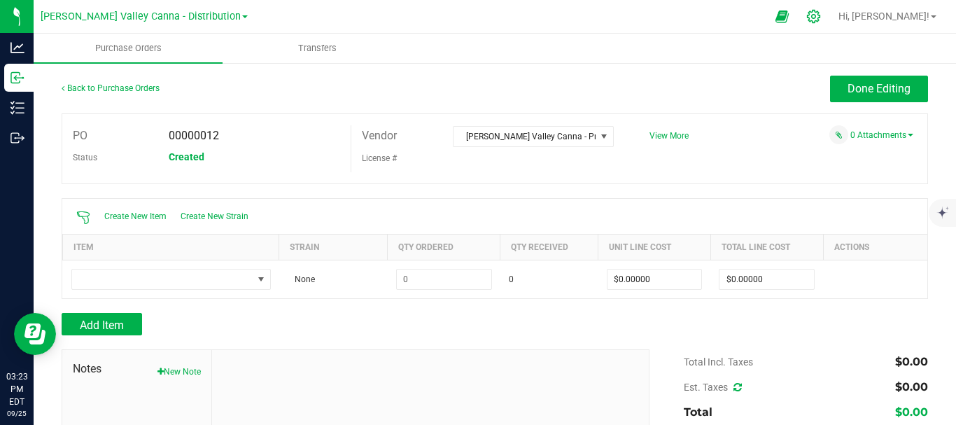
click at [821, 15] on icon at bounding box center [813, 16] width 15 height 15
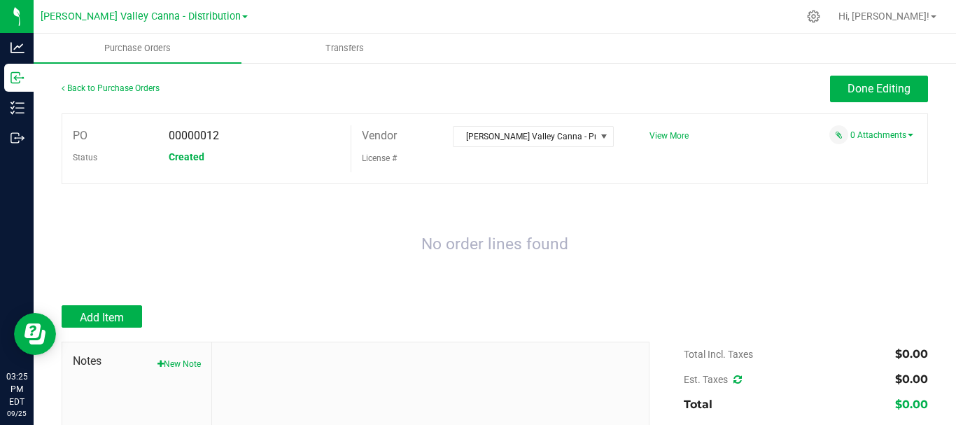
click at [820, 17] on icon at bounding box center [813, 16] width 13 height 13
